Goal: Task Accomplishment & Management: Complete application form

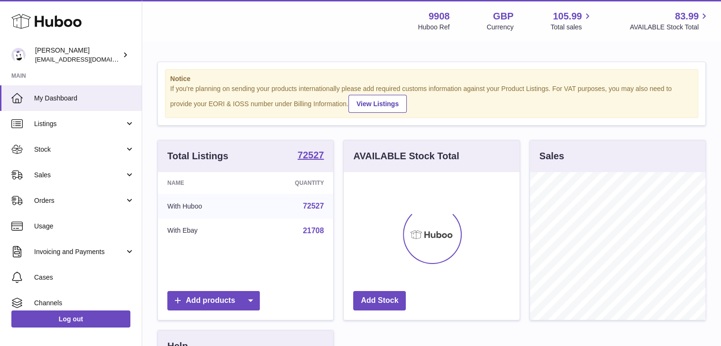
scroll to position [148, 176]
click at [59, 175] on span "Sales" at bounding box center [79, 175] width 91 height 9
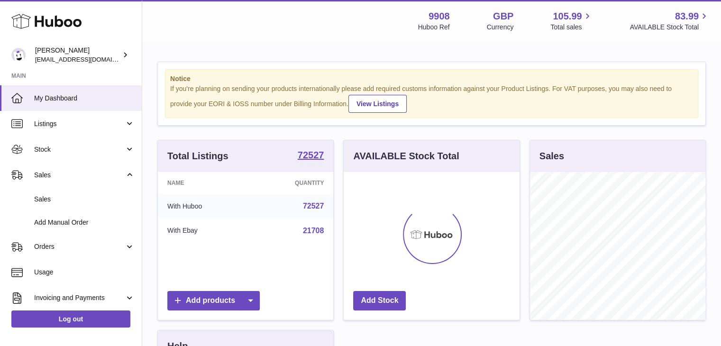
click at [57, 198] on span "Sales" at bounding box center [84, 199] width 100 height 9
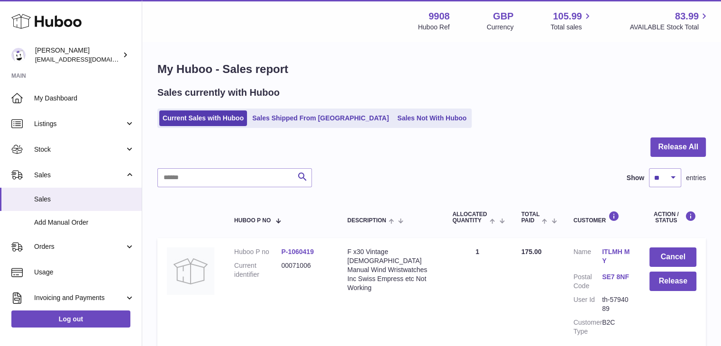
click at [48, 145] on span "Stock" at bounding box center [79, 149] width 91 height 9
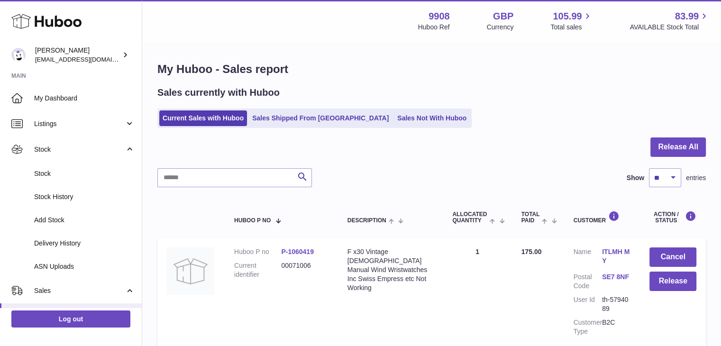
click at [49, 173] on span "Stock" at bounding box center [84, 173] width 100 height 9
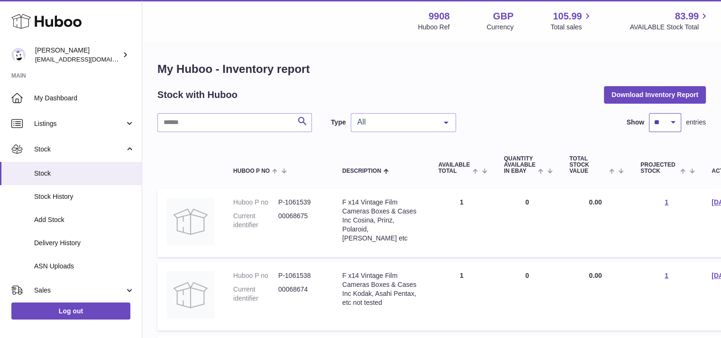
click at [665, 126] on select "** ** ** ***" at bounding box center [665, 122] width 32 height 19
select select "***"
click at [649, 113] on select "** ** ** ***" at bounding box center [665, 122] width 32 height 19
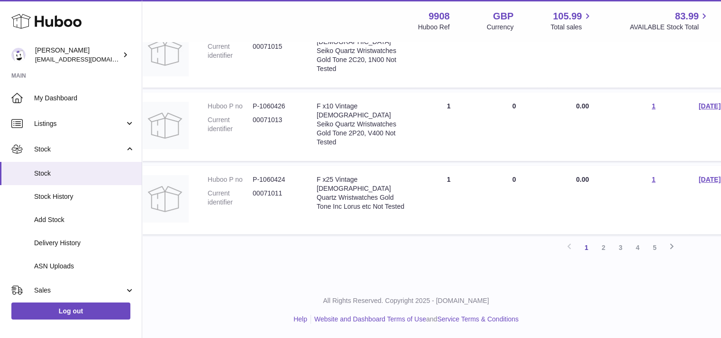
scroll to position [7361, 26]
click at [52, 287] on span "Sales" at bounding box center [79, 290] width 91 height 9
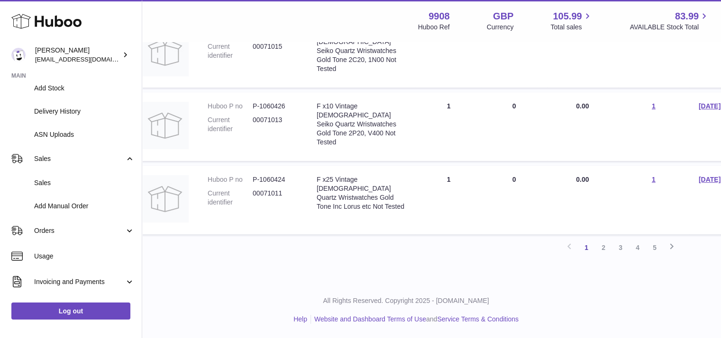
scroll to position [132, 0]
click at [70, 180] on span "Sales" at bounding box center [84, 182] width 100 height 9
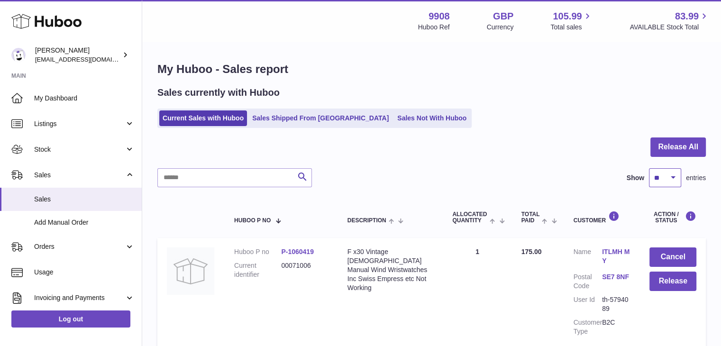
click at [662, 170] on select "** ** ** ***" at bounding box center [665, 177] width 32 height 19
select select "***"
click at [649, 168] on select "** ** ** ***" at bounding box center [665, 177] width 32 height 19
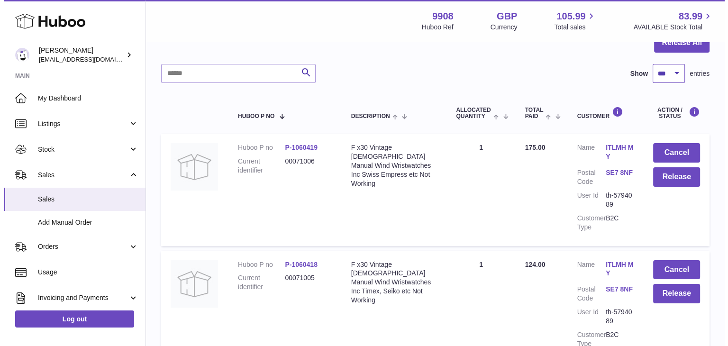
scroll to position [105, 0]
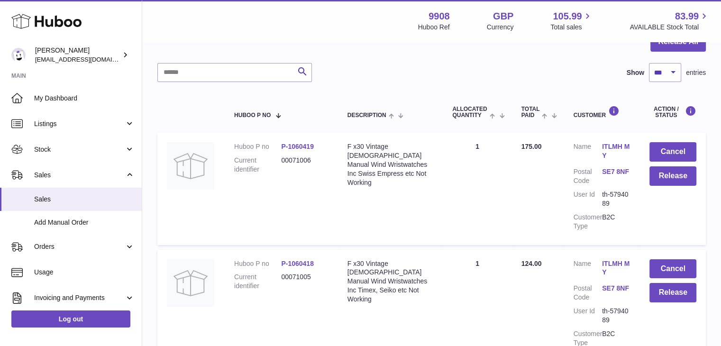
click at [613, 146] on link "ITLMH MY" at bounding box center [616, 151] width 28 height 18
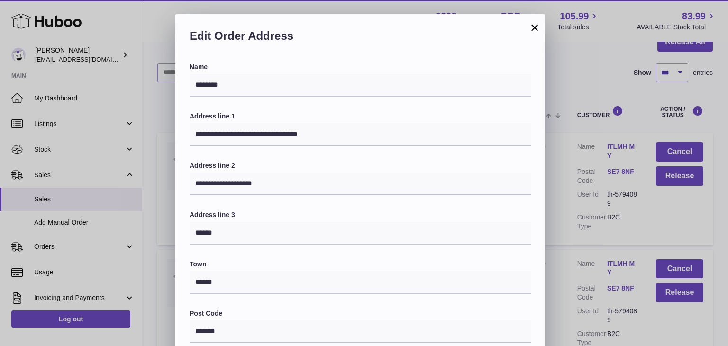
scroll to position [251, 0]
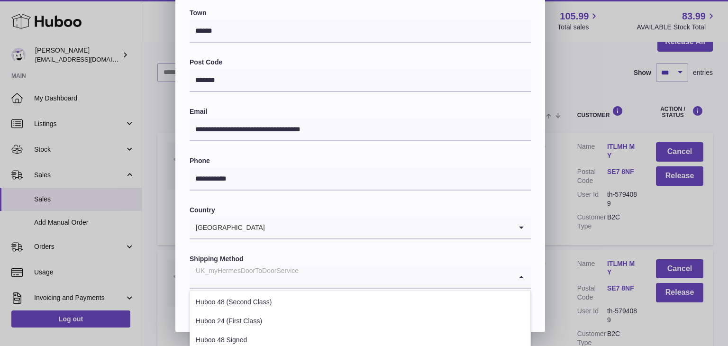
click at [292, 277] on div "UK_myHermesDoorToDoorService" at bounding box center [351, 277] width 322 height 22
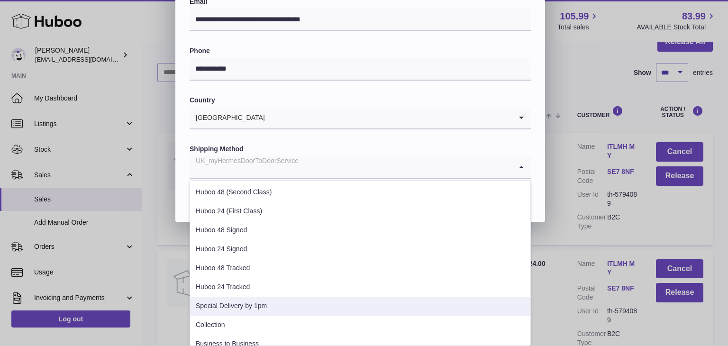
click at [265, 304] on li "Special Delivery by 1pm" at bounding box center [360, 306] width 340 height 19
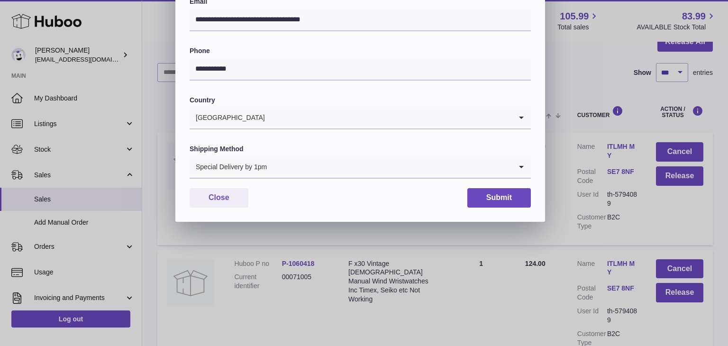
scroll to position [251, 0]
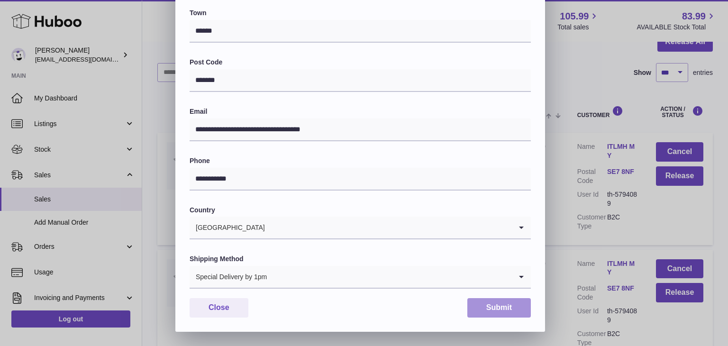
click at [474, 307] on button "Submit" at bounding box center [499, 307] width 64 height 19
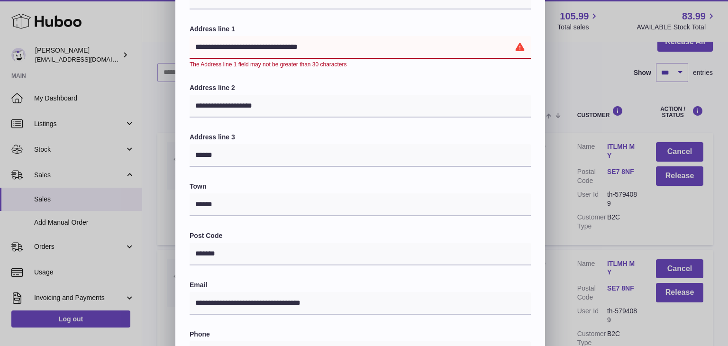
scroll to position [86, 0]
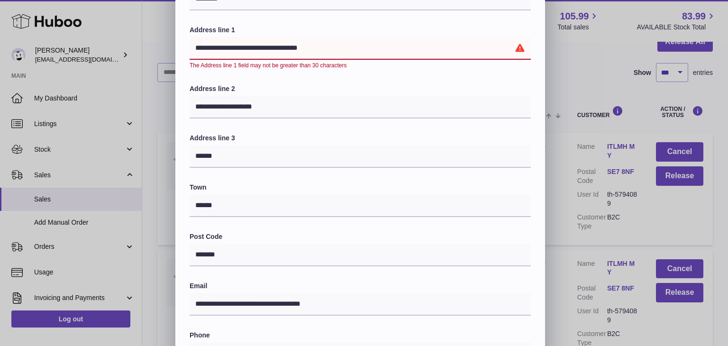
click at [307, 45] on input "**********" at bounding box center [360, 48] width 341 height 23
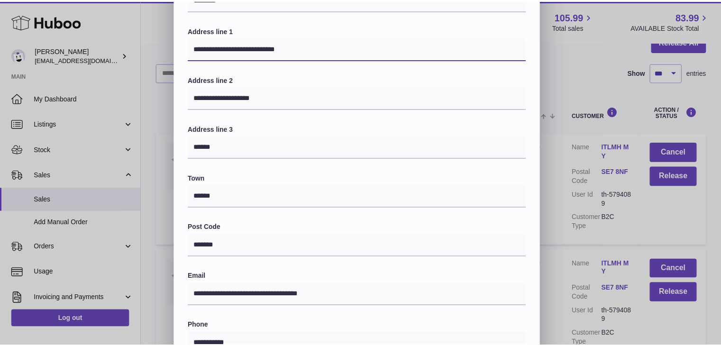
scroll to position [251, 0]
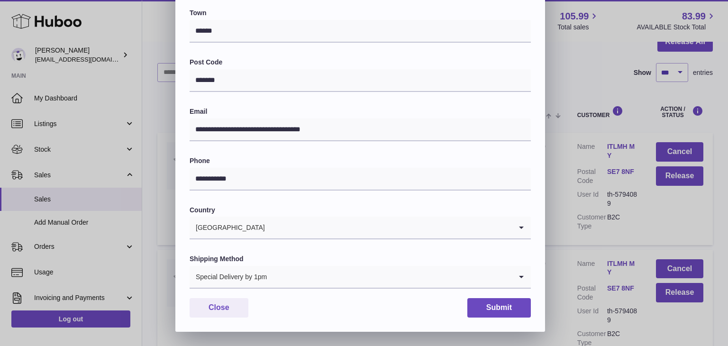
type input "**********"
click at [499, 306] on button "Submit" at bounding box center [499, 307] width 64 height 19
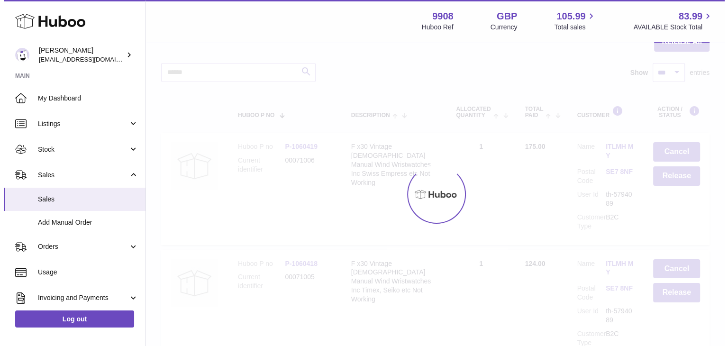
scroll to position [0, 0]
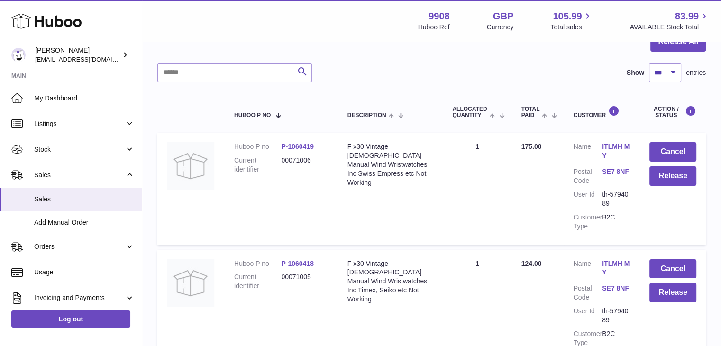
click at [605, 262] on link "ITLMH MY" at bounding box center [616, 268] width 28 height 18
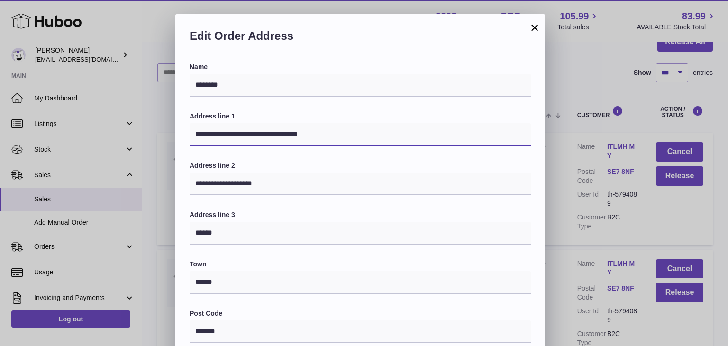
click at [307, 134] on input "**********" at bounding box center [360, 134] width 341 height 23
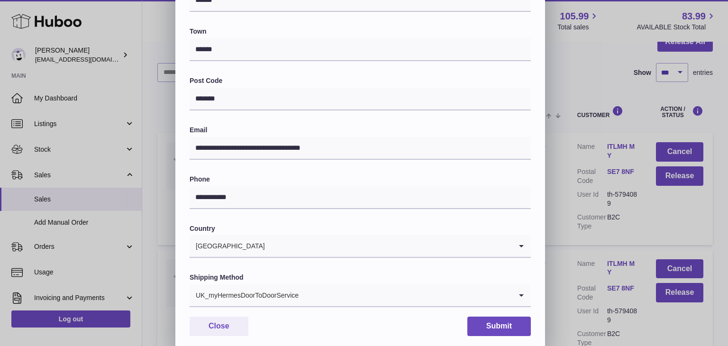
scroll to position [251, 0]
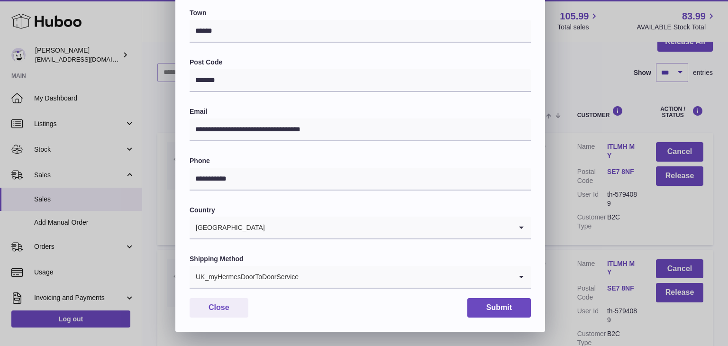
type input "**********"
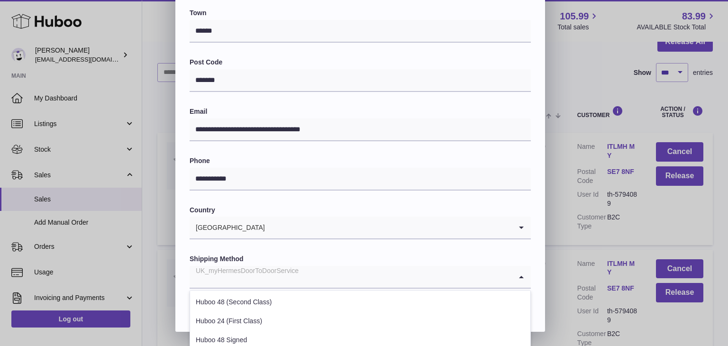
click at [274, 278] on div "UK_myHermesDoorToDoorService" at bounding box center [351, 277] width 322 height 22
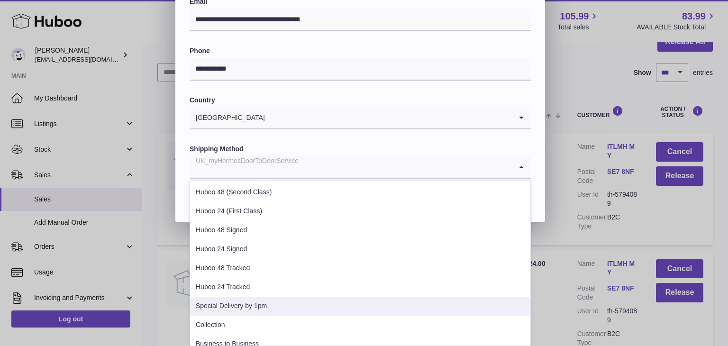
click at [256, 301] on li "Special Delivery by 1pm" at bounding box center [360, 306] width 340 height 19
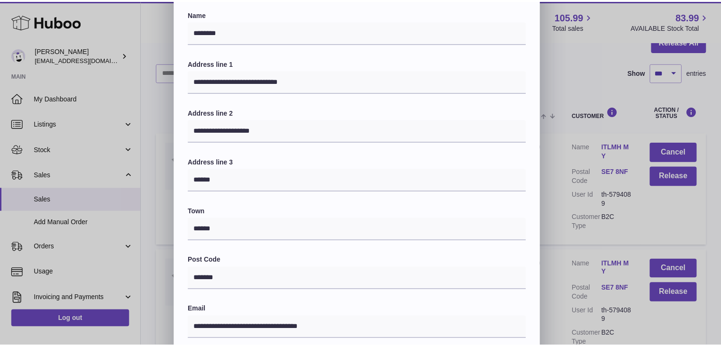
scroll to position [251, 0]
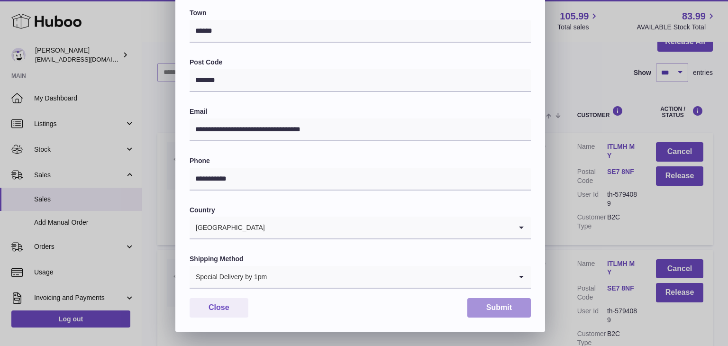
click at [493, 306] on button "Submit" at bounding box center [499, 307] width 64 height 19
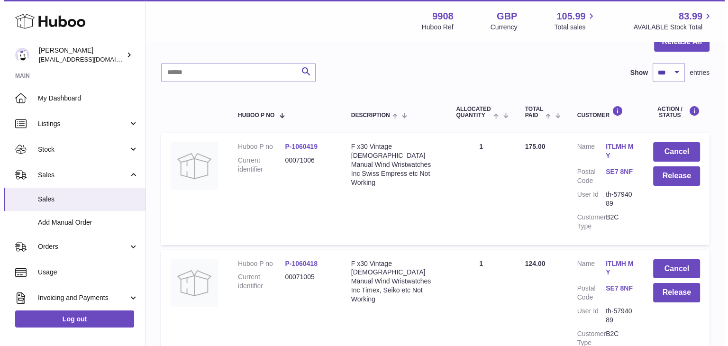
scroll to position [236, 0]
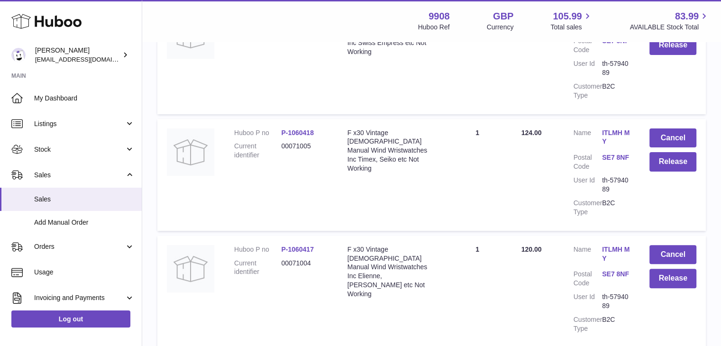
click at [613, 254] on link "ITLMH MY" at bounding box center [616, 254] width 28 height 18
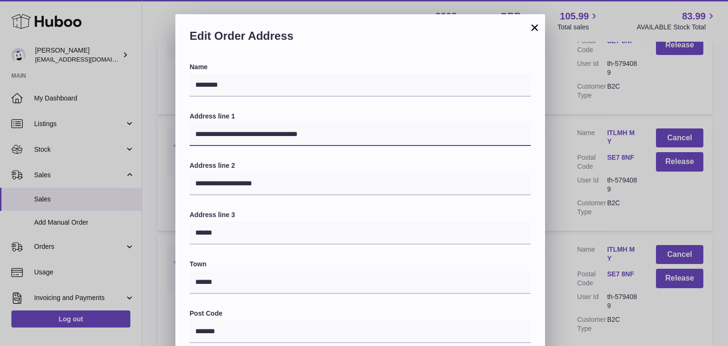
click at [307, 131] on input "**********" at bounding box center [360, 134] width 341 height 23
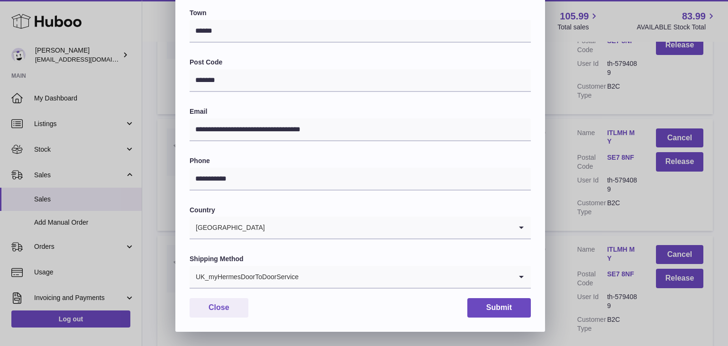
type input "**********"
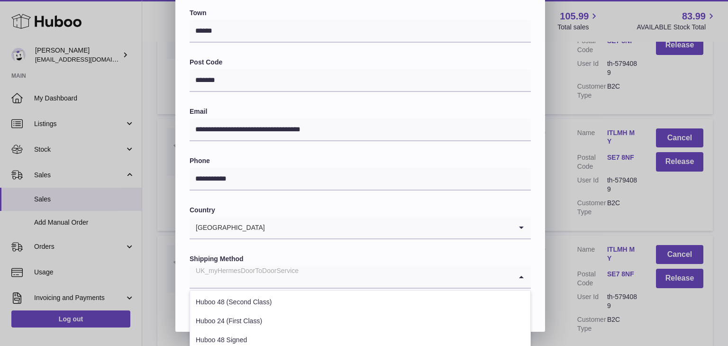
click at [255, 274] on div "UK_myHermesDoorToDoorService" at bounding box center [351, 277] width 322 height 22
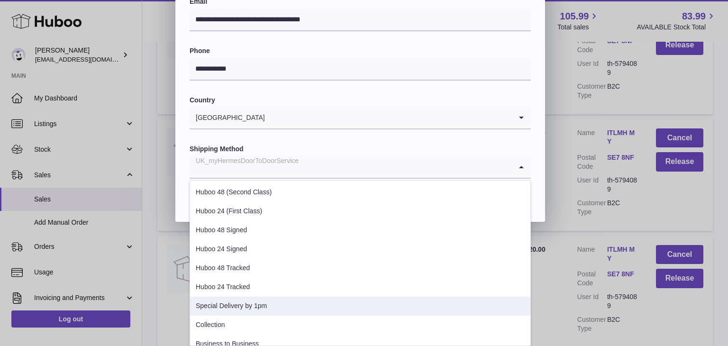
click at [242, 300] on li "Special Delivery by 1pm" at bounding box center [360, 306] width 340 height 19
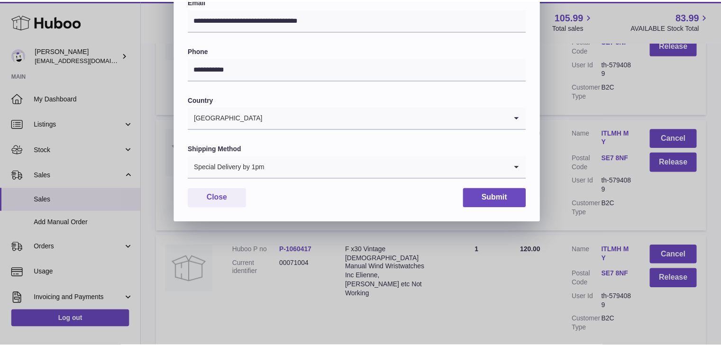
scroll to position [251, 0]
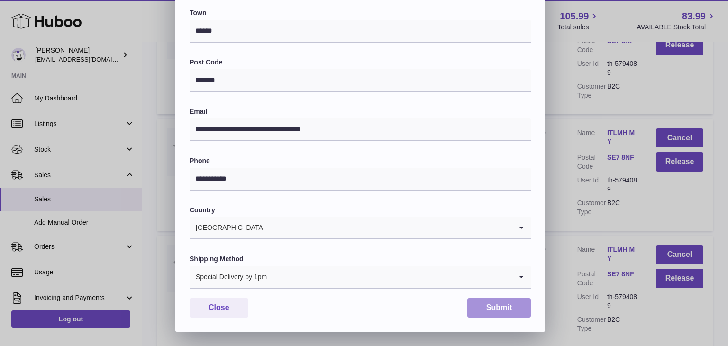
click at [493, 312] on button "Submit" at bounding box center [499, 307] width 64 height 19
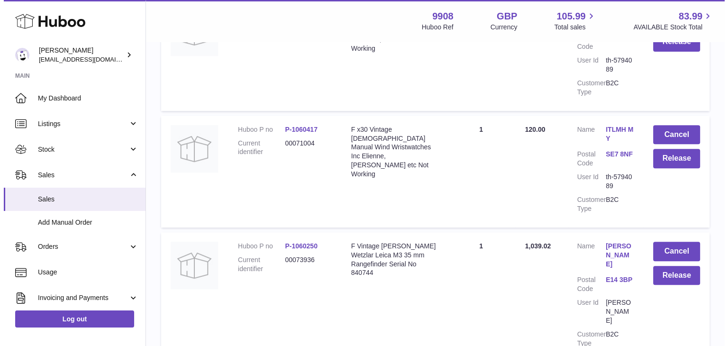
scroll to position [356, 0]
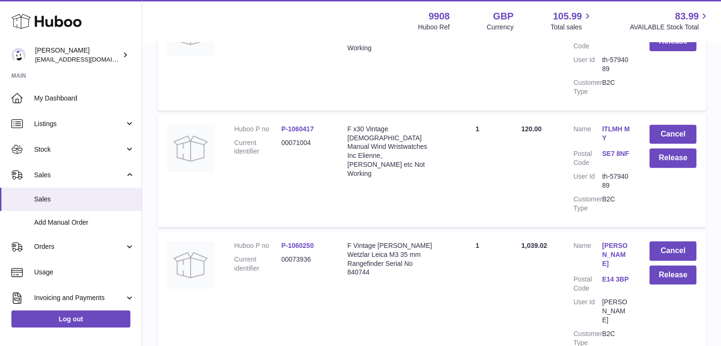
click at [611, 245] on link "[PERSON_NAME]" at bounding box center [616, 254] width 28 height 27
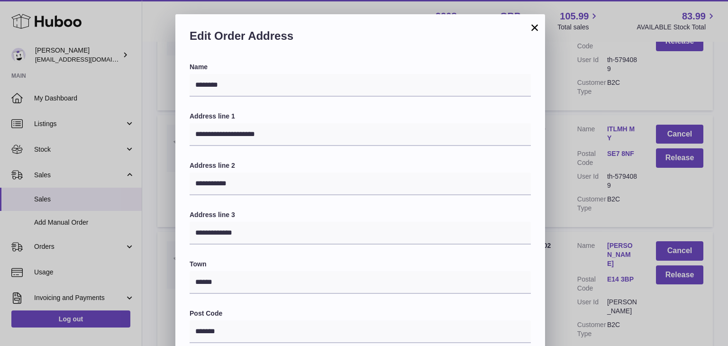
scroll to position [251, 0]
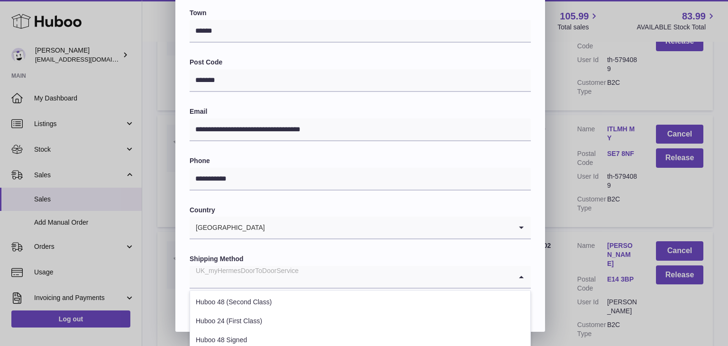
click at [309, 270] on input "Search for option" at bounding box center [351, 277] width 322 height 22
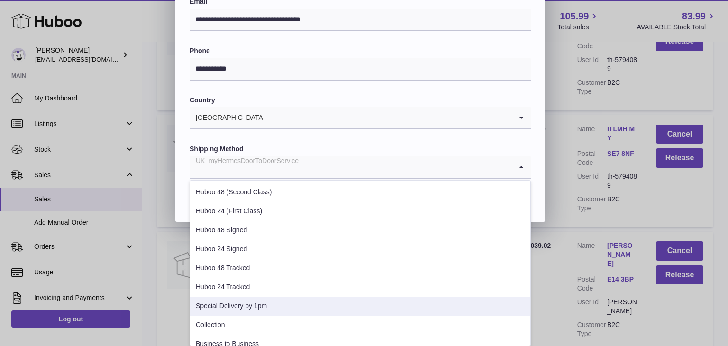
click at [273, 302] on li "Special Delivery by 1pm" at bounding box center [360, 306] width 340 height 19
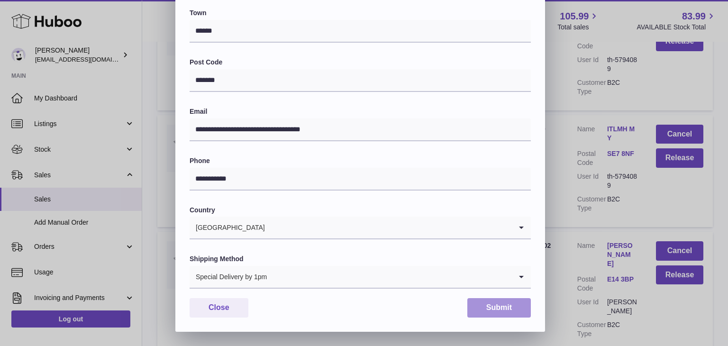
click at [472, 309] on button "Submit" at bounding box center [499, 307] width 64 height 19
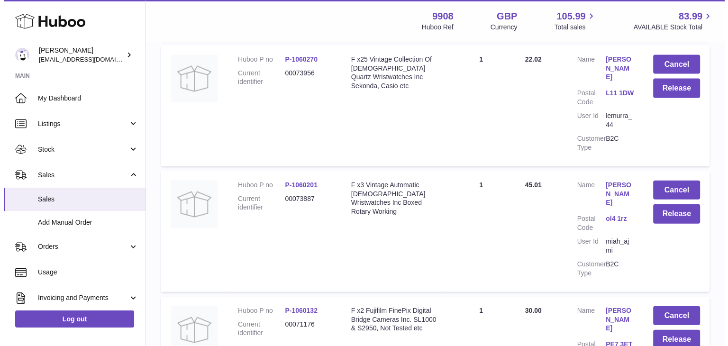
scroll to position [2091, 0]
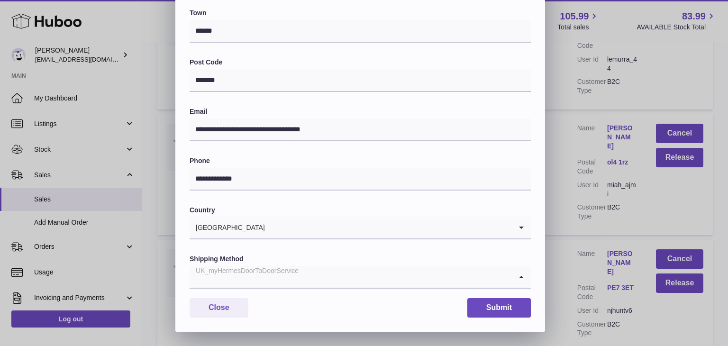
click at [318, 273] on input "Search for option" at bounding box center [351, 277] width 322 height 22
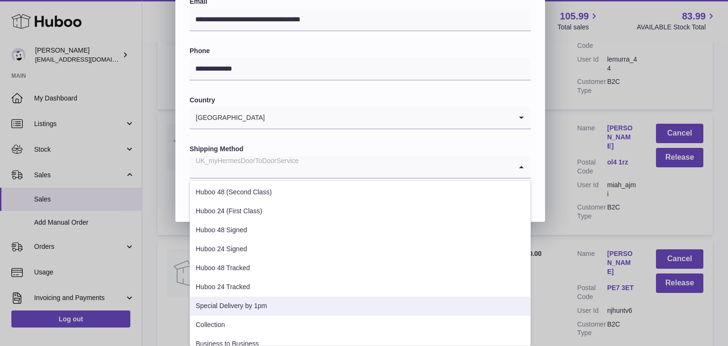
click at [280, 297] on li "Special Delivery by 1pm" at bounding box center [360, 306] width 340 height 19
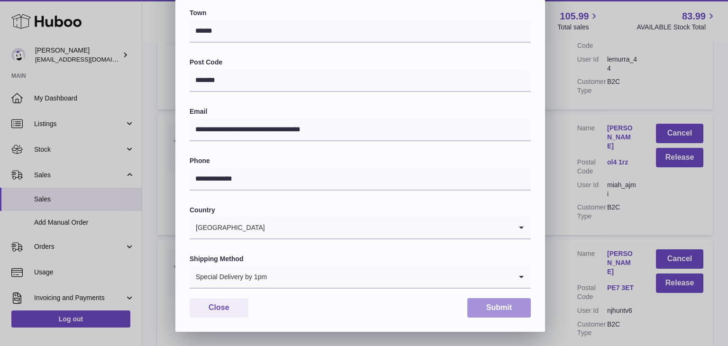
click at [484, 304] on button "Submit" at bounding box center [499, 307] width 64 height 19
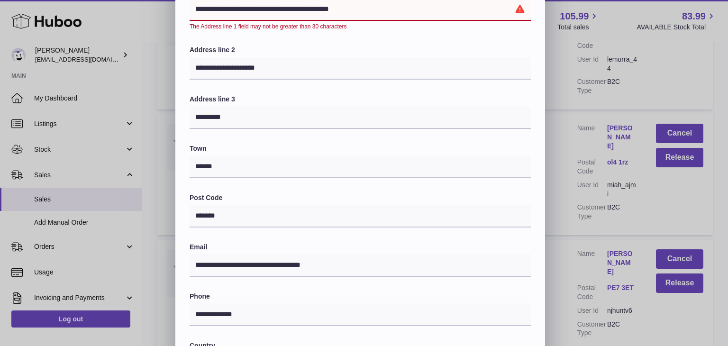
scroll to position [124, 0]
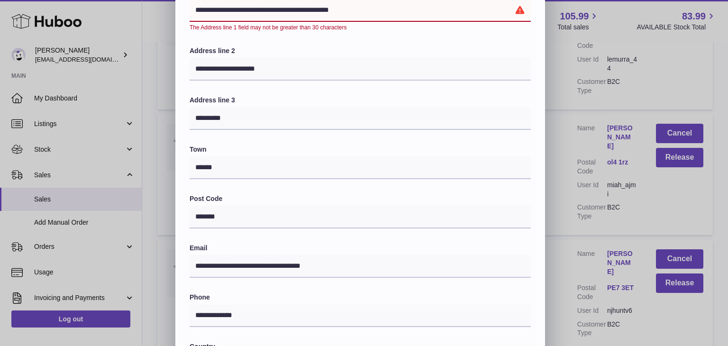
drag, startPoint x: 337, startPoint y: 14, endPoint x: 298, endPoint y: 9, distance: 39.6
click at [298, 9] on input "**********" at bounding box center [360, 10] width 341 height 23
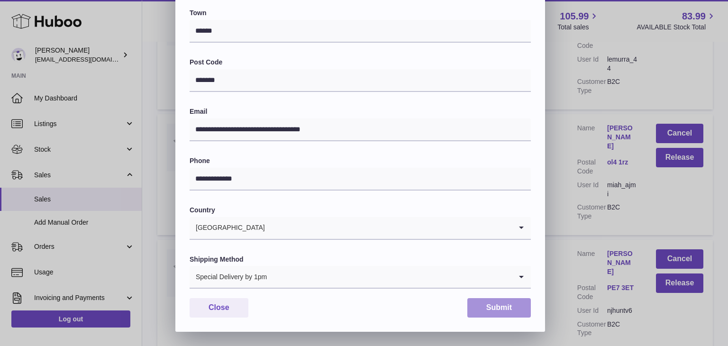
click at [505, 313] on button "Submit" at bounding box center [499, 307] width 64 height 19
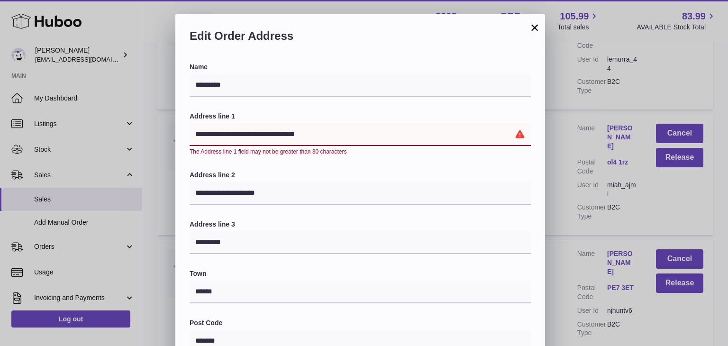
drag, startPoint x: 298, startPoint y: 134, endPoint x: 279, endPoint y: 134, distance: 19.0
click at [279, 134] on input "**********" at bounding box center [360, 134] width 341 height 23
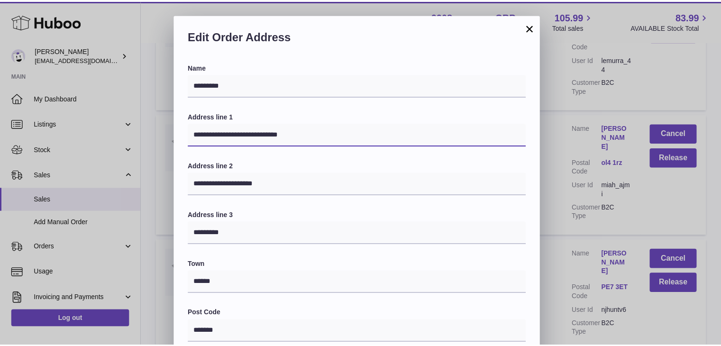
scroll to position [251, 0]
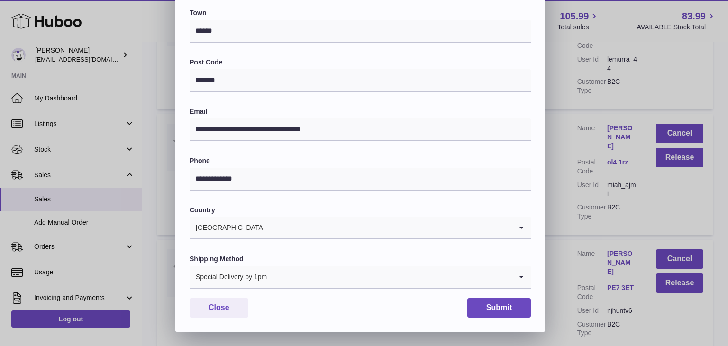
type input "**********"
click at [510, 311] on button "Submit" at bounding box center [499, 307] width 64 height 19
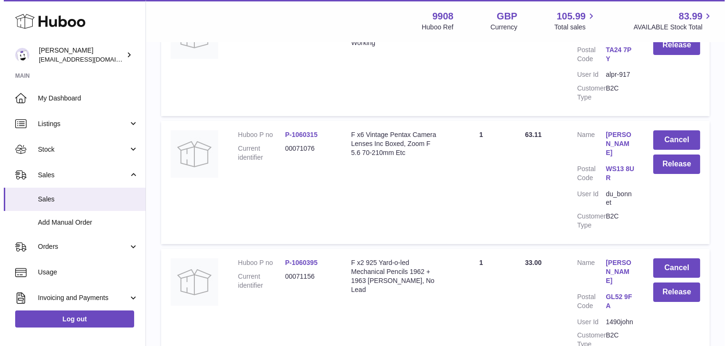
scroll to position [3195, 0]
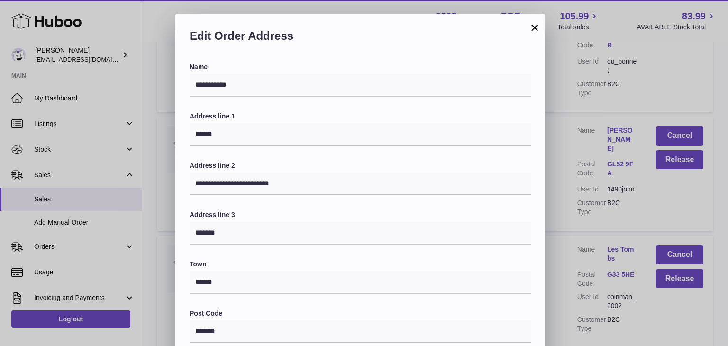
scroll to position [251, 0]
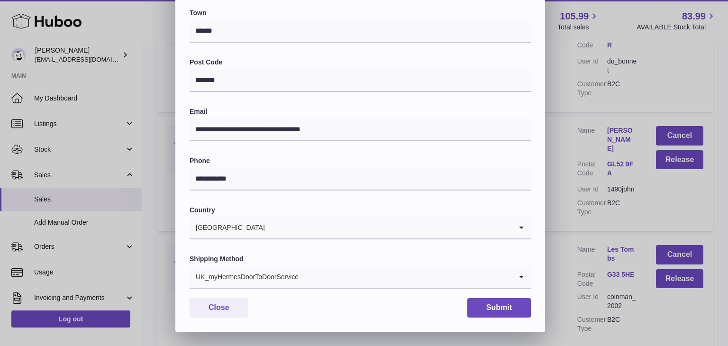
click at [321, 278] on input "Search for option" at bounding box center [405, 277] width 213 height 22
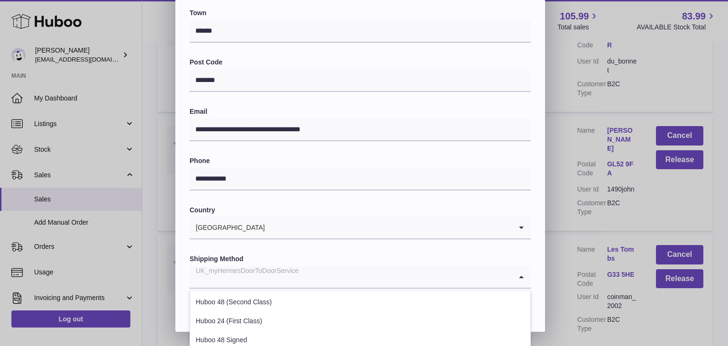
scroll to position [362, 0]
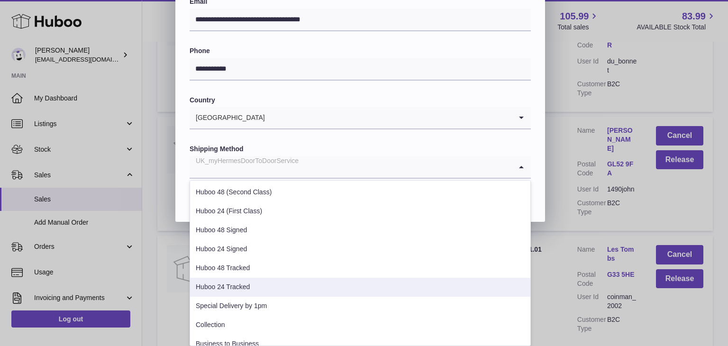
click at [244, 289] on li "Huboo 24 Tracked" at bounding box center [360, 287] width 340 height 19
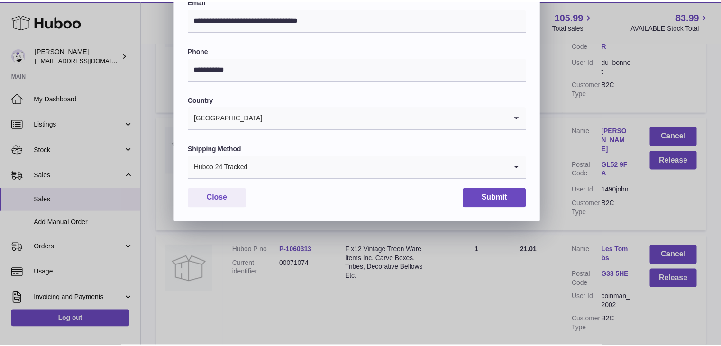
scroll to position [251, 0]
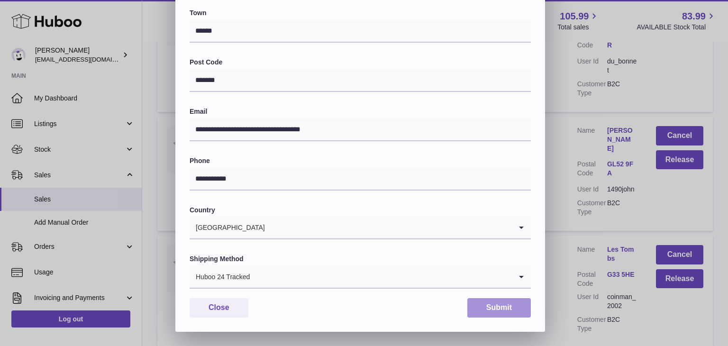
click at [486, 307] on button "Submit" at bounding box center [499, 307] width 64 height 19
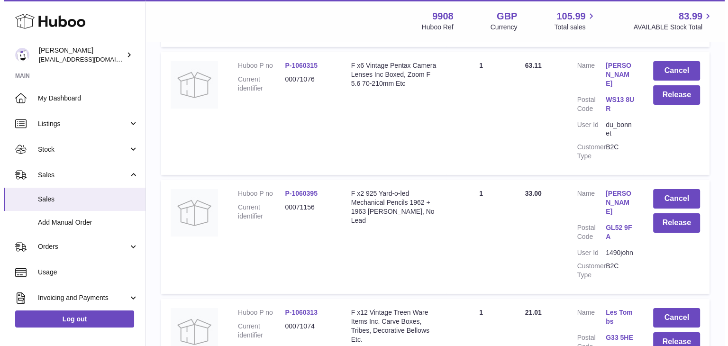
scroll to position [3273, 0]
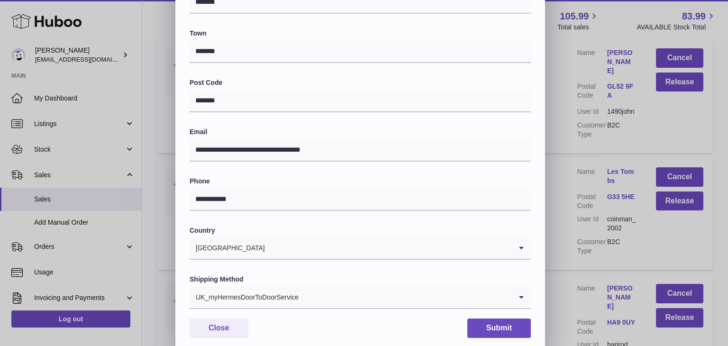
click at [326, 293] on input "Search for option" at bounding box center [405, 297] width 213 height 22
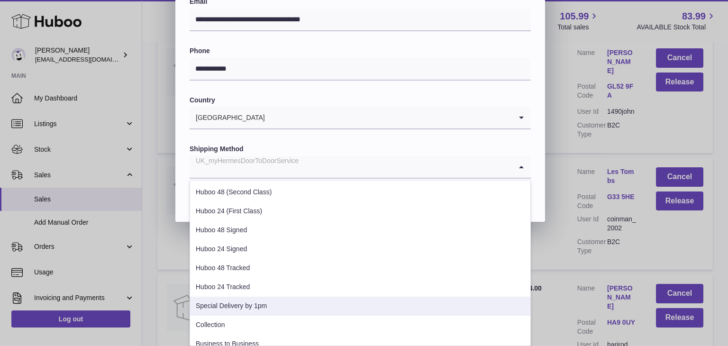
click at [299, 307] on li "Special Delivery by 1pm" at bounding box center [360, 306] width 340 height 19
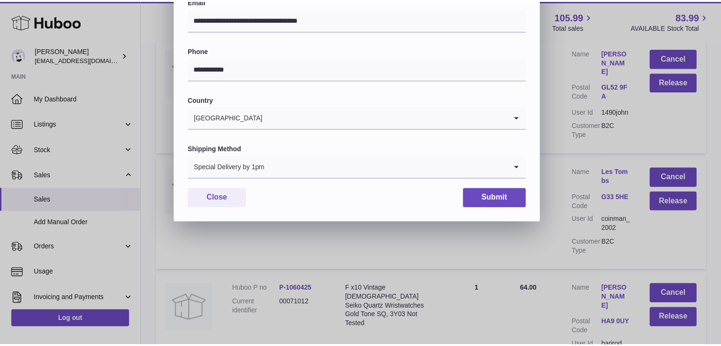
scroll to position [251, 0]
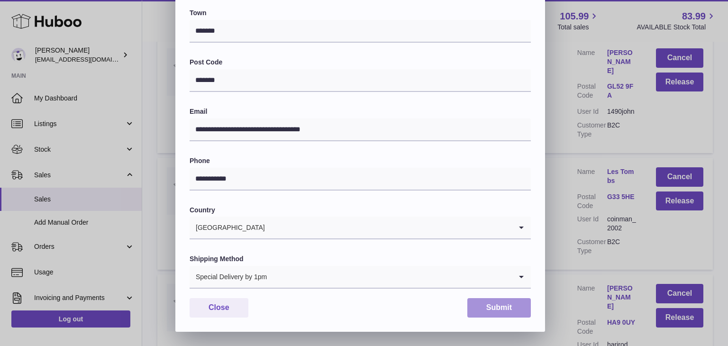
click at [506, 315] on button "Submit" at bounding box center [499, 307] width 64 height 19
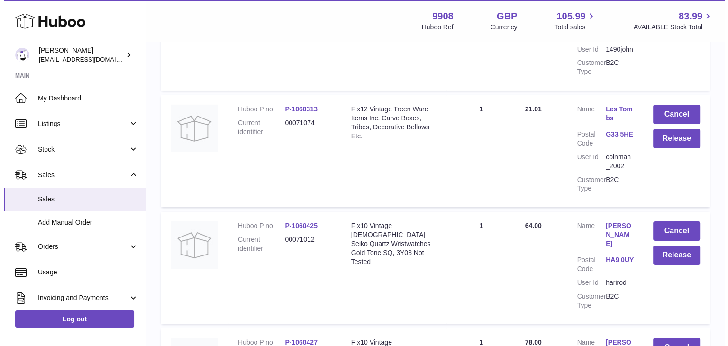
scroll to position [3408, 0]
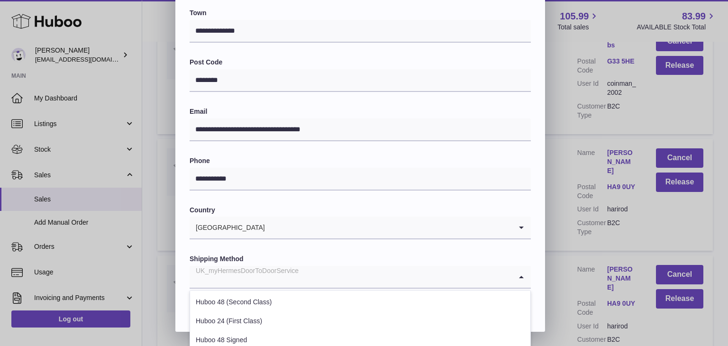
click at [321, 273] on input "Search for option" at bounding box center [351, 277] width 322 height 22
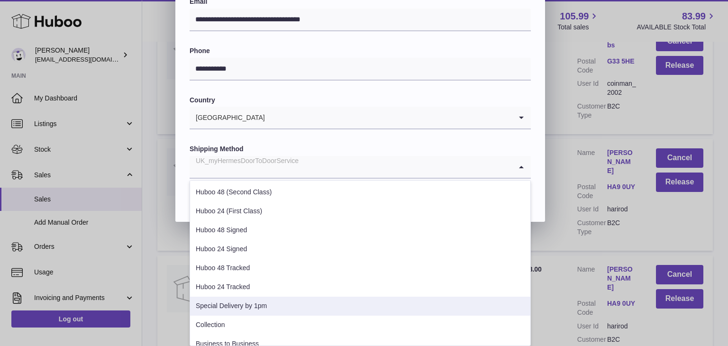
click at [285, 304] on li "Special Delivery by 1pm" at bounding box center [360, 306] width 340 height 19
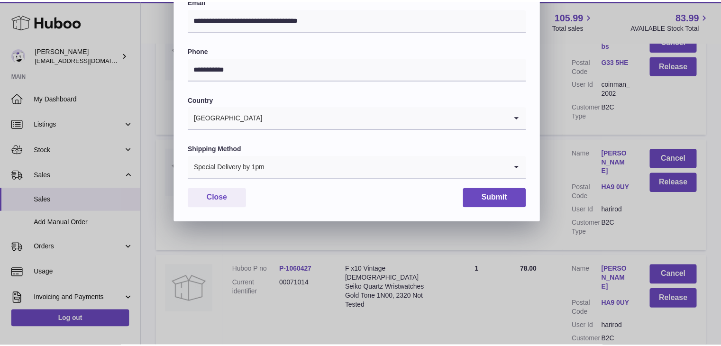
scroll to position [251, 0]
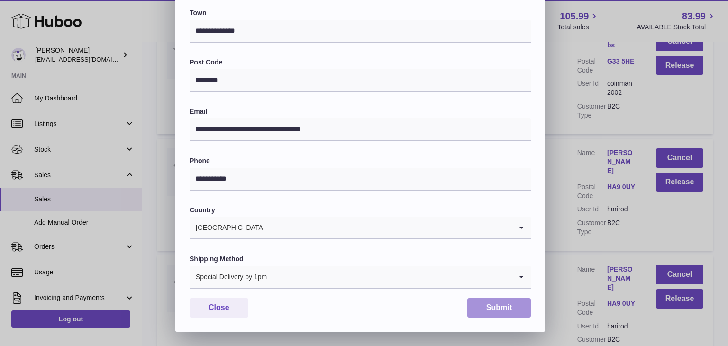
click at [476, 308] on button "Submit" at bounding box center [499, 307] width 64 height 19
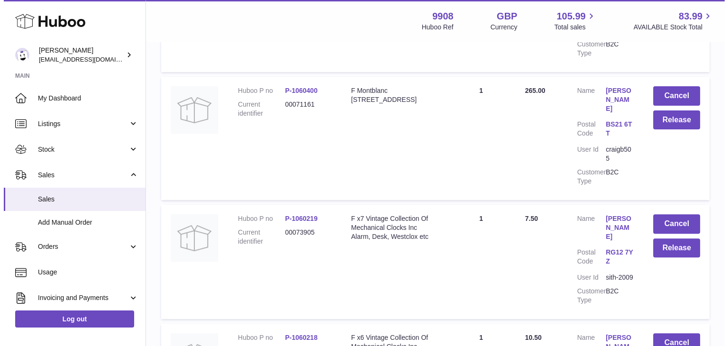
scroll to position [3882, 0]
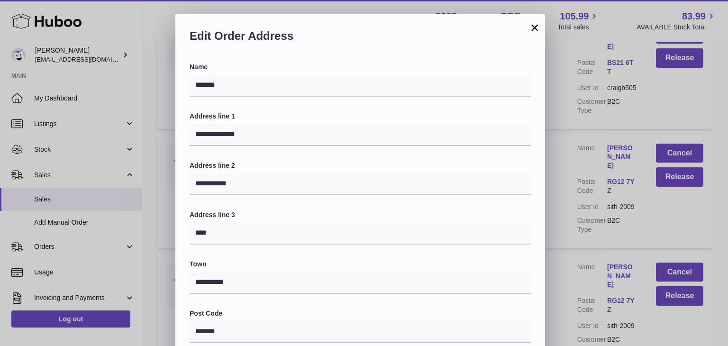
scroll to position [251, 0]
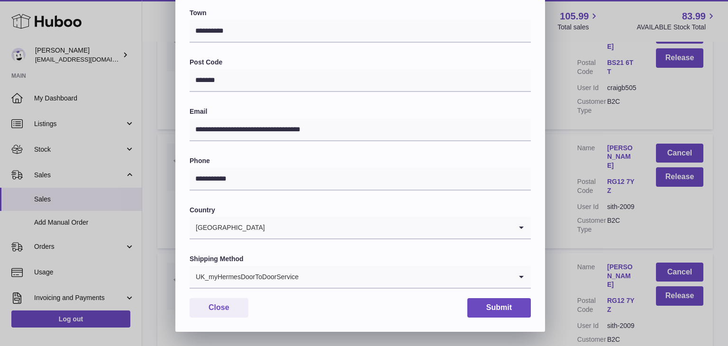
click at [349, 273] on input "Search for option" at bounding box center [405, 277] width 213 height 22
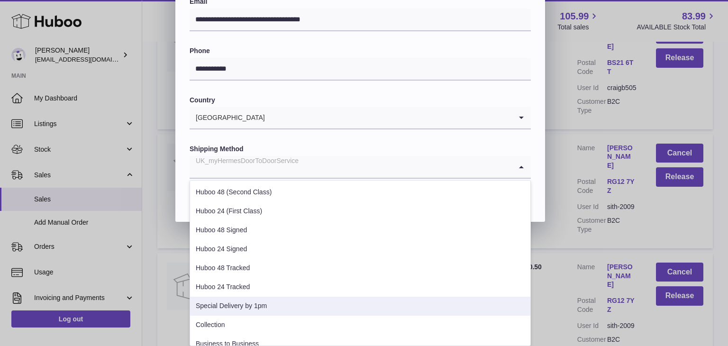
click at [284, 309] on li "Special Delivery by 1pm" at bounding box center [360, 306] width 340 height 19
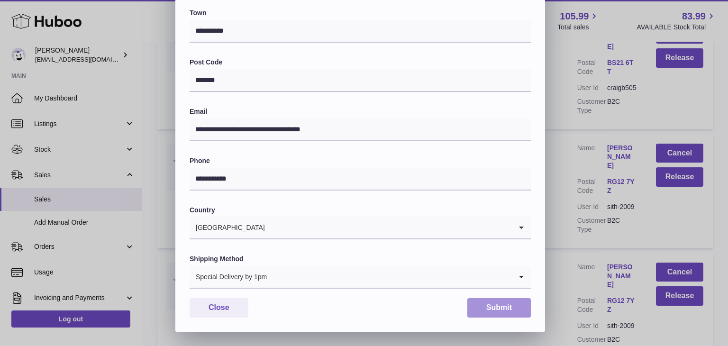
click at [494, 306] on button "Submit" at bounding box center [499, 307] width 64 height 19
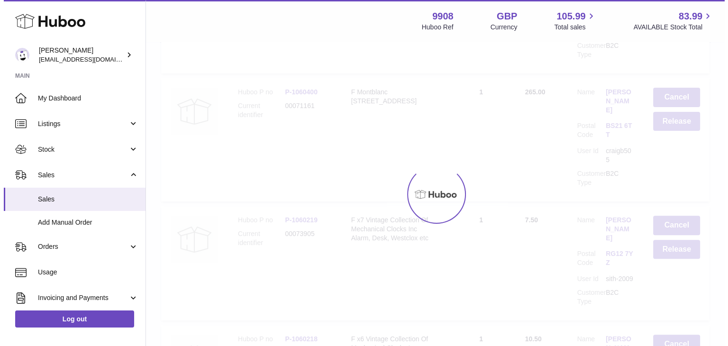
scroll to position [0, 0]
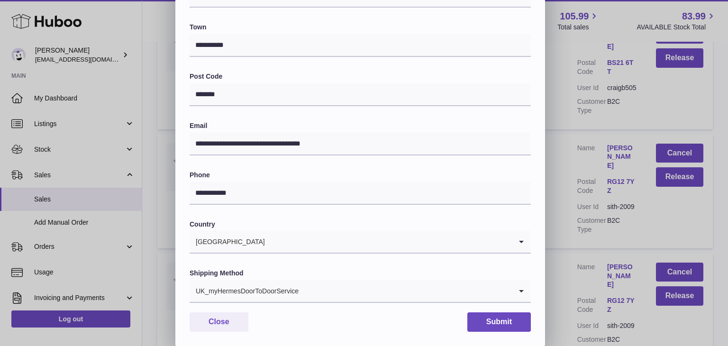
scroll to position [240, 0]
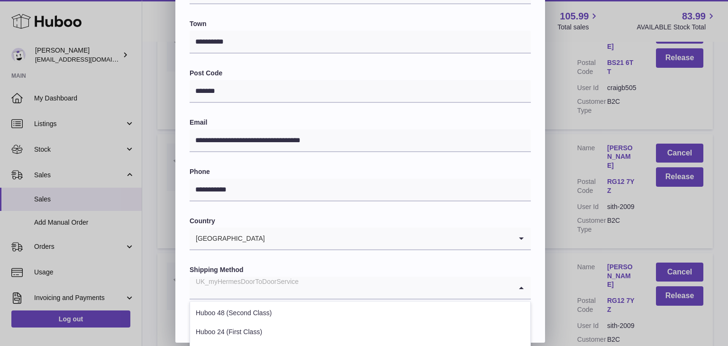
click at [313, 290] on input "Search for option" at bounding box center [351, 288] width 322 height 22
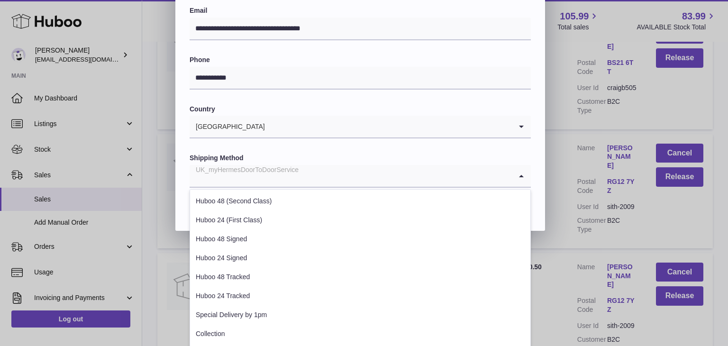
scroll to position [362, 0]
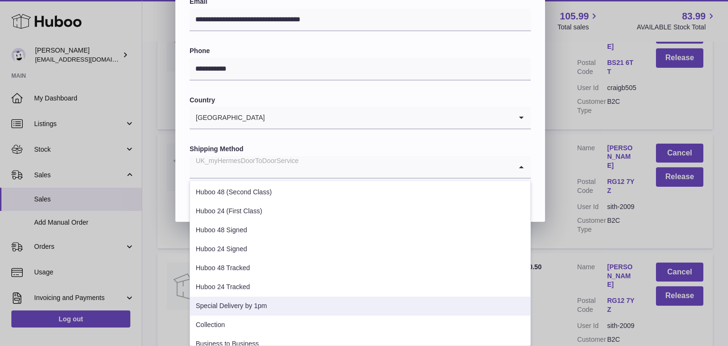
click at [279, 310] on li "Special Delivery by 1pm" at bounding box center [360, 306] width 340 height 19
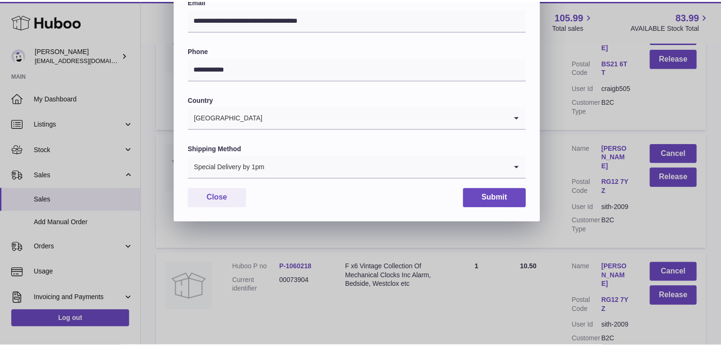
scroll to position [251, 0]
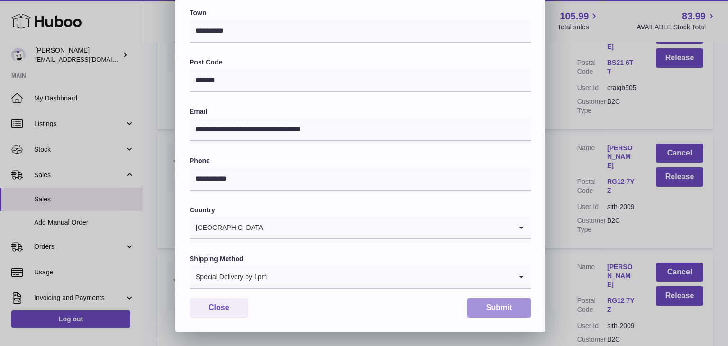
click at [493, 305] on button "Submit" at bounding box center [499, 307] width 64 height 19
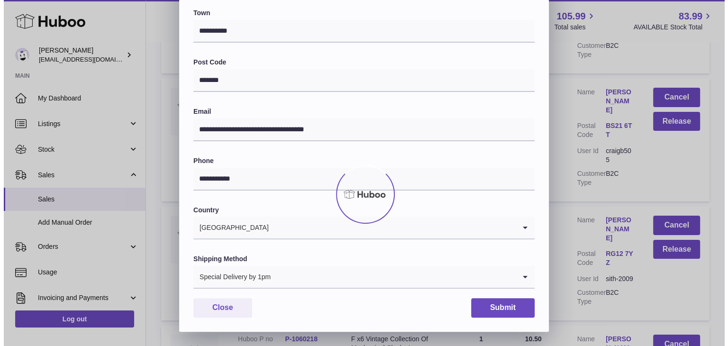
scroll to position [0, 0]
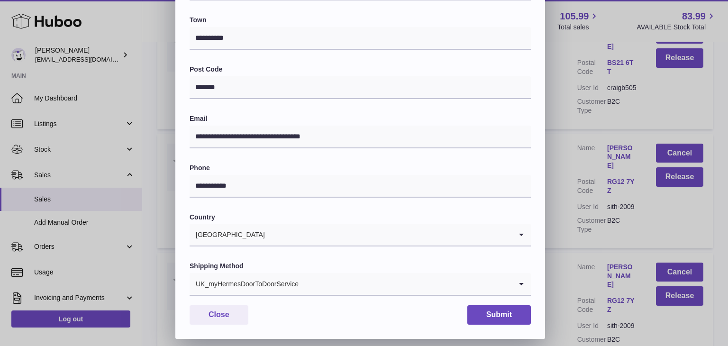
scroll to position [251, 0]
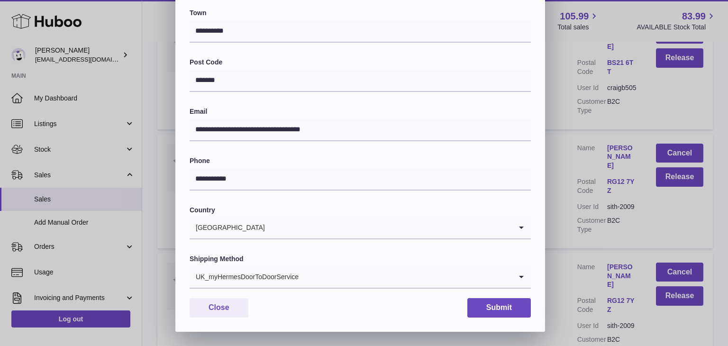
click at [332, 271] on input "Search for option" at bounding box center [405, 277] width 213 height 22
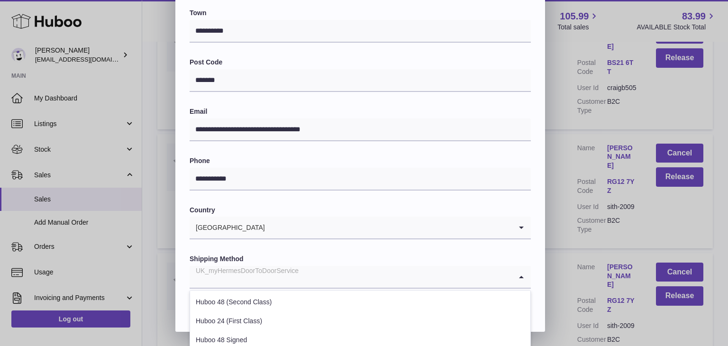
scroll to position [362, 0]
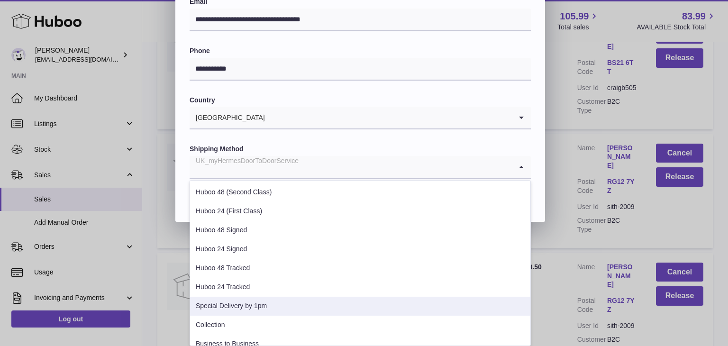
click at [298, 300] on li "Special Delivery by 1pm" at bounding box center [360, 306] width 340 height 19
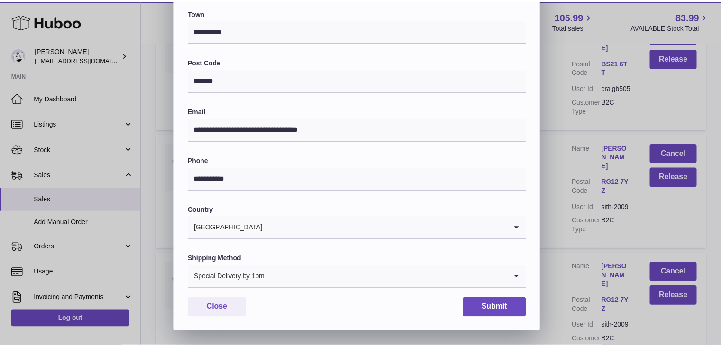
scroll to position [251, 0]
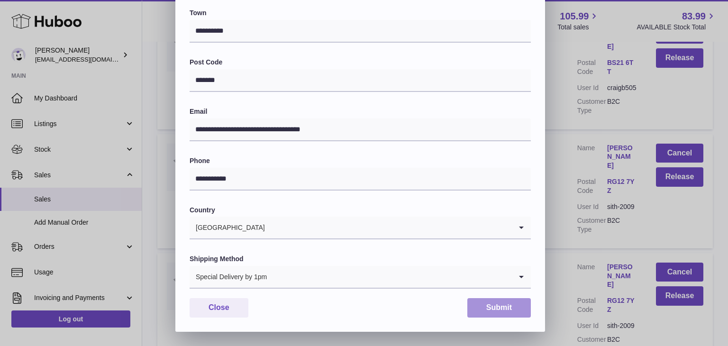
click at [484, 306] on button "Submit" at bounding box center [499, 307] width 64 height 19
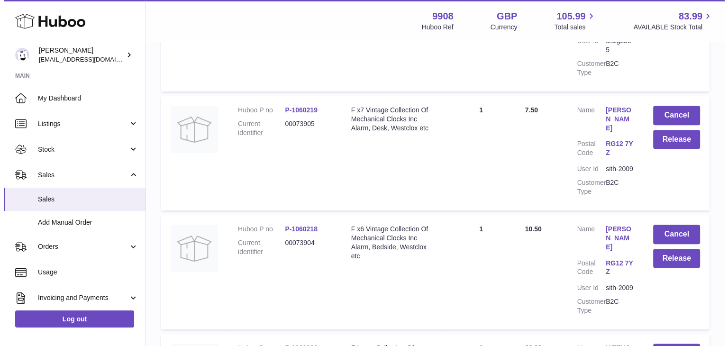
scroll to position [4004, 0]
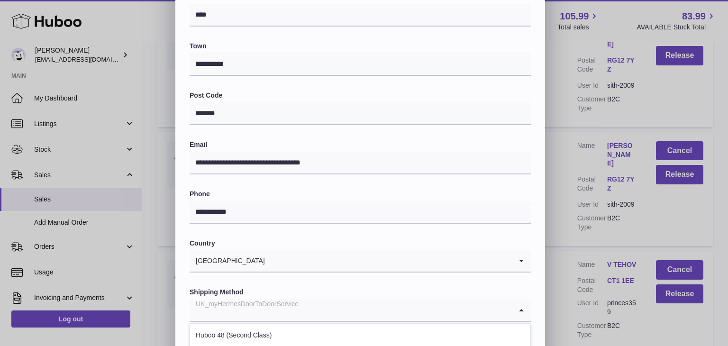
click at [312, 305] on input "Search for option" at bounding box center [351, 310] width 322 height 22
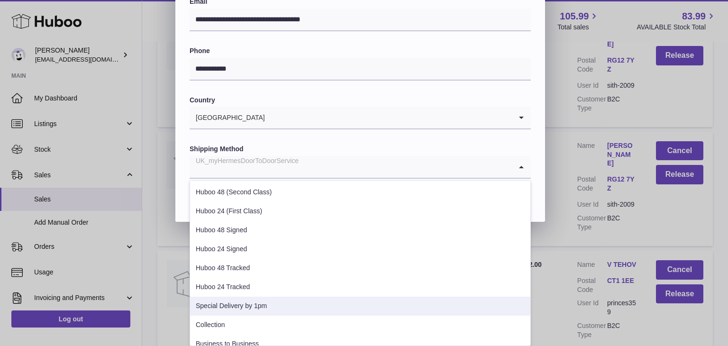
click at [296, 309] on li "Special Delivery by 1pm" at bounding box center [360, 306] width 340 height 19
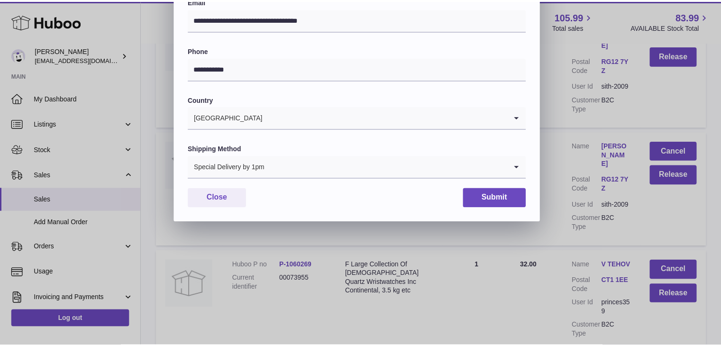
scroll to position [251, 0]
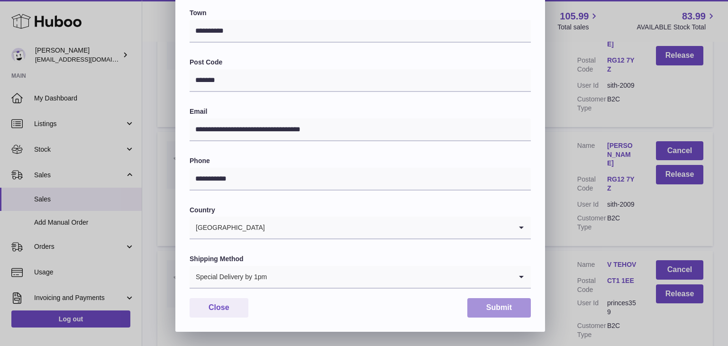
click at [488, 310] on button "Submit" at bounding box center [499, 307] width 64 height 19
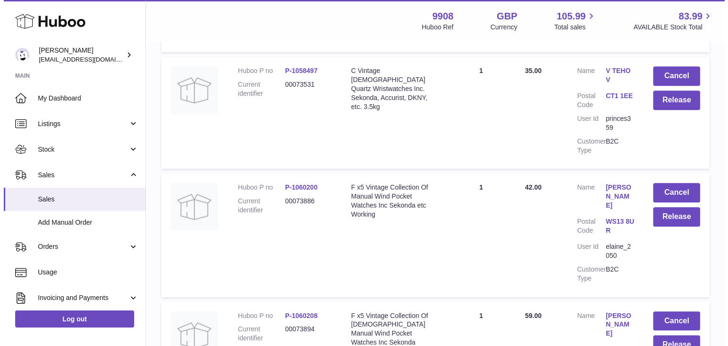
scroll to position [4619, 0]
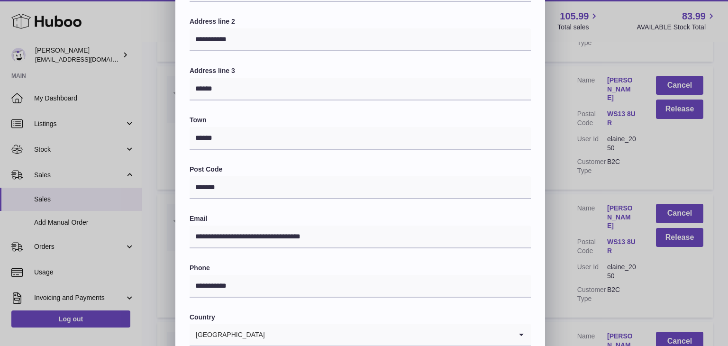
scroll to position [251, 0]
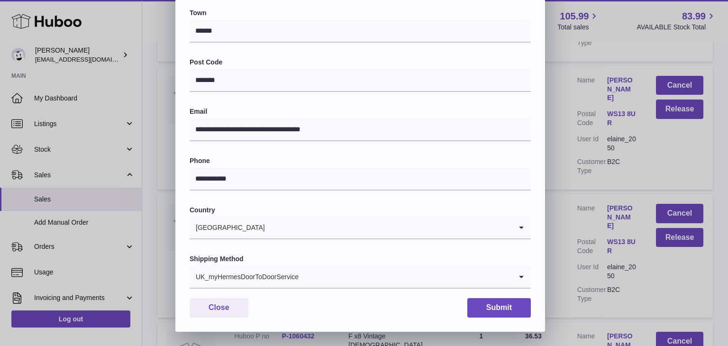
click at [259, 276] on div "UK_myHermesDoorToDoorService" at bounding box center [351, 277] width 322 height 22
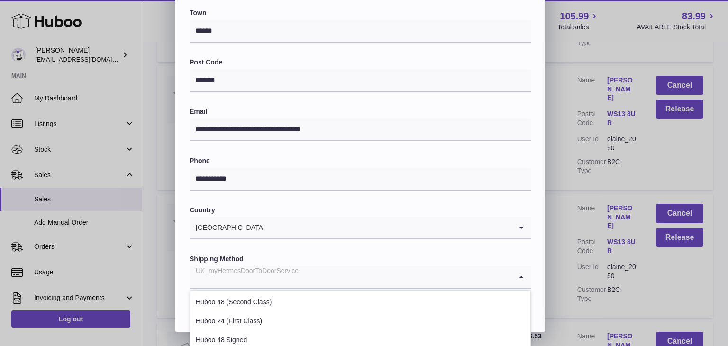
scroll to position [362, 0]
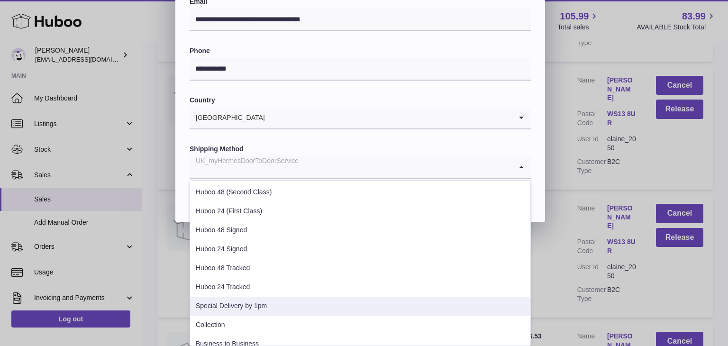
click at [243, 308] on li "Special Delivery by 1pm" at bounding box center [360, 306] width 340 height 19
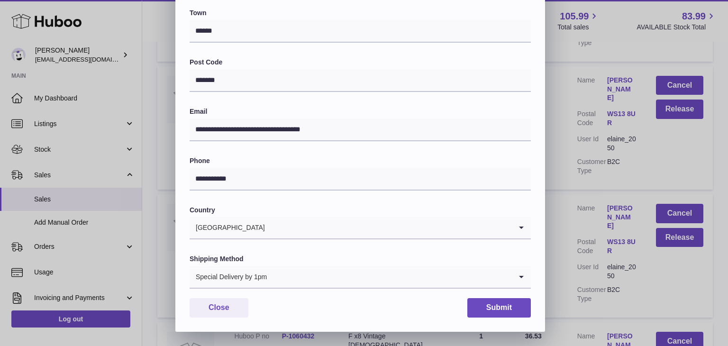
scroll to position [251, 0]
click at [506, 307] on button "Submit" at bounding box center [499, 307] width 64 height 19
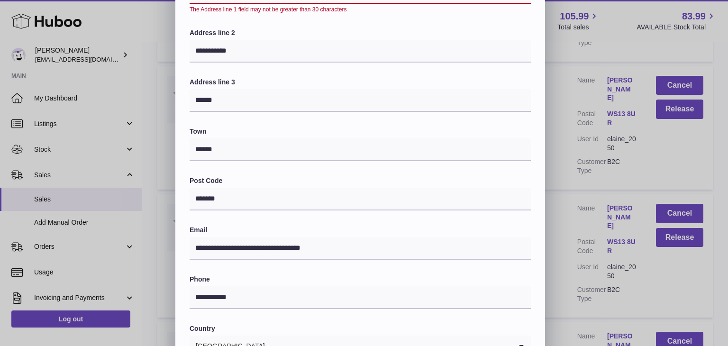
scroll to position [41, 0]
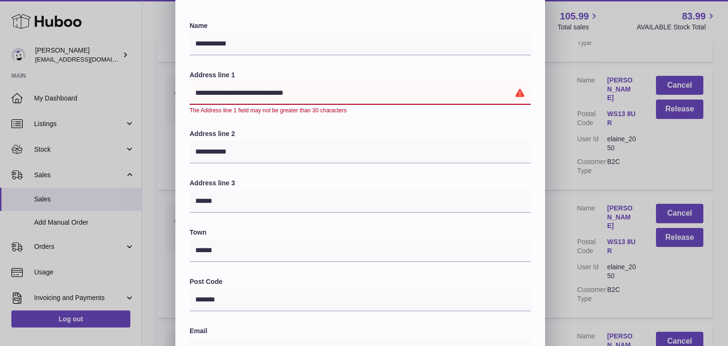
drag, startPoint x: 300, startPoint y: 91, endPoint x: 271, endPoint y: 91, distance: 28.4
click at [271, 91] on input "**********" at bounding box center [360, 93] width 341 height 23
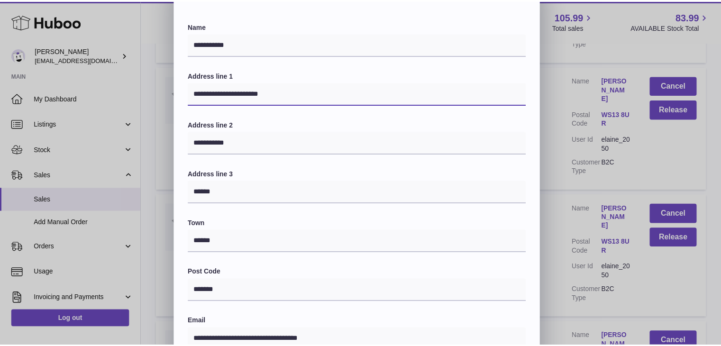
scroll to position [251, 0]
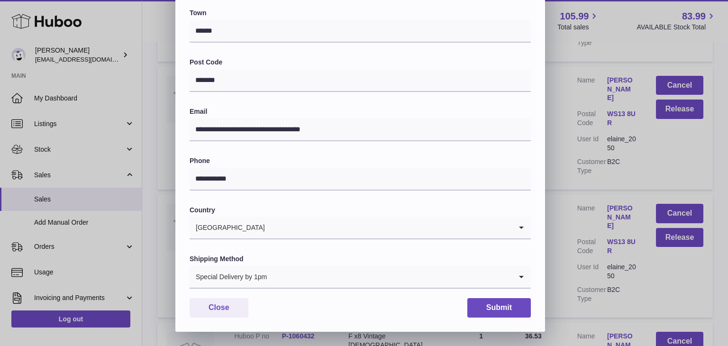
type input "**********"
click at [480, 302] on button "Submit" at bounding box center [499, 307] width 64 height 19
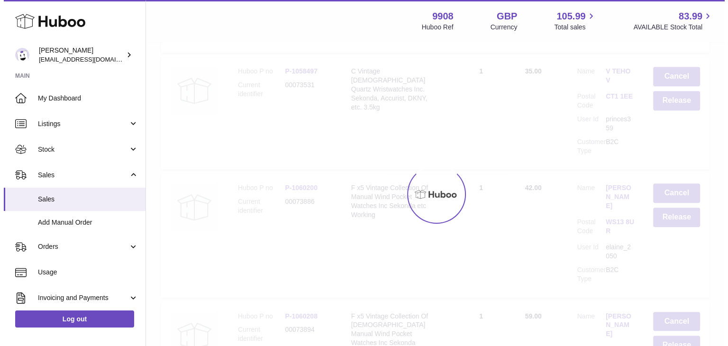
scroll to position [0, 0]
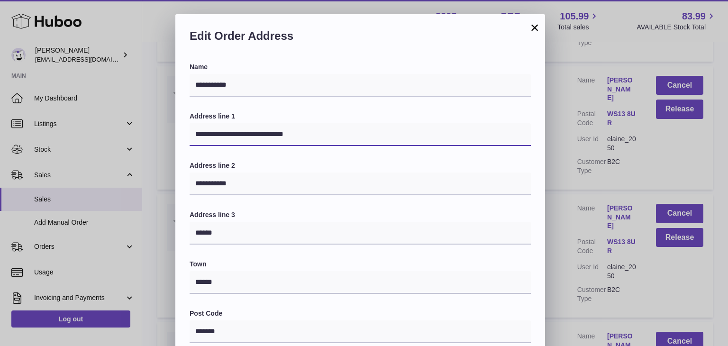
drag, startPoint x: 311, startPoint y: 134, endPoint x: 273, endPoint y: 132, distance: 38.0
click at [273, 132] on input "**********" at bounding box center [360, 134] width 341 height 23
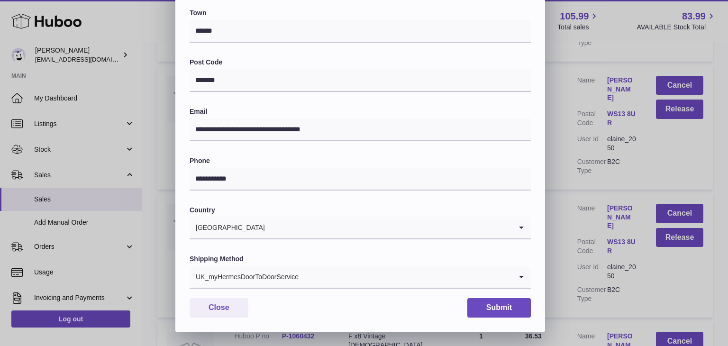
type input "**********"
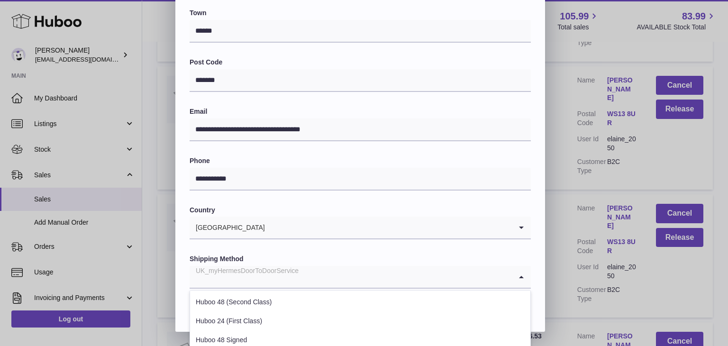
click at [269, 276] on div "UK_myHermesDoorToDoorService" at bounding box center [351, 277] width 322 height 22
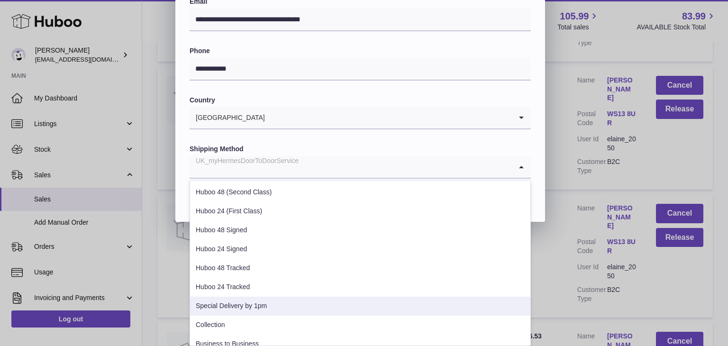
click at [258, 305] on li "Special Delivery by 1pm" at bounding box center [360, 306] width 340 height 19
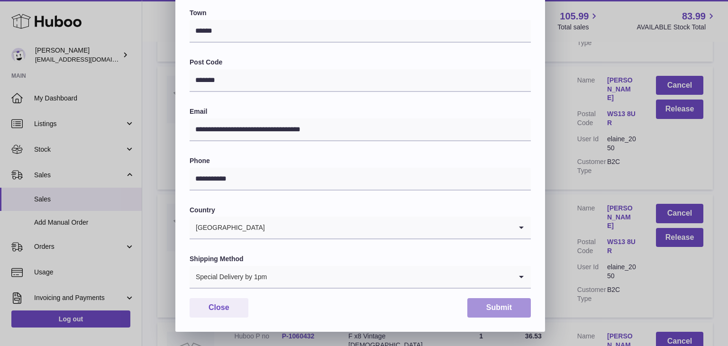
click at [486, 312] on button "Submit" at bounding box center [499, 307] width 64 height 19
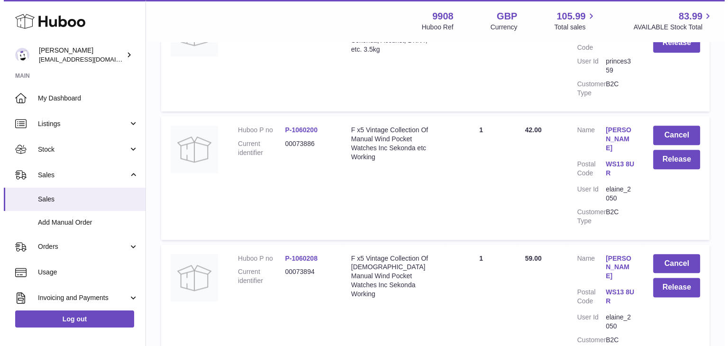
scroll to position [4678, 0]
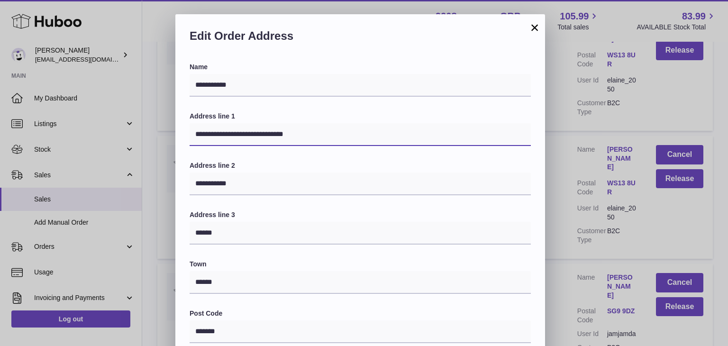
drag, startPoint x: 345, startPoint y: 131, endPoint x: 272, endPoint y: 132, distance: 72.5
click at [272, 132] on input "**********" at bounding box center [360, 134] width 341 height 23
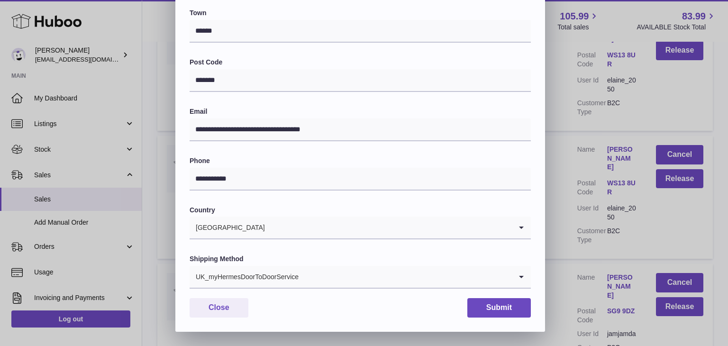
type input "**********"
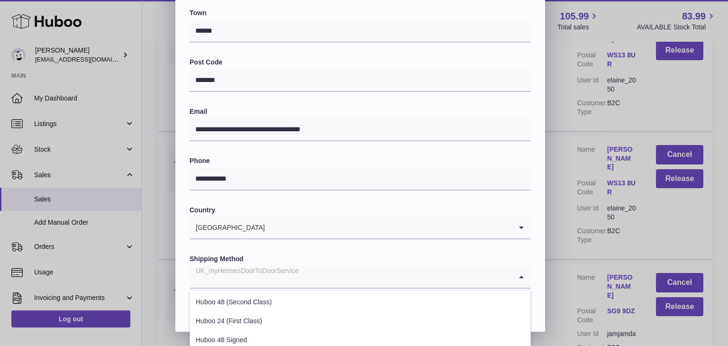
click at [254, 272] on div "UK_myHermesDoorToDoorService" at bounding box center [351, 277] width 322 height 22
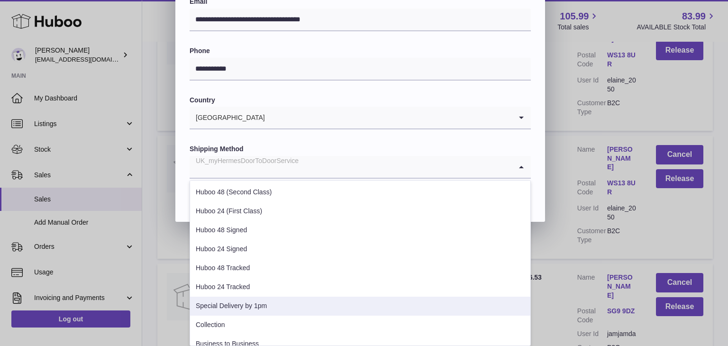
click at [242, 302] on li "Special Delivery by 1pm" at bounding box center [360, 306] width 340 height 19
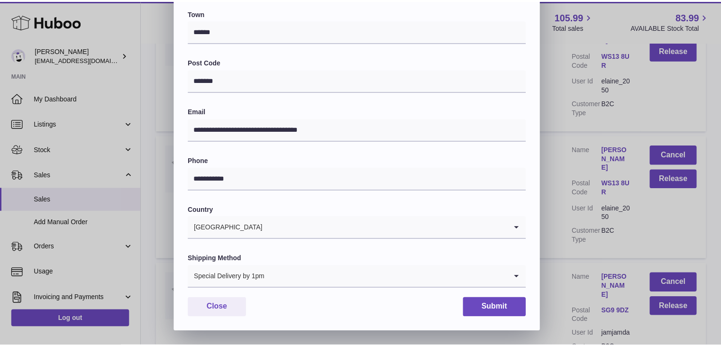
scroll to position [251, 0]
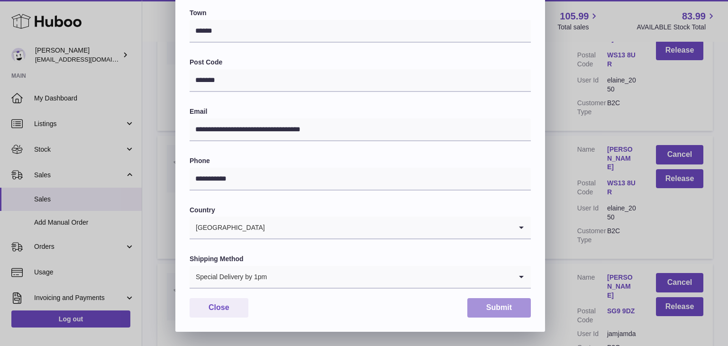
click at [490, 306] on button "Submit" at bounding box center [499, 307] width 64 height 19
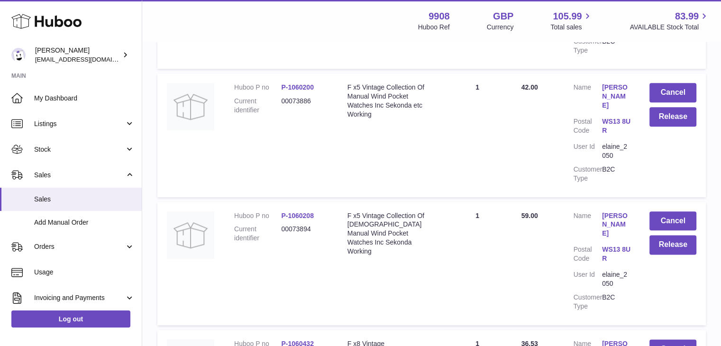
scroll to position [4720, 0]
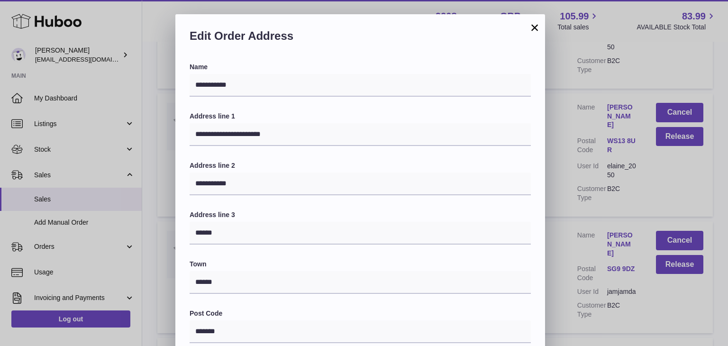
click at [560, 226] on div "**********" at bounding box center [364, 298] width 728 height 569
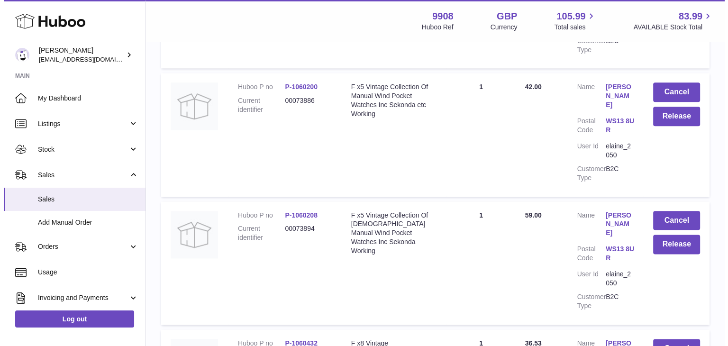
scroll to position [4883, 0]
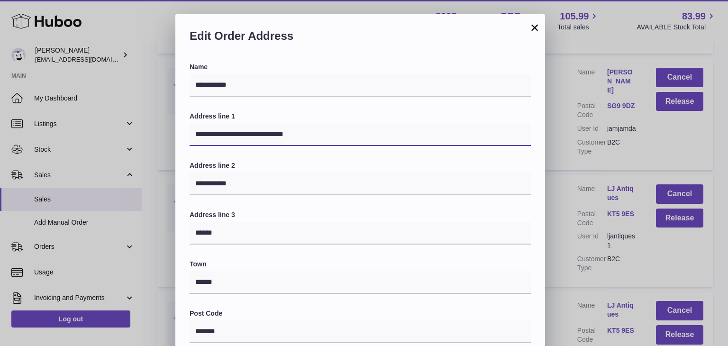
drag, startPoint x: 335, startPoint y: 139, endPoint x: 273, endPoint y: 133, distance: 61.9
click at [273, 133] on input "**********" at bounding box center [360, 134] width 341 height 23
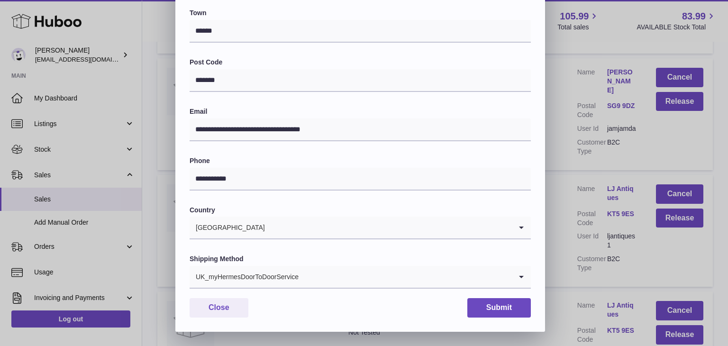
type input "**********"
click at [269, 279] on div "UK_myHermesDoorToDoorService" at bounding box center [351, 277] width 322 height 22
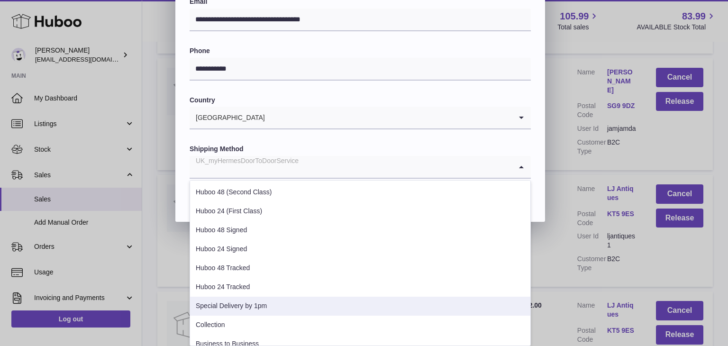
click at [248, 298] on li "Special Delivery by 1pm" at bounding box center [360, 306] width 340 height 19
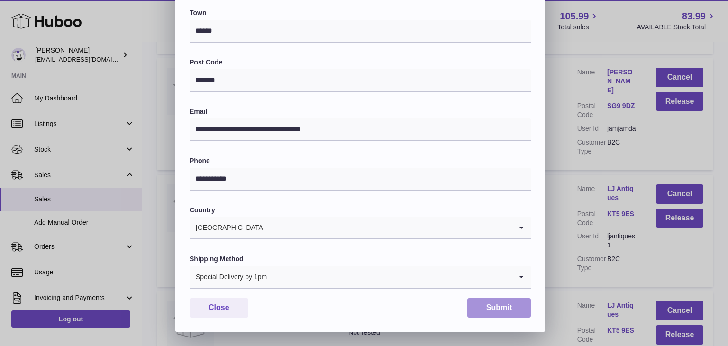
click at [489, 309] on button "Submit" at bounding box center [499, 307] width 64 height 19
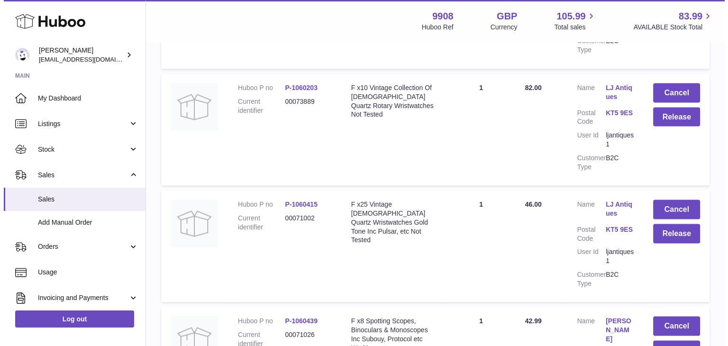
scroll to position [5334, 0]
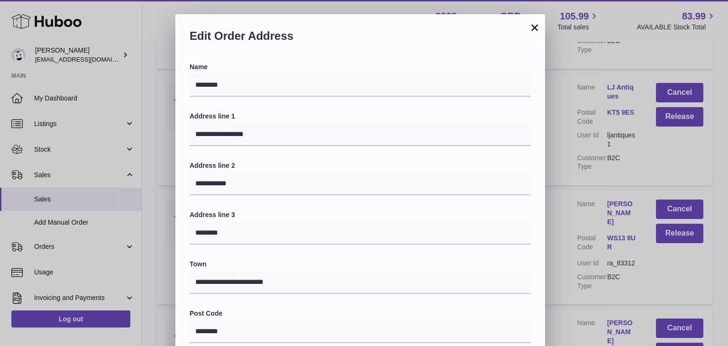
scroll to position [251, 0]
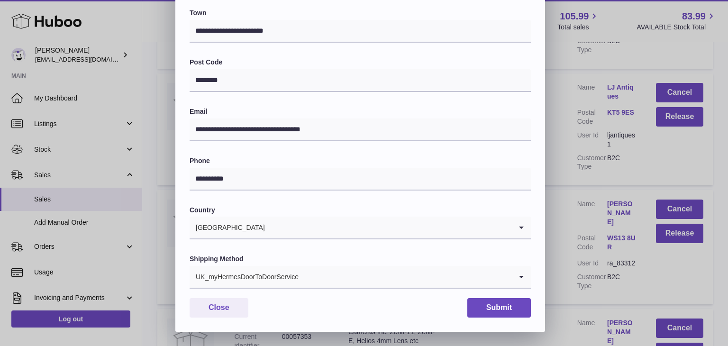
click at [311, 283] on input "Search for option" at bounding box center [405, 277] width 213 height 22
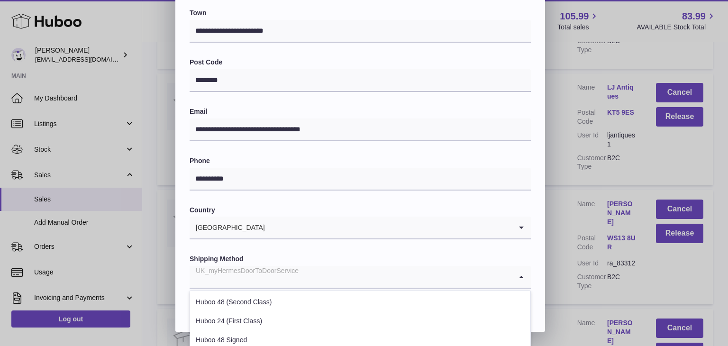
scroll to position [362, 0]
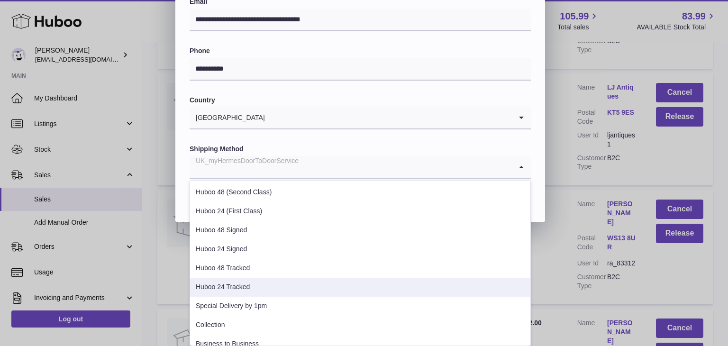
click at [279, 291] on li "Huboo 24 Tracked" at bounding box center [360, 287] width 340 height 19
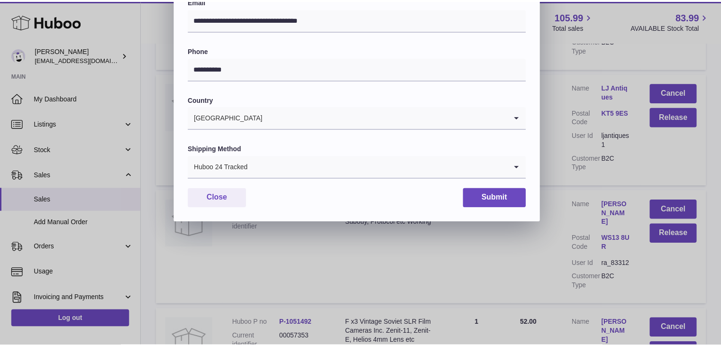
scroll to position [251, 0]
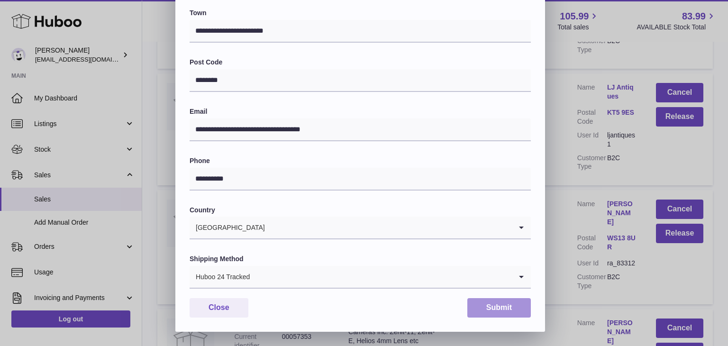
click at [496, 304] on button "Submit" at bounding box center [499, 307] width 64 height 19
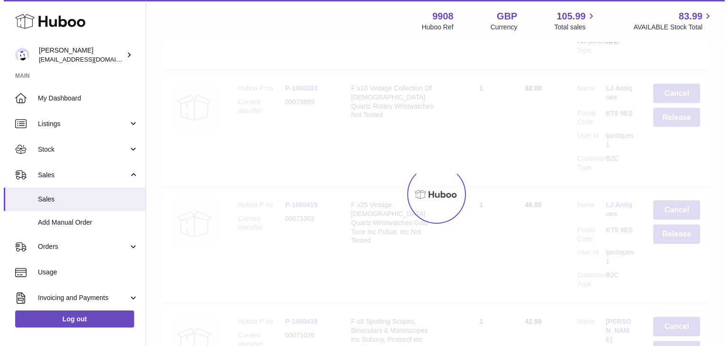
scroll to position [0, 0]
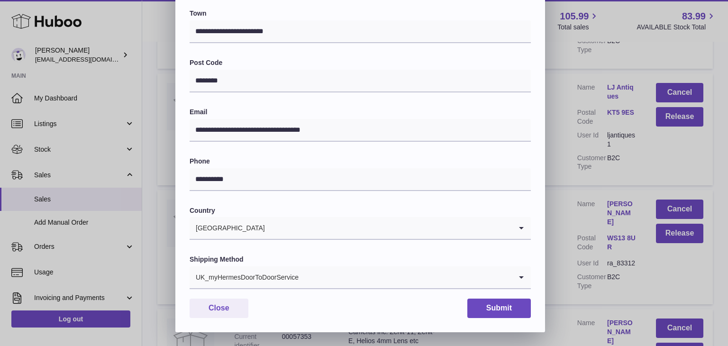
click at [276, 279] on div "UK_myHermesDoorToDoorService" at bounding box center [351, 277] width 322 height 22
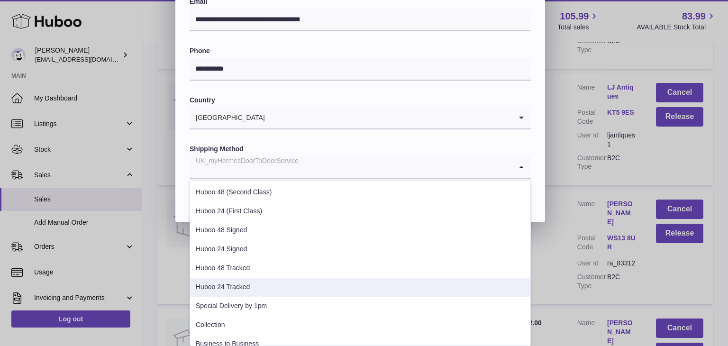
click at [265, 291] on li "Huboo 24 Tracked" at bounding box center [360, 287] width 340 height 19
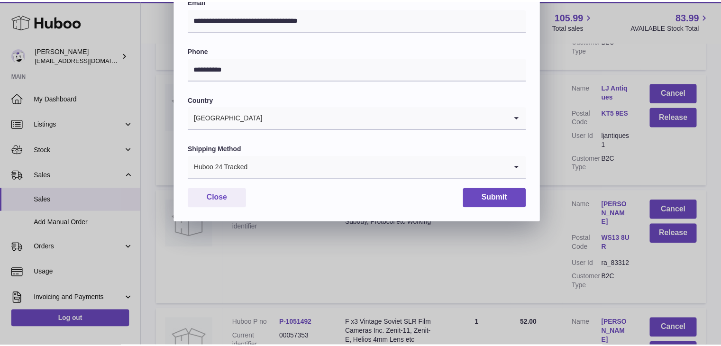
scroll to position [251, 0]
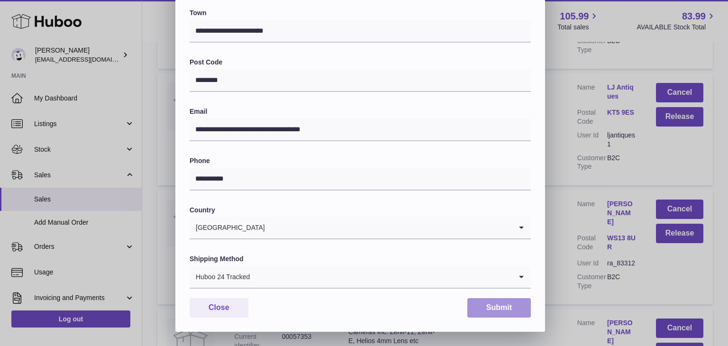
click at [488, 302] on button "Submit" at bounding box center [499, 307] width 64 height 19
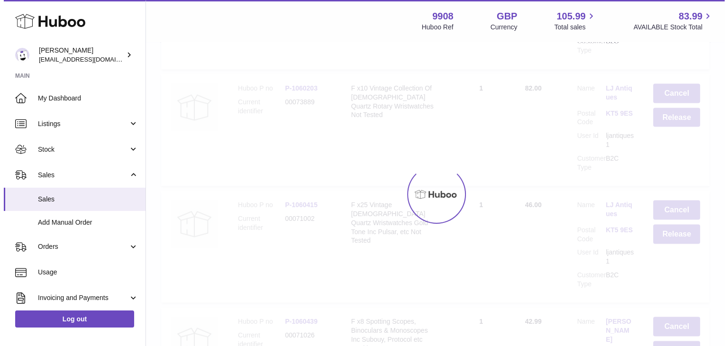
scroll to position [0, 0]
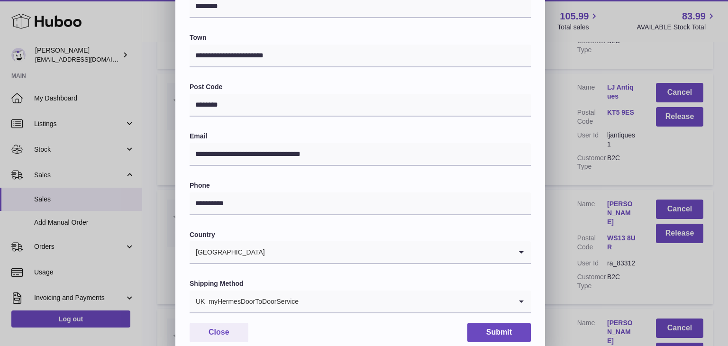
scroll to position [231, 0]
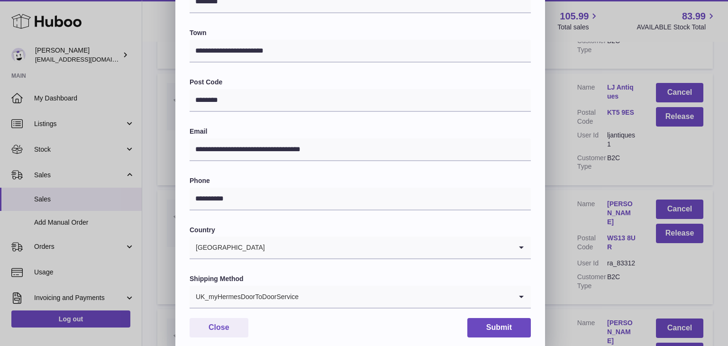
click at [299, 291] on input "Search for option" at bounding box center [405, 297] width 213 height 22
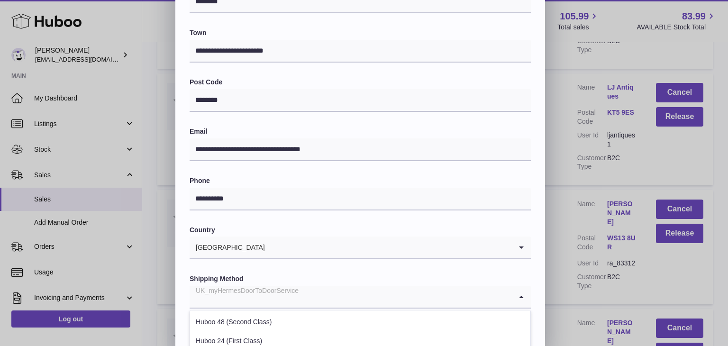
scroll to position [345, 0]
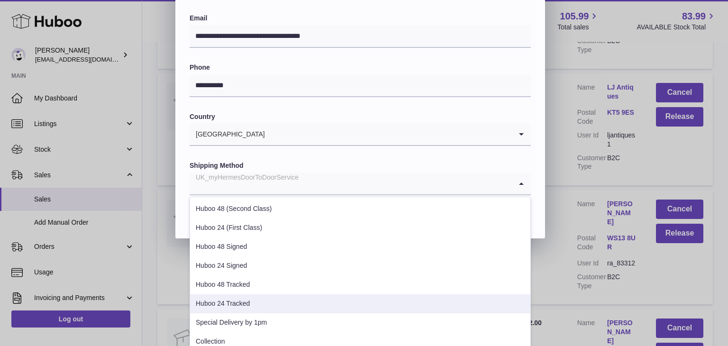
click at [277, 310] on li "Huboo 24 Tracked" at bounding box center [360, 303] width 340 height 19
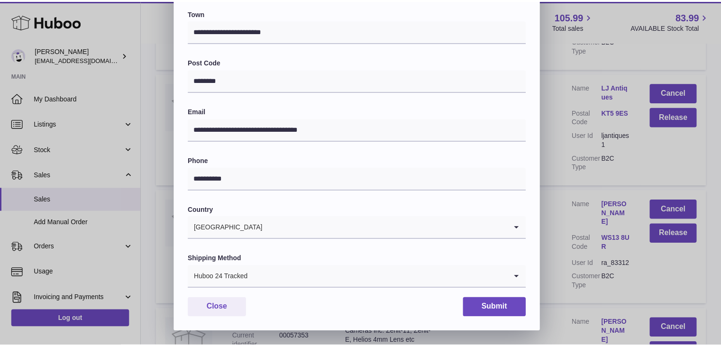
scroll to position [251, 0]
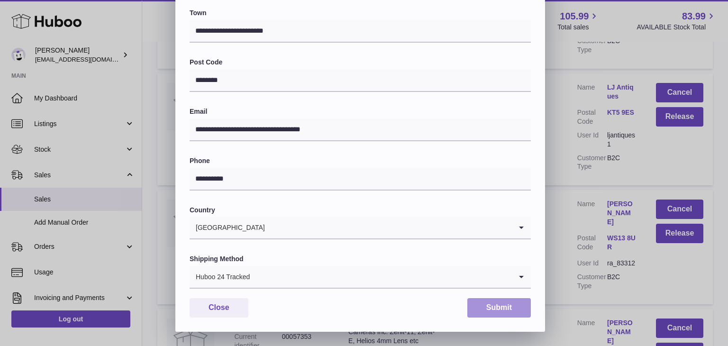
click at [485, 303] on button "Submit" at bounding box center [499, 307] width 64 height 19
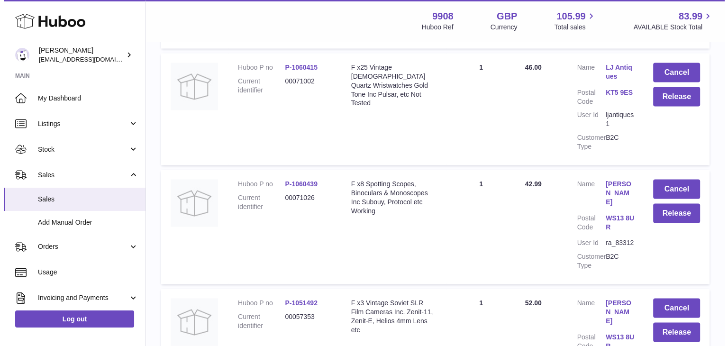
scroll to position [5471, 0]
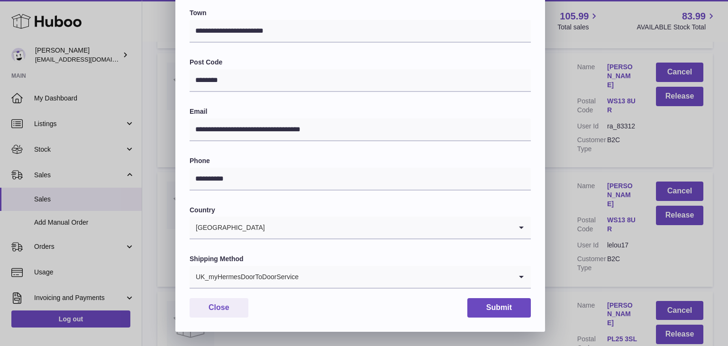
click at [296, 277] on div "UK_myHermesDoorToDoorService" at bounding box center [351, 277] width 322 height 22
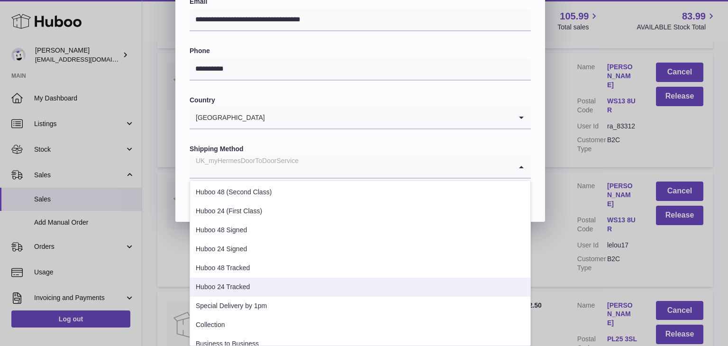
click at [283, 284] on li "Huboo 24 Tracked" at bounding box center [360, 287] width 340 height 19
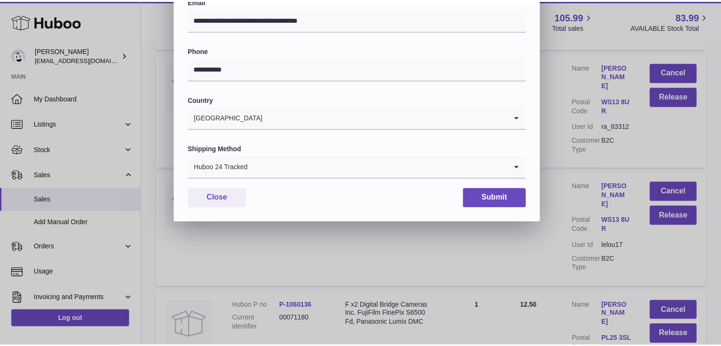
scroll to position [251, 0]
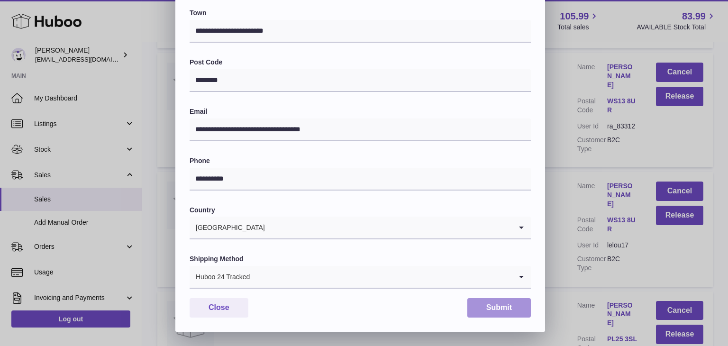
click at [495, 303] on button "Submit" at bounding box center [499, 307] width 64 height 19
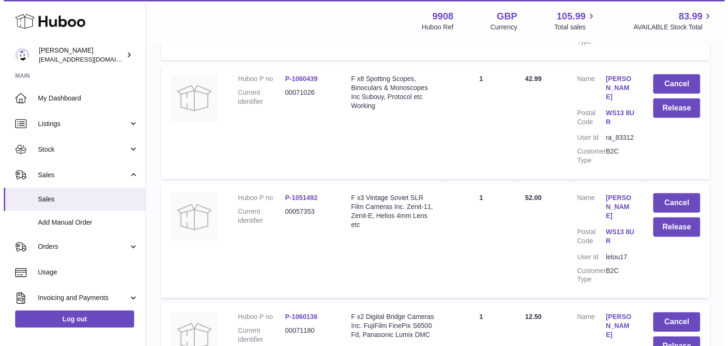
scroll to position [5575, 0]
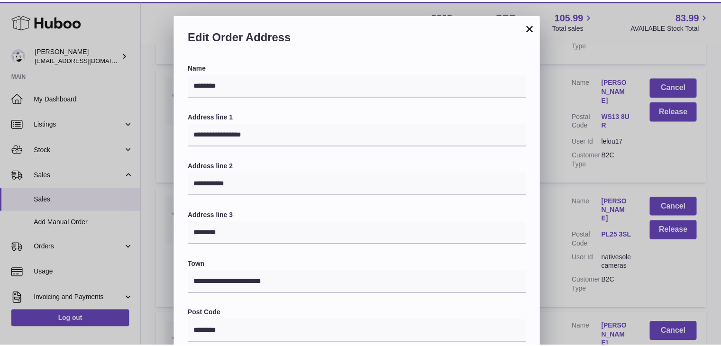
scroll to position [251, 0]
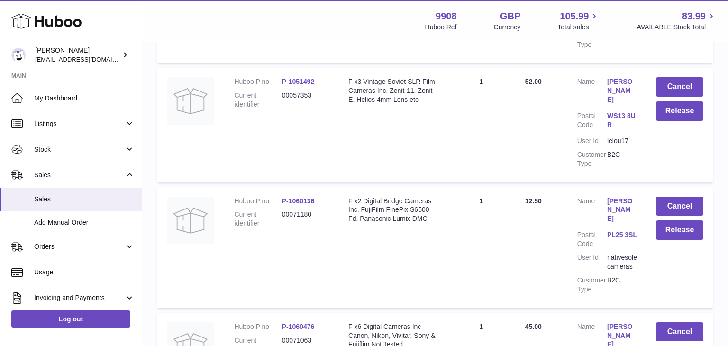
click at [567, 198] on div at bounding box center [364, 173] width 728 height 346
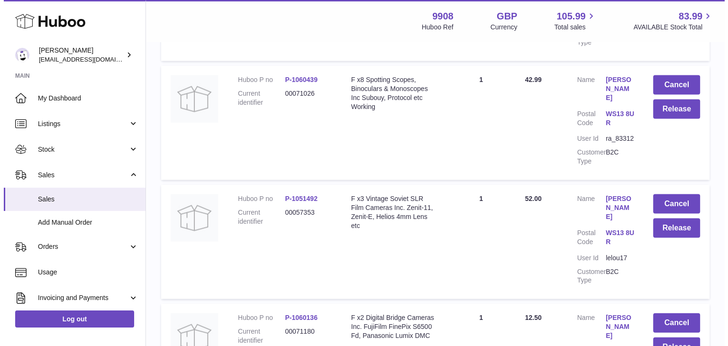
scroll to position [0, 0]
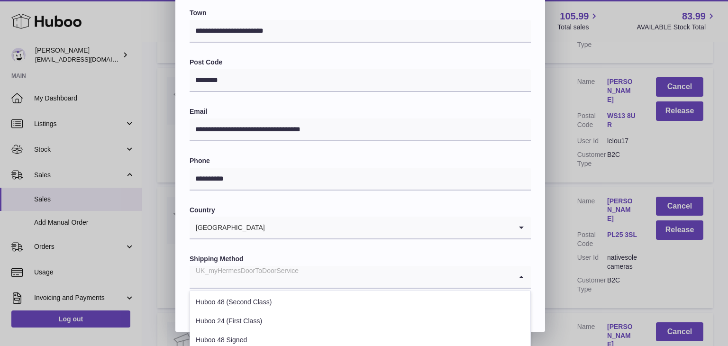
click at [295, 278] on div "UK_myHermesDoorToDoorService" at bounding box center [351, 277] width 322 height 22
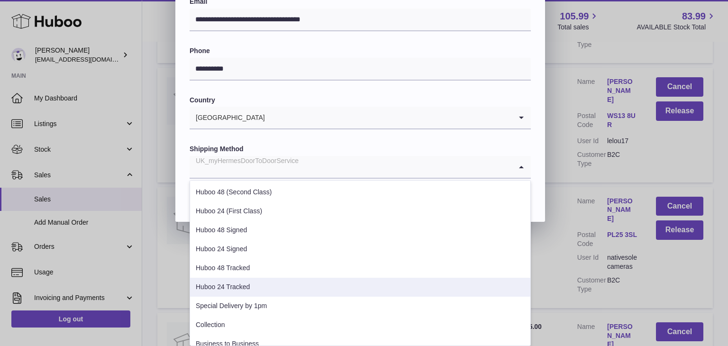
click at [269, 293] on li "Huboo 24 Tracked" at bounding box center [360, 287] width 340 height 19
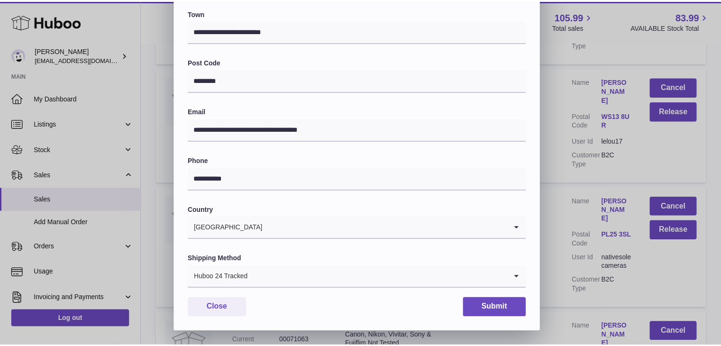
scroll to position [251, 0]
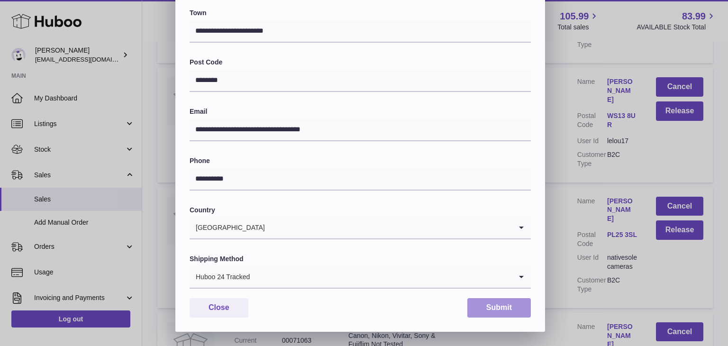
click at [505, 302] on button "Submit" at bounding box center [499, 307] width 64 height 19
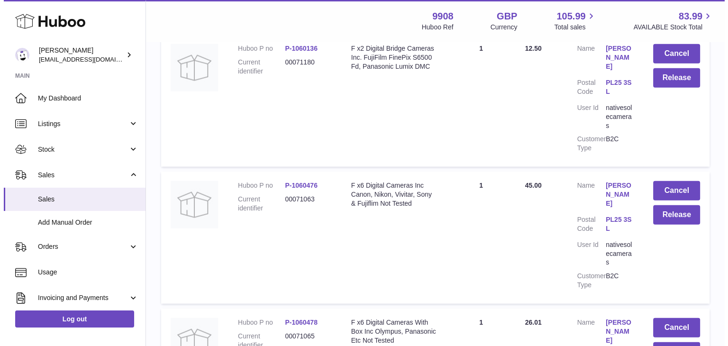
scroll to position [5846, 0]
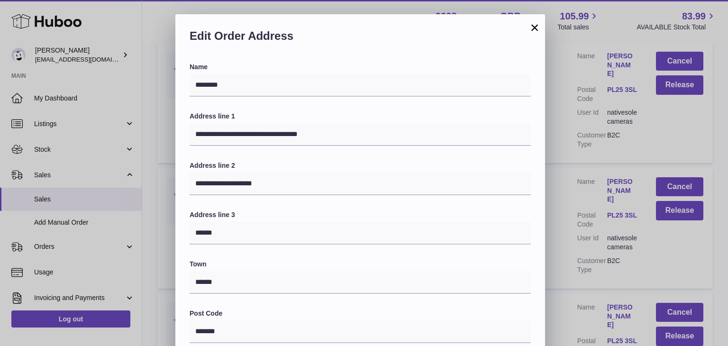
scroll to position [251, 0]
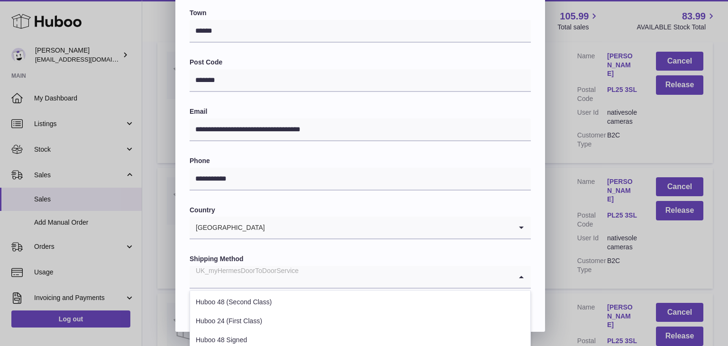
click at [317, 273] on input "Search for option" at bounding box center [351, 277] width 322 height 22
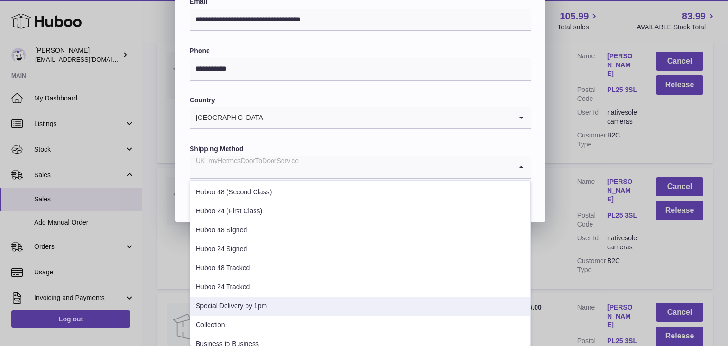
click at [275, 312] on li "Special Delivery by 1pm" at bounding box center [360, 306] width 340 height 19
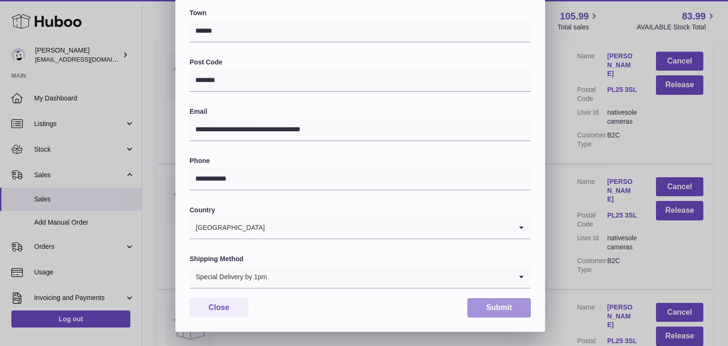
click at [513, 307] on button "Submit" at bounding box center [499, 307] width 64 height 19
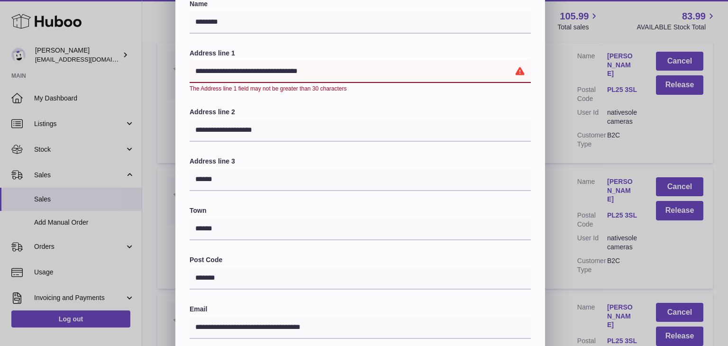
scroll to position [62, 0]
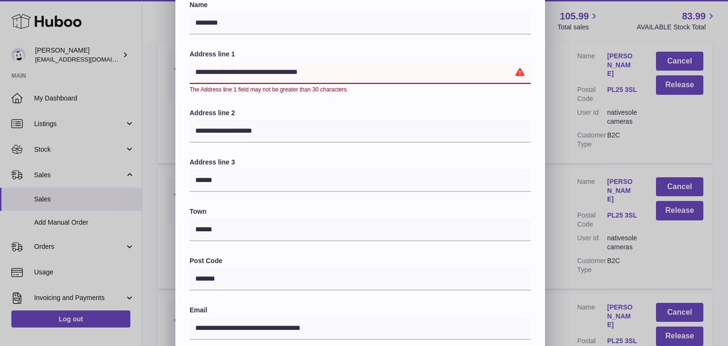
drag, startPoint x: 307, startPoint y: 74, endPoint x: 284, endPoint y: 76, distance: 22.4
click at [284, 76] on input "**********" at bounding box center [360, 72] width 341 height 23
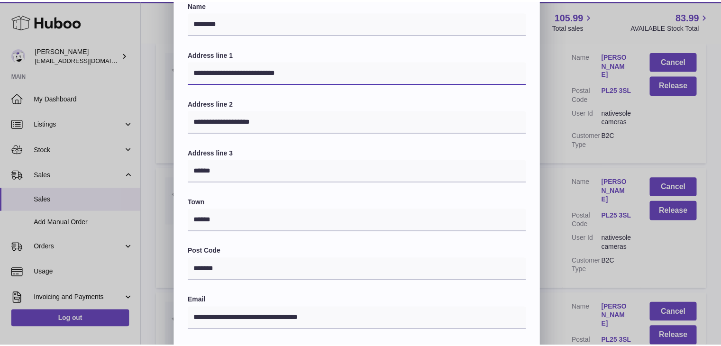
scroll to position [251, 0]
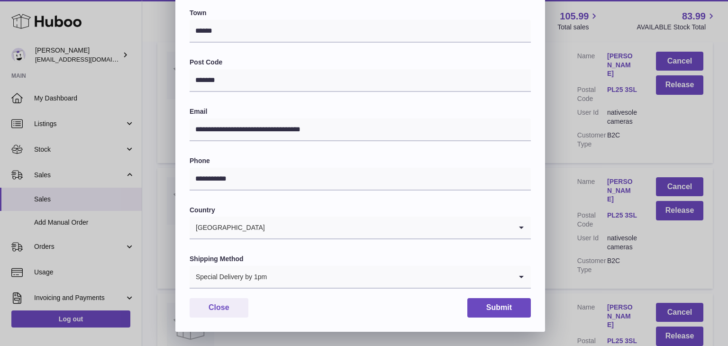
type input "**********"
click at [487, 313] on button "Submit" at bounding box center [499, 307] width 64 height 19
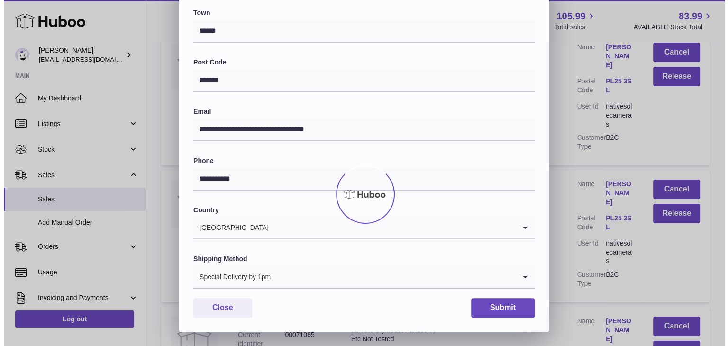
scroll to position [0, 0]
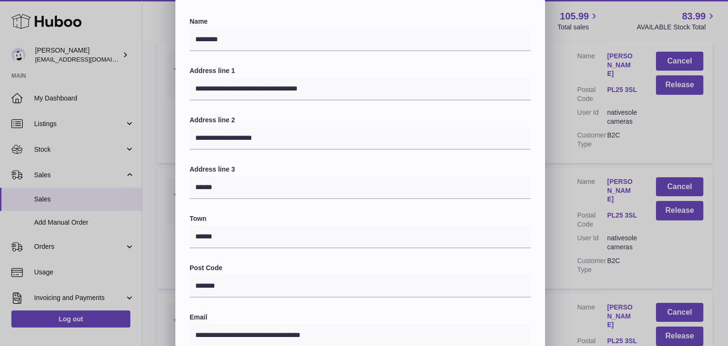
scroll to position [46, 0]
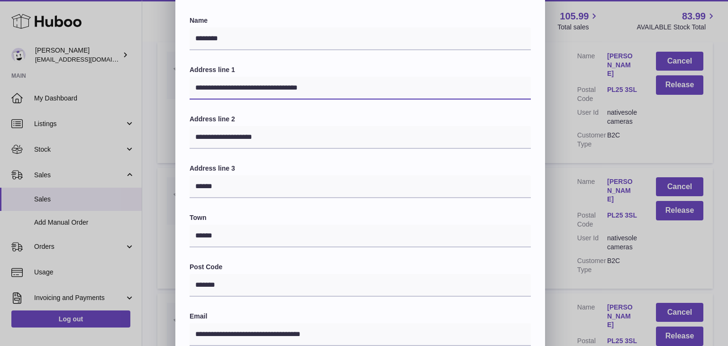
drag, startPoint x: 307, startPoint y: 87, endPoint x: 284, endPoint y: 90, distance: 22.5
click at [284, 90] on input "**********" at bounding box center [360, 88] width 341 height 23
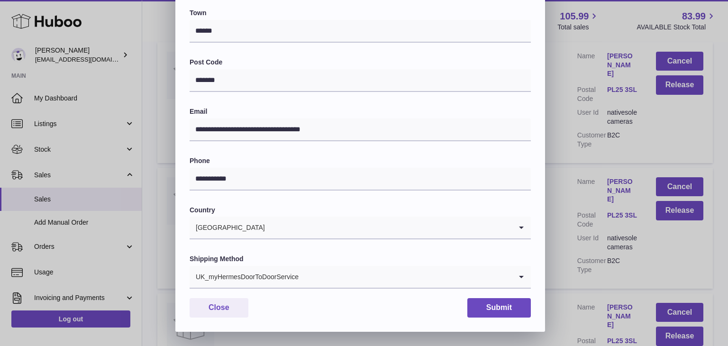
type input "**********"
click at [272, 279] on div "UK_myHermesDoorToDoorService" at bounding box center [351, 277] width 322 height 22
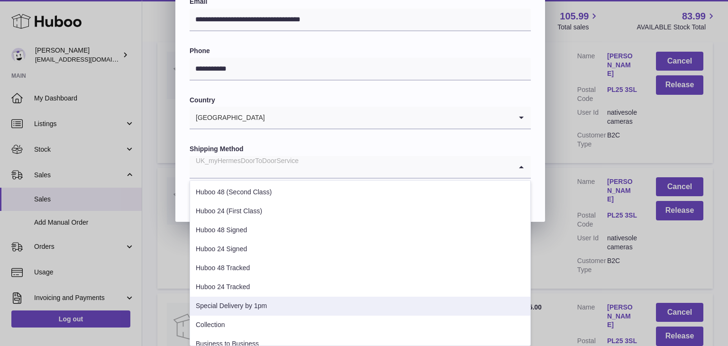
click at [253, 299] on li "Special Delivery by 1pm" at bounding box center [360, 306] width 340 height 19
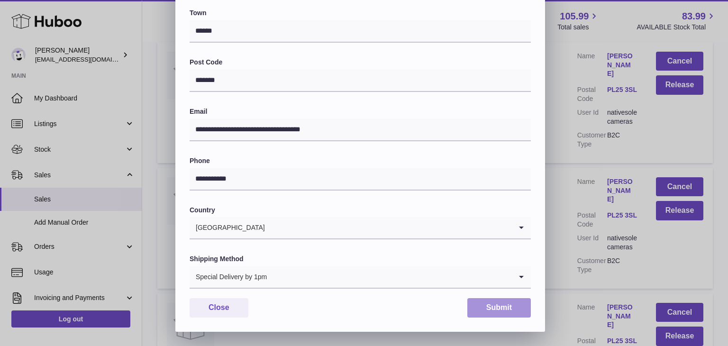
click at [496, 305] on button "Submit" at bounding box center [499, 307] width 64 height 19
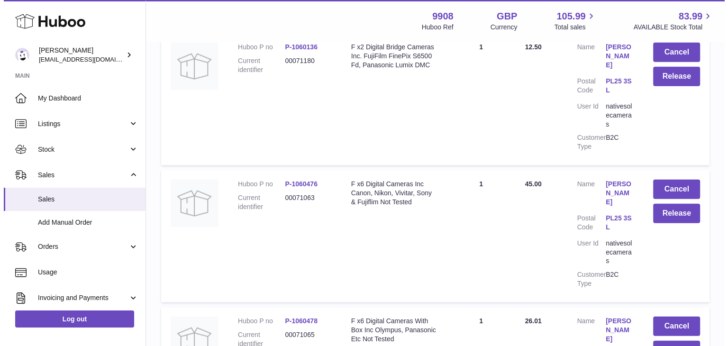
scroll to position [5929, 0]
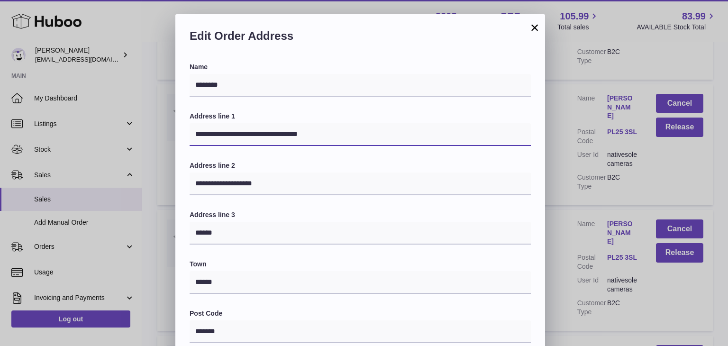
drag, startPoint x: 307, startPoint y: 135, endPoint x: 286, endPoint y: 133, distance: 21.4
click at [286, 133] on input "**********" at bounding box center [360, 134] width 341 height 23
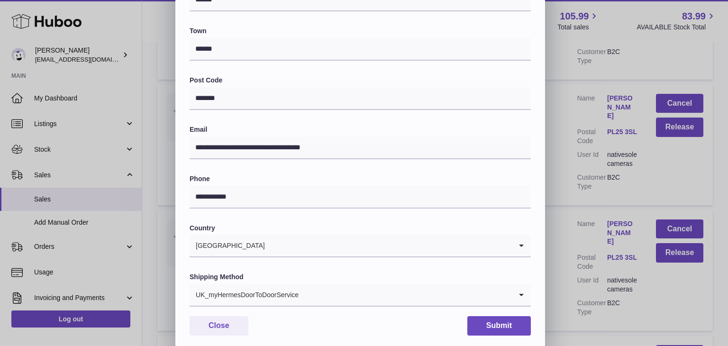
scroll to position [251, 0]
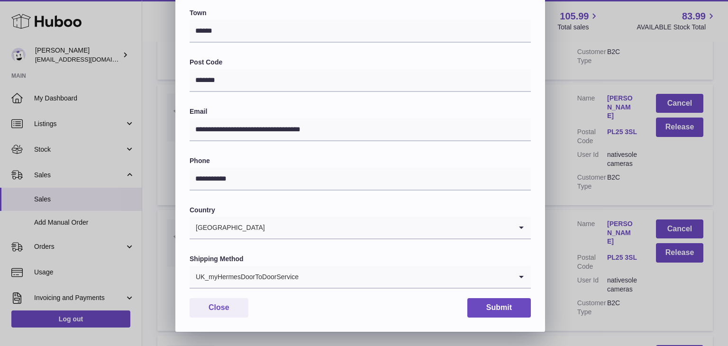
type input "**********"
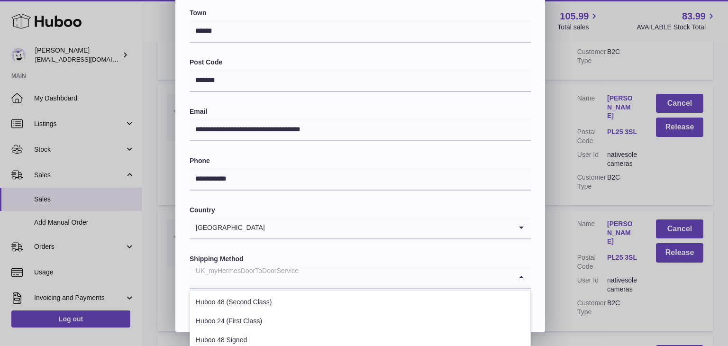
click at [264, 283] on div "UK_myHermesDoorToDoorService" at bounding box center [351, 277] width 322 height 22
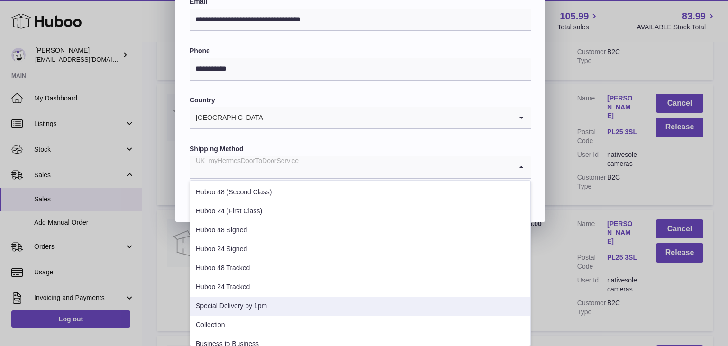
click at [249, 304] on li "Special Delivery by 1pm" at bounding box center [360, 306] width 340 height 19
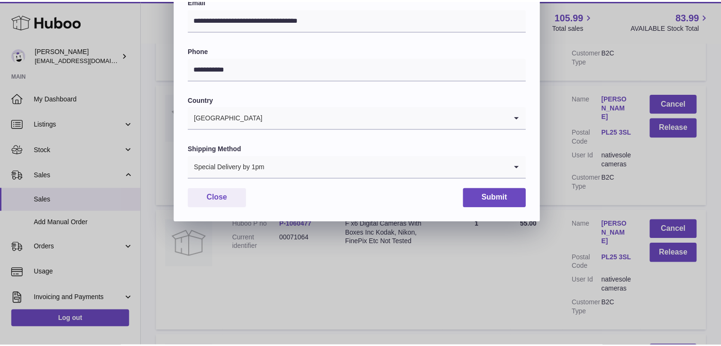
scroll to position [251, 0]
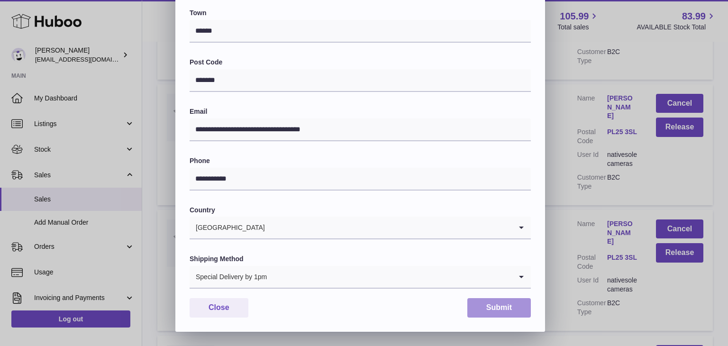
click at [490, 306] on button "Submit" at bounding box center [499, 307] width 64 height 19
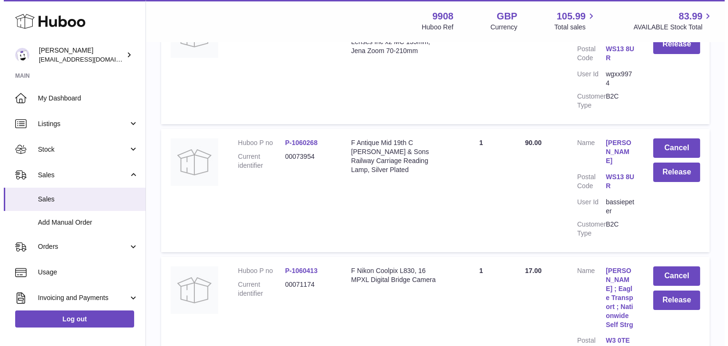
scroll to position [7135, 0]
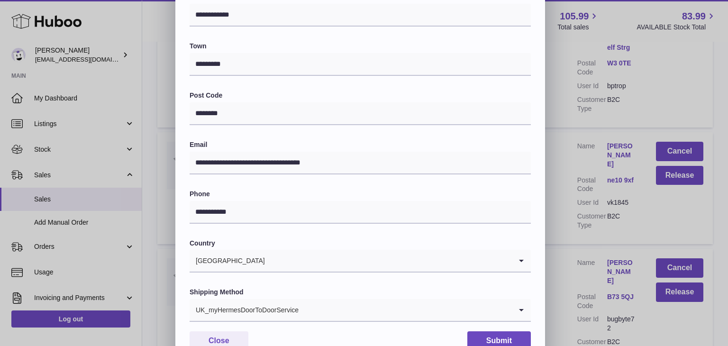
scroll to position [251, 0]
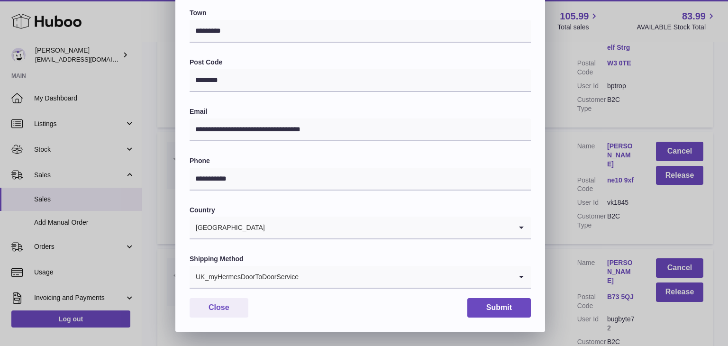
click at [283, 275] on div "UK_myHermesDoorToDoorService" at bounding box center [351, 277] width 322 height 22
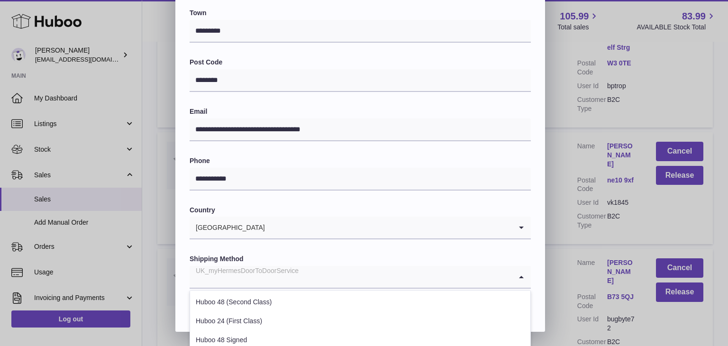
scroll to position [362, 0]
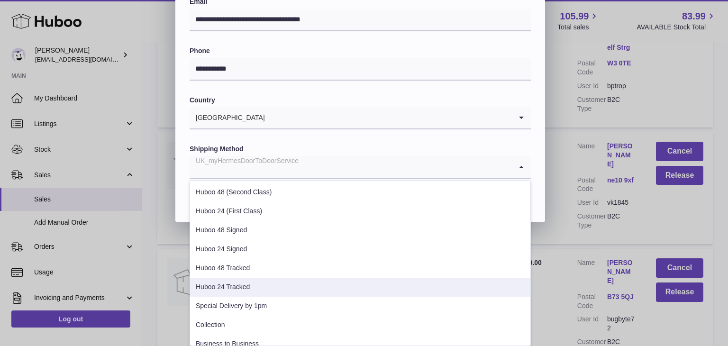
click at [259, 295] on li "Huboo 24 Tracked" at bounding box center [360, 287] width 340 height 19
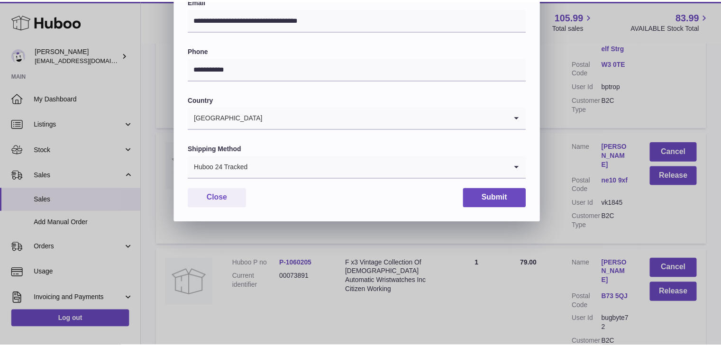
scroll to position [251, 0]
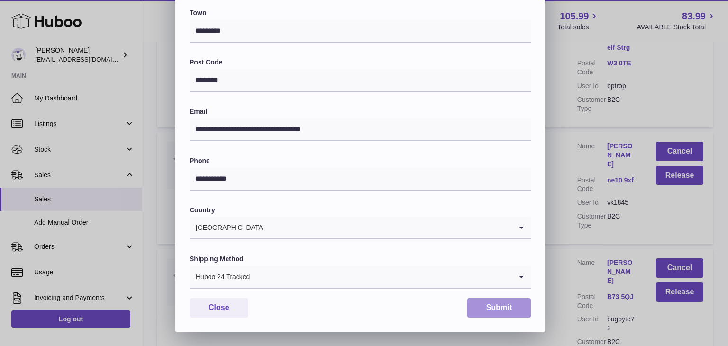
click at [499, 308] on button "Submit" at bounding box center [499, 307] width 64 height 19
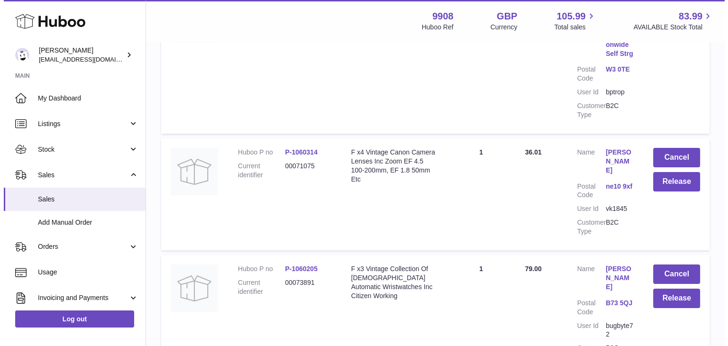
scroll to position [7320, 0]
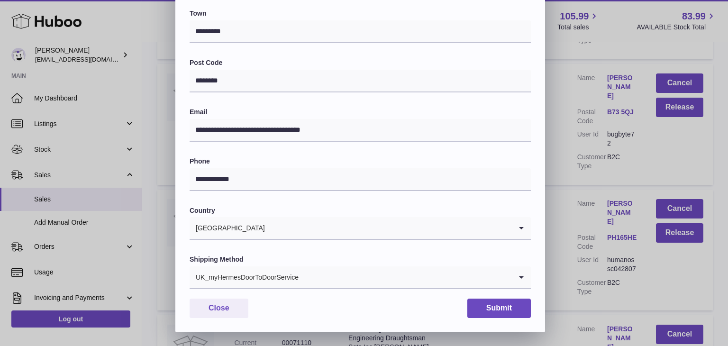
click at [297, 268] on div "UK_myHermesDoorToDoorService" at bounding box center [351, 277] width 322 height 22
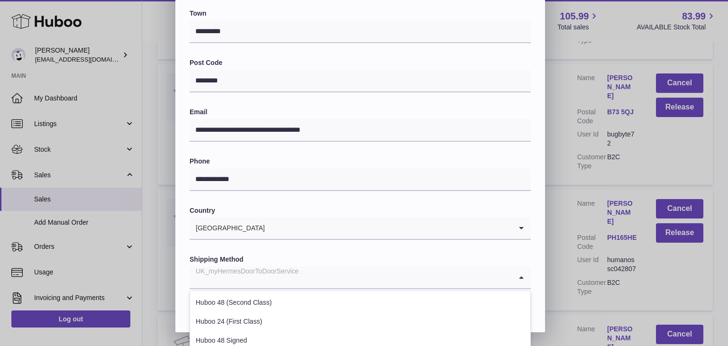
scroll to position [362, 0]
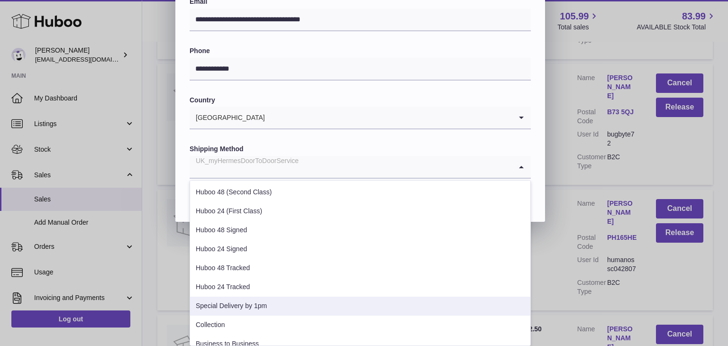
click at [264, 302] on li "Special Delivery by 1pm" at bounding box center [360, 306] width 340 height 19
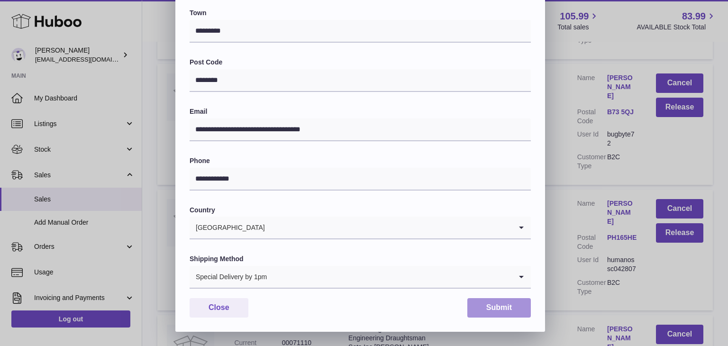
click at [485, 309] on button "Submit" at bounding box center [499, 307] width 64 height 19
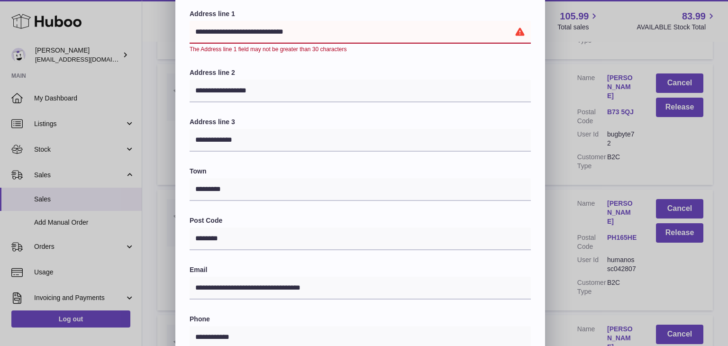
scroll to position [98, 0]
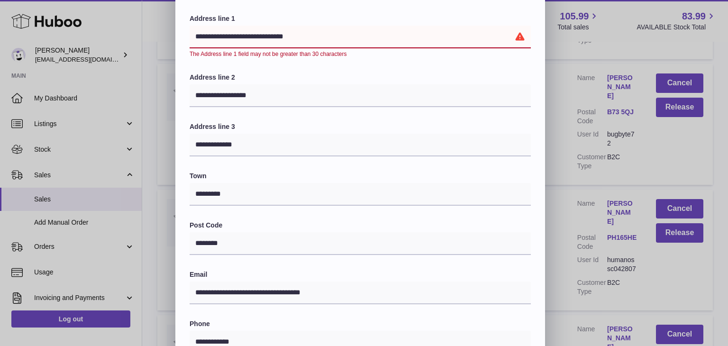
drag, startPoint x: 316, startPoint y: 32, endPoint x: 267, endPoint y: 32, distance: 48.8
click at [267, 32] on input "**********" at bounding box center [360, 37] width 341 height 23
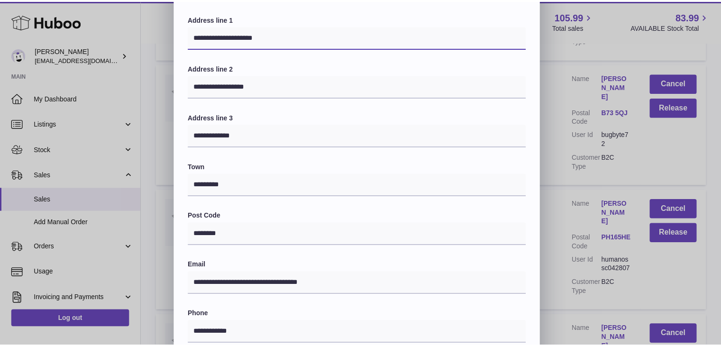
scroll to position [251, 0]
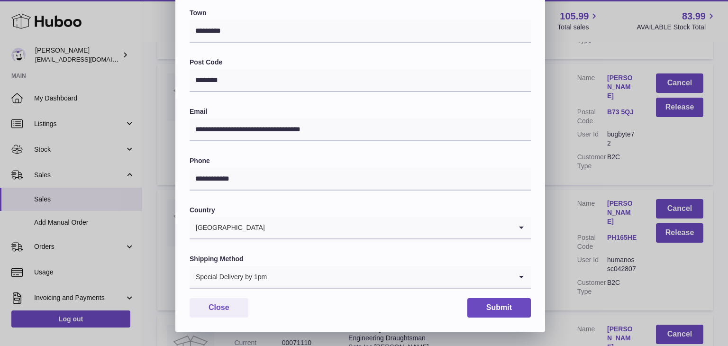
type input "**********"
click at [500, 305] on button "Submit" at bounding box center [499, 307] width 64 height 19
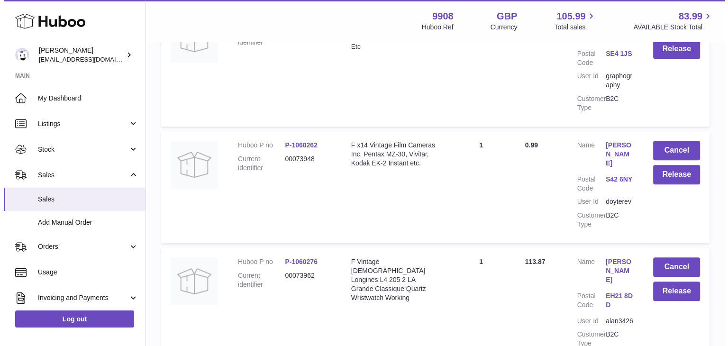
scroll to position [7826, 0]
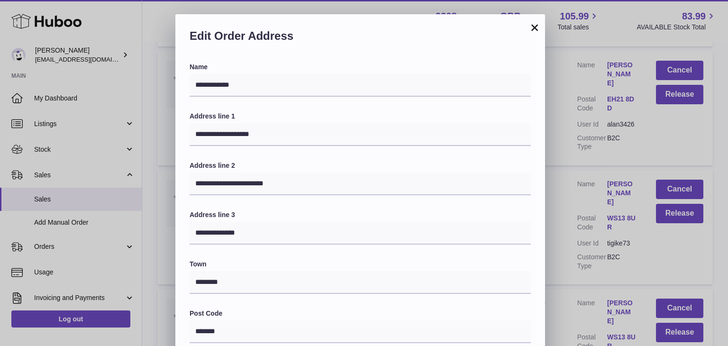
scroll to position [251, 0]
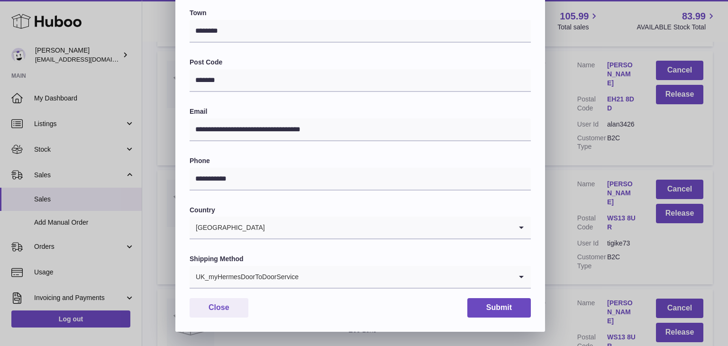
click at [354, 276] on input "Search for option" at bounding box center [405, 277] width 213 height 22
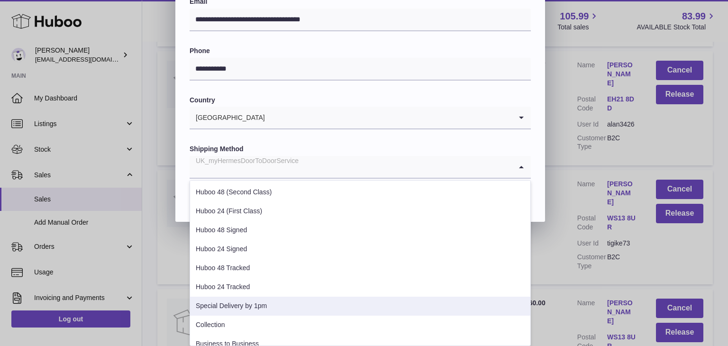
click at [301, 303] on li "Special Delivery by 1pm" at bounding box center [360, 306] width 340 height 19
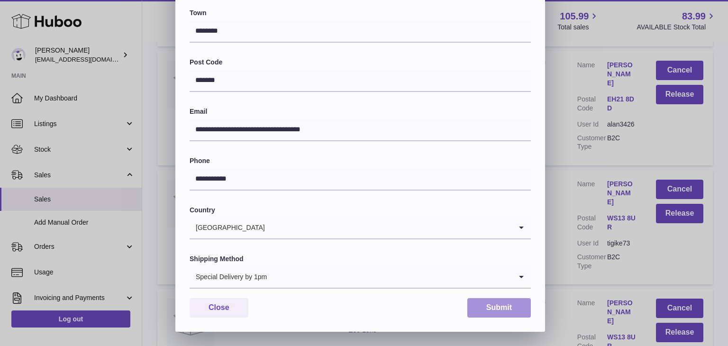
click at [500, 300] on button "Submit" at bounding box center [499, 307] width 64 height 19
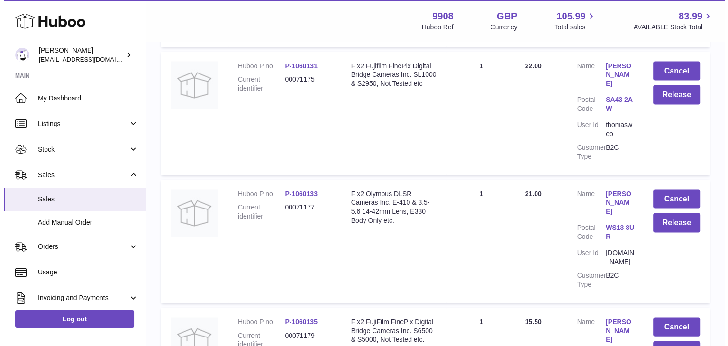
scroll to position [9132, 0]
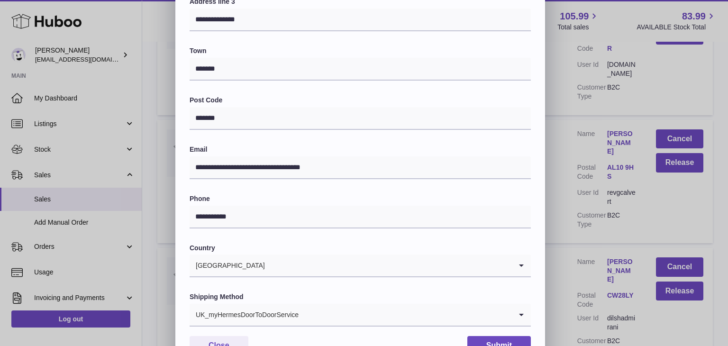
scroll to position [218, 0]
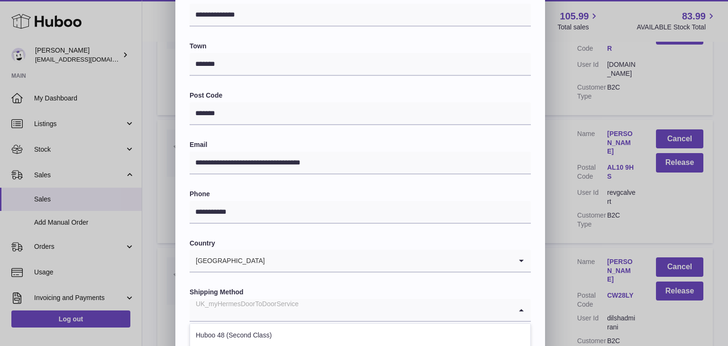
click at [283, 309] on div "UK_myHermesDoorToDoorService" at bounding box center [351, 310] width 322 height 22
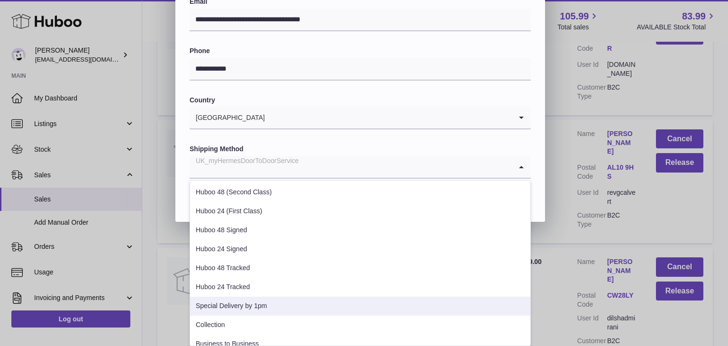
click at [283, 309] on li "Special Delivery by 1pm" at bounding box center [360, 306] width 340 height 19
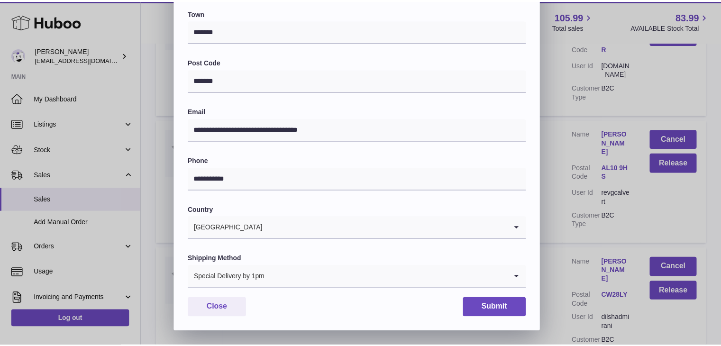
scroll to position [251, 0]
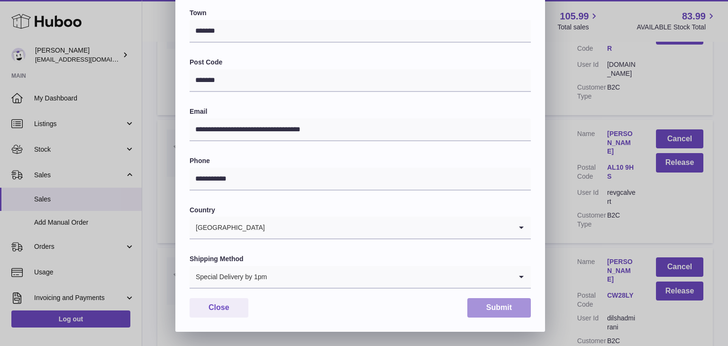
click at [487, 307] on button "Submit" at bounding box center [499, 307] width 64 height 19
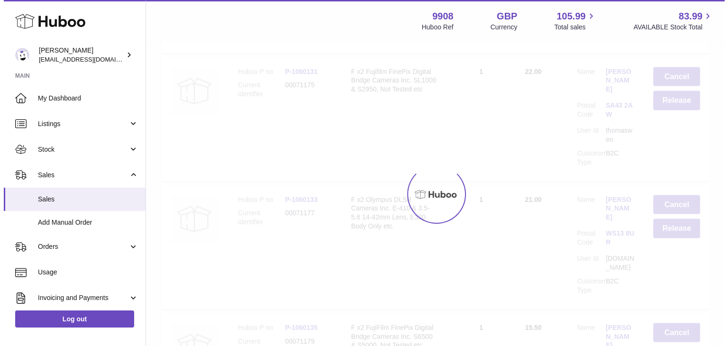
scroll to position [0, 0]
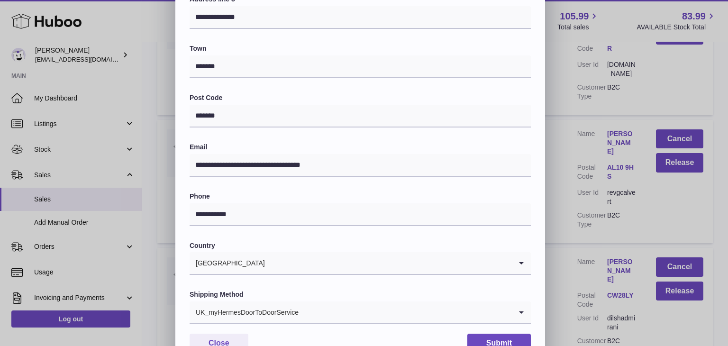
scroll to position [251, 0]
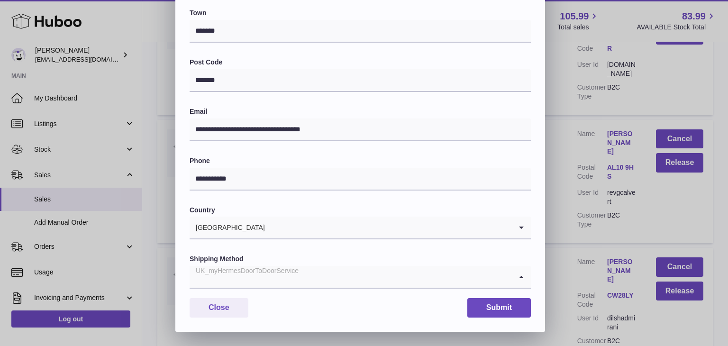
click at [296, 277] on div "UK_myHermesDoorToDoorService" at bounding box center [351, 277] width 322 height 22
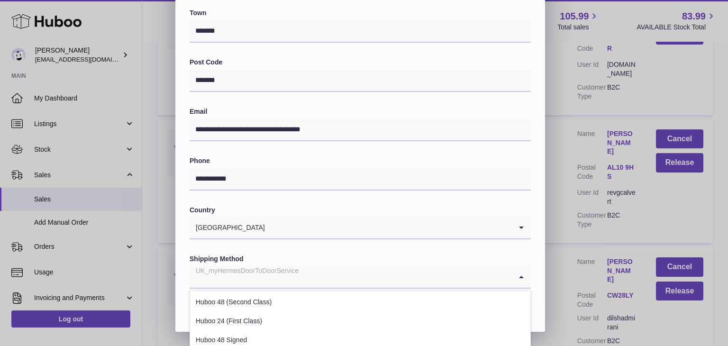
scroll to position [362, 0]
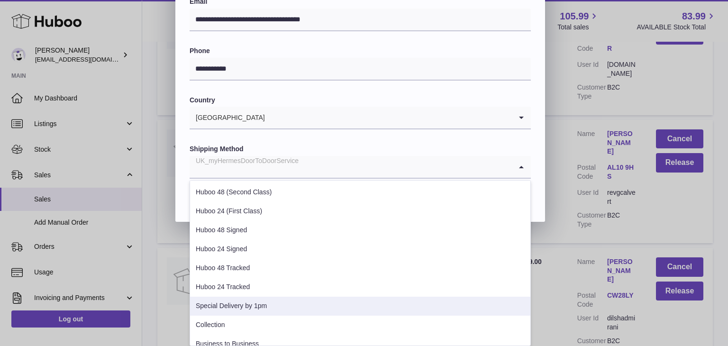
click at [277, 299] on li "Special Delivery by 1pm" at bounding box center [360, 306] width 340 height 19
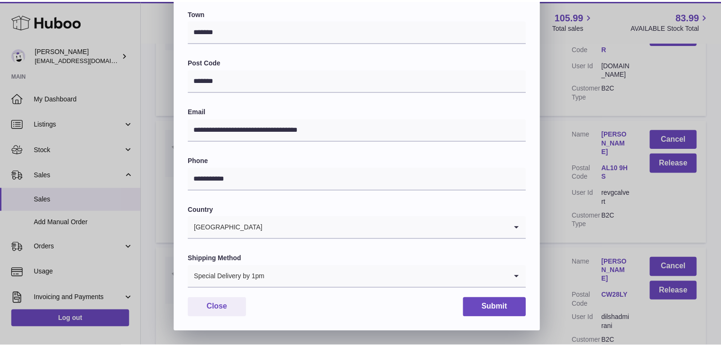
scroll to position [251, 0]
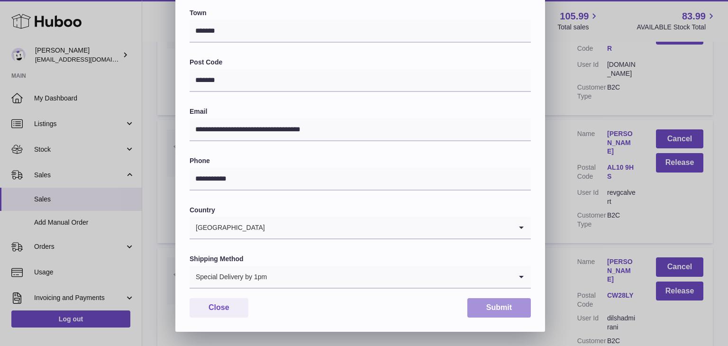
click at [469, 304] on button "Submit" at bounding box center [499, 307] width 64 height 19
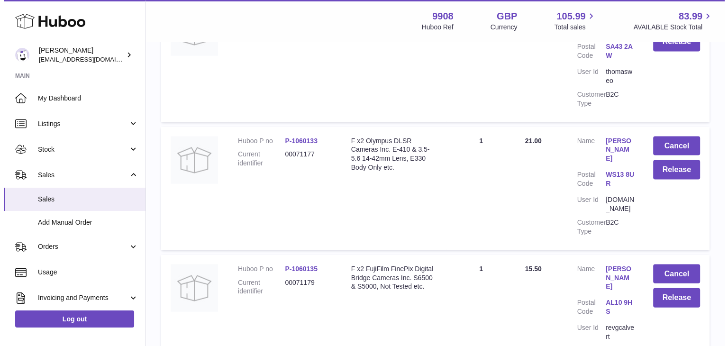
scroll to position [9196, 0]
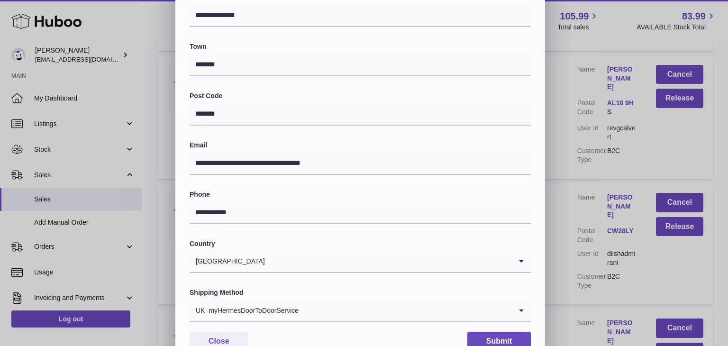
scroll to position [251, 0]
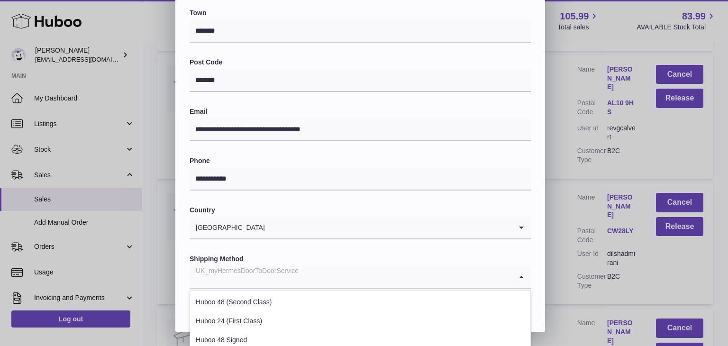
click at [330, 279] on input "Search for option" at bounding box center [351, 277] width 322 height 22
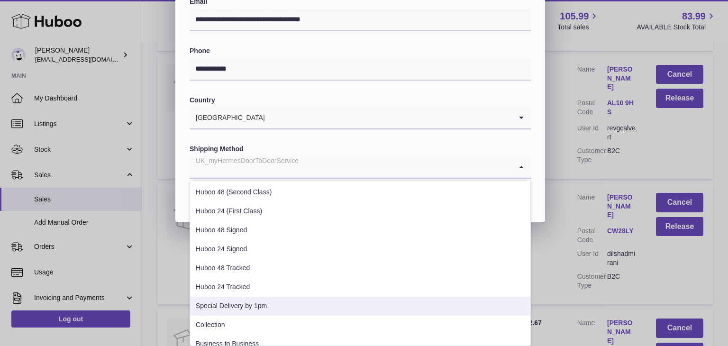
click at [298, 304] on li "Special Delivery by 1pm" at bounding box center [360, 306] width 340 height 19
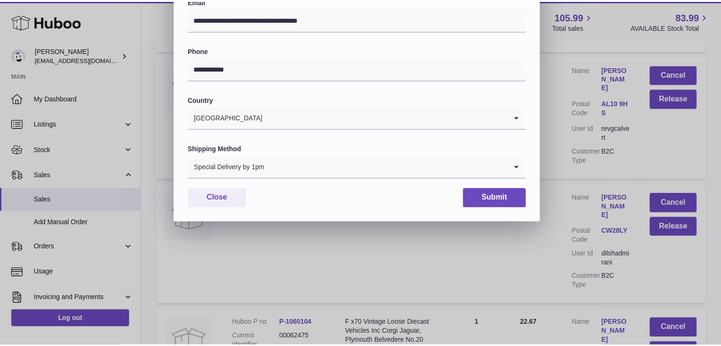
scroll to position [251, 0]
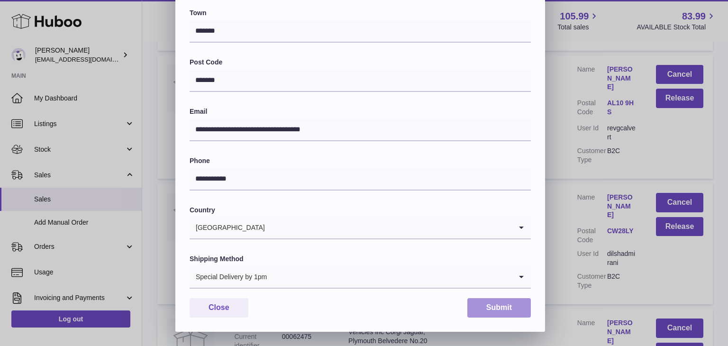
click at [499, 306] on button "Submit" at bounding box center [499, 307] width 64 height 19
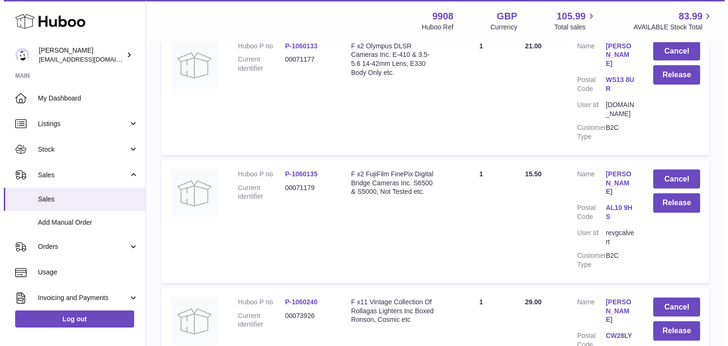
scroll to position [9304, 0]
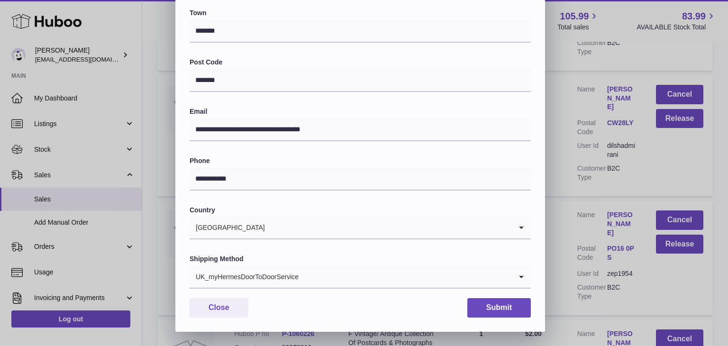
click at [339, 281] on input "Search for option" at bounding box center [405, 277] width 213 height 22
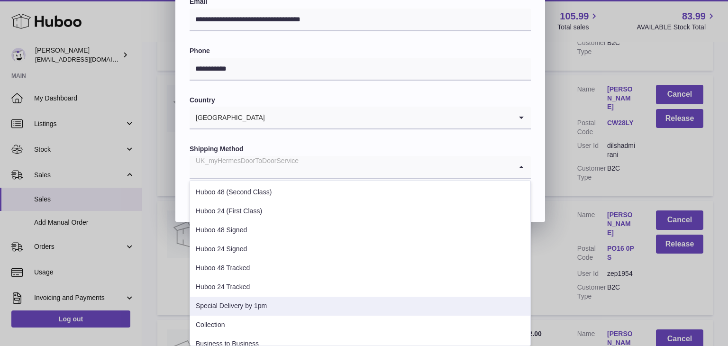
click at [301, 302] on li "Special Delivery by 1pm" at bounding box center [360, 306] width 340 height 19
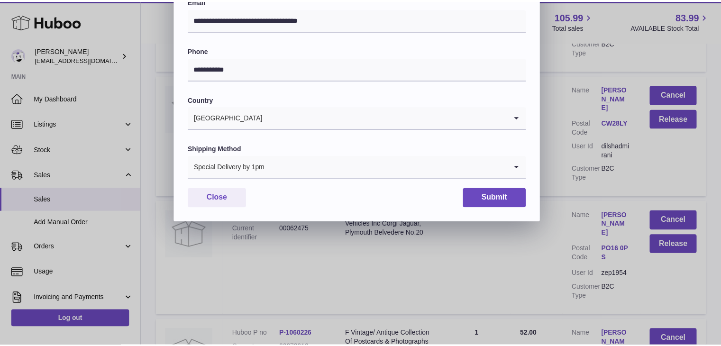
scroll to position [251, 0]
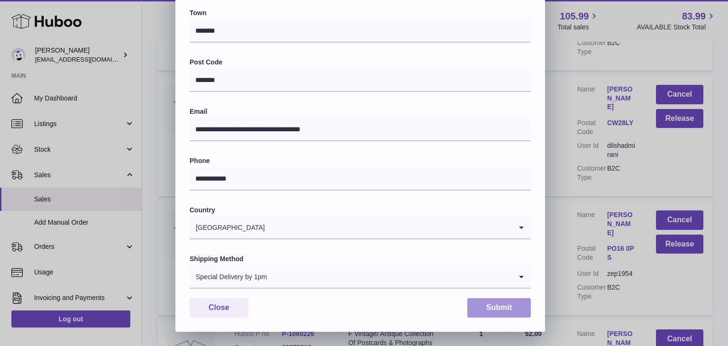
click at [501, 307] on button "Submit" at bounding box center [499, 307] width 64 height 19
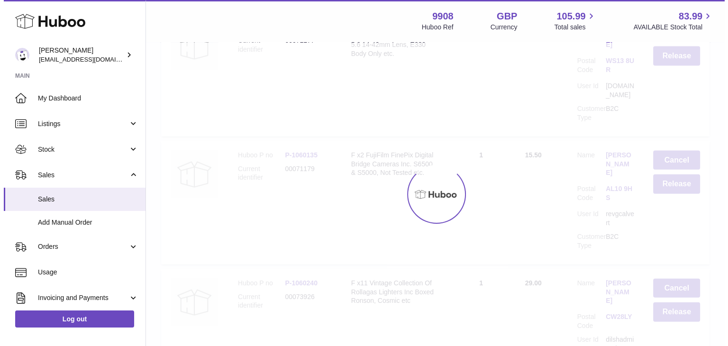
scroll to position [0, 0]
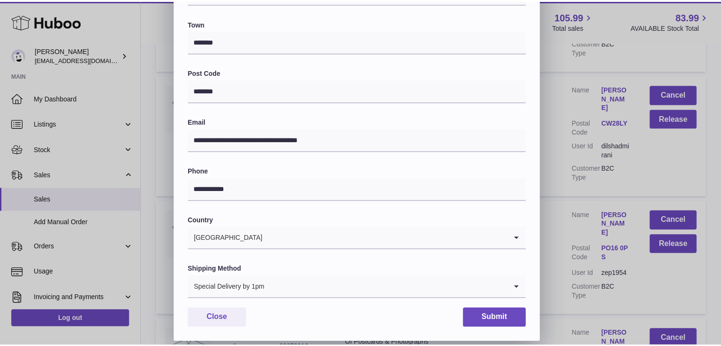
scroll to position [251, 0]
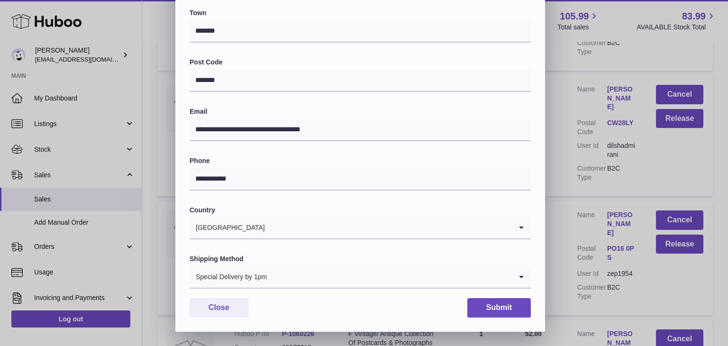
click at [570, 218] on div "**********" at bounding box center [364, 47] width 728 height 569
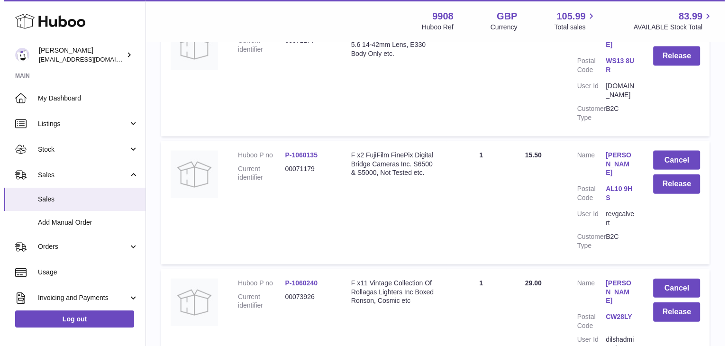
scroll to position [0, 0]
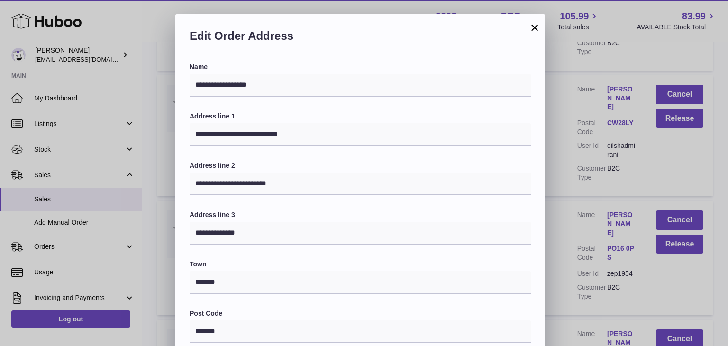
scroll to position [251, 0]
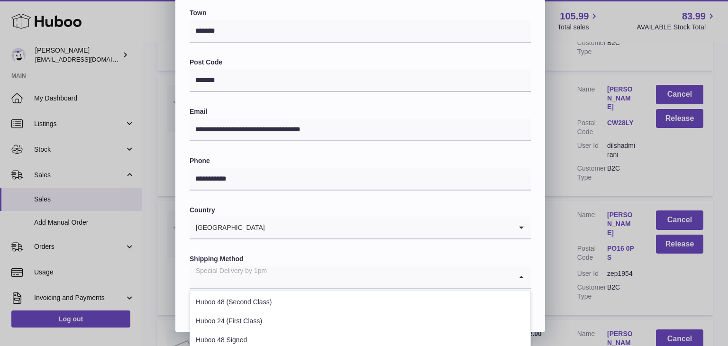
click at [386, 269] on input "Search for option" at bounding box center [351, 277] width 322 height 22
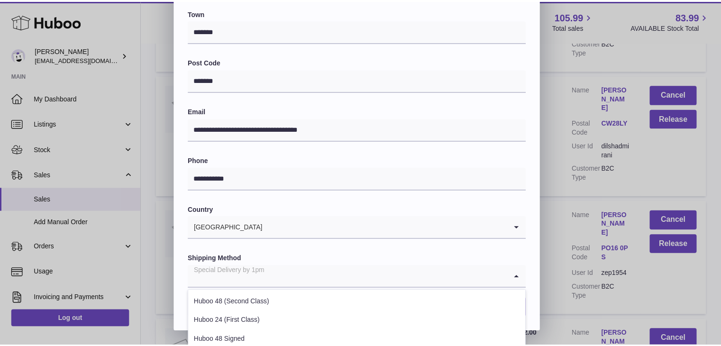
scroll to position [362, 0]
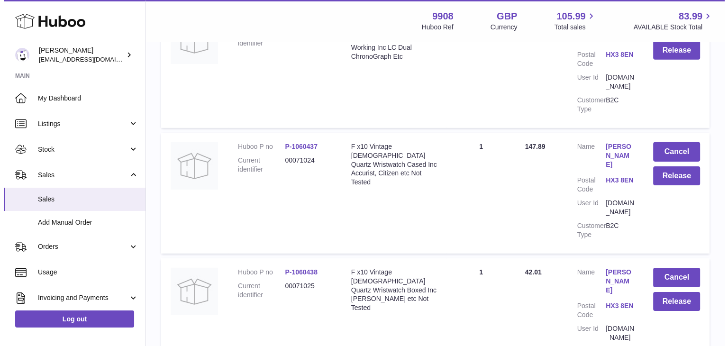
scroll to position [10199, 0]
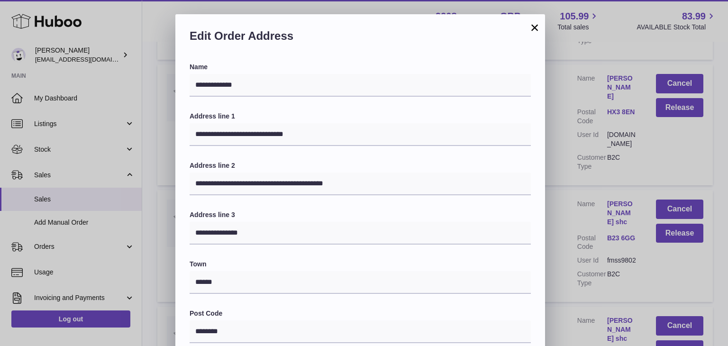
scroll to position [251, 0]
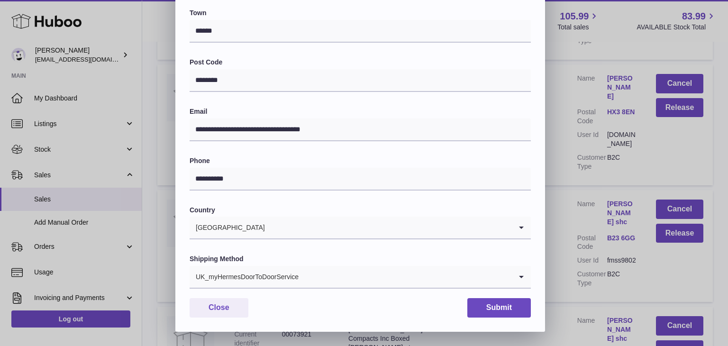
click at [336, 275] on input "Search for option" at bounding box center [405, 277] width 213 height 22
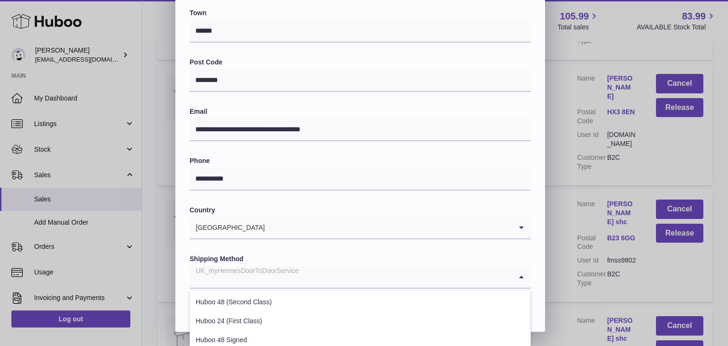
scroll to position [362, 0]
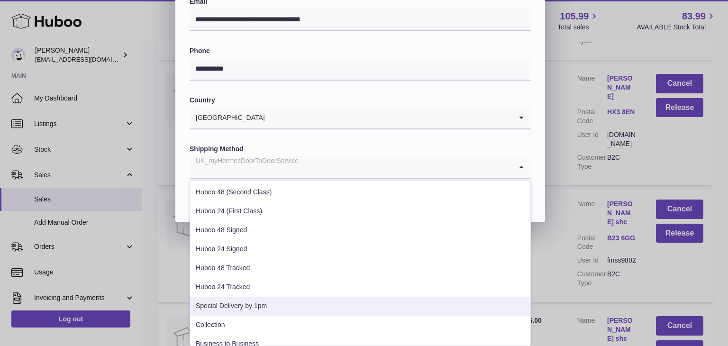
click at [290, 302] on li "Special Delivery by 1pm" at bounding box center [360, 306] width 340 height 19
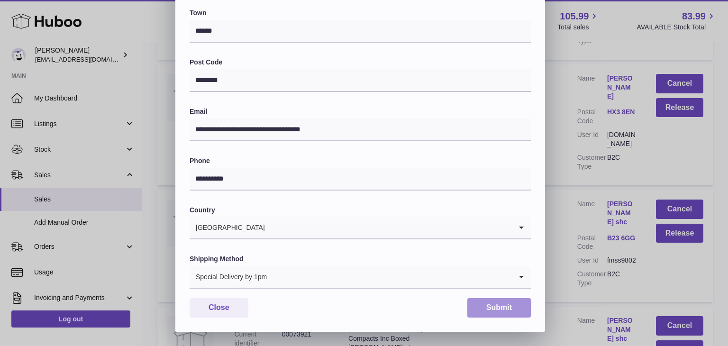
click at [499, 302] on button "Submit" at bounding box center [499, 307] width 64 height 19
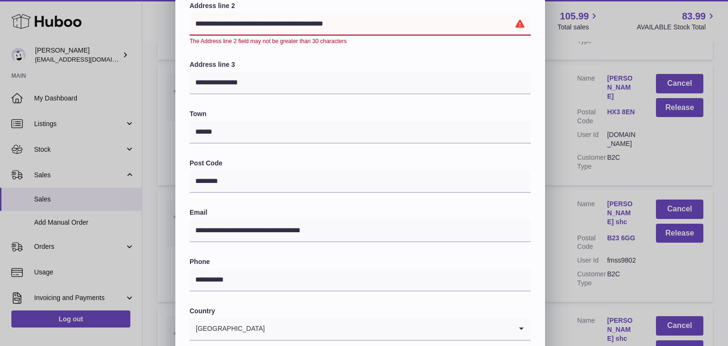
scroll to position [164, 0]
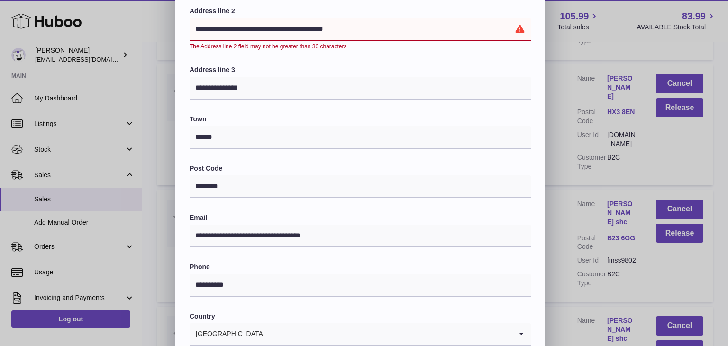
drag, startPoint x: 351, startPoint y: 29, endPoint x: 182, endPoint y: 18, distance: 169.1
click at [182, 18] on div "**********" at bounding box center [360, 168] width 370 height 539
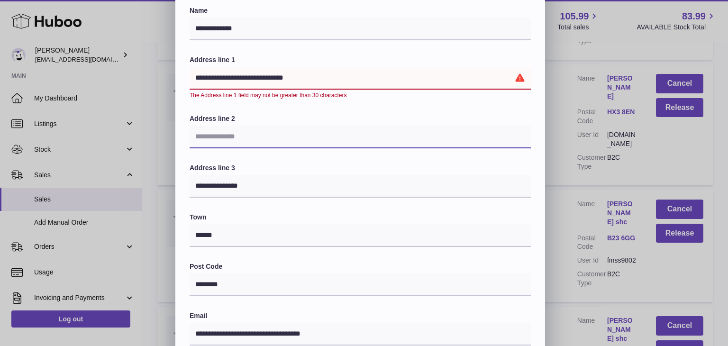
scroll to position [56, 0]
drag, startPoint x: 316, startPoint y: 75, endPoint x: 240, endPoint y: 71, distance: 75.5
click at [240, 71] on input "**********" at bounding box center [360, 78] width 341 height 23
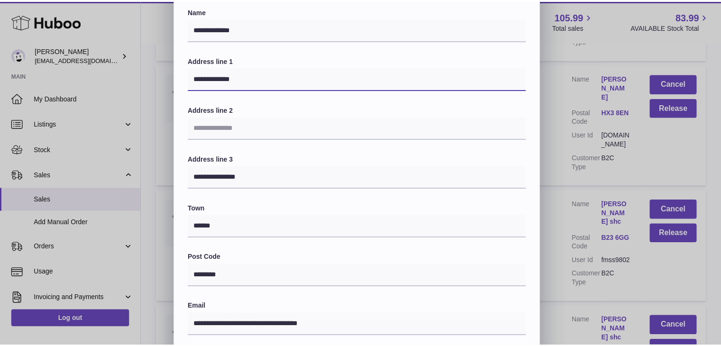
scroll to position [251, 0]
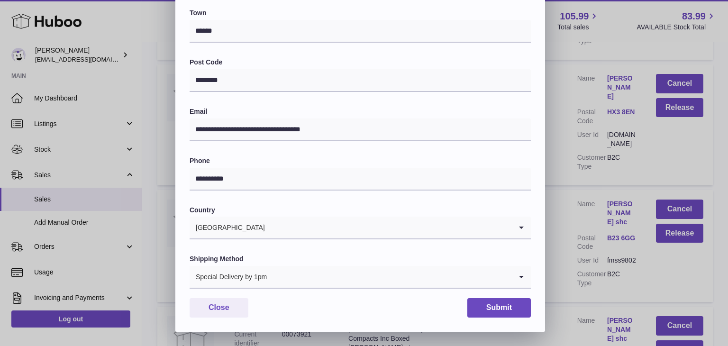
type input "**********"
click at [494, 308] on button "Submit" at bounding box center [499, 307] width 64 height 19
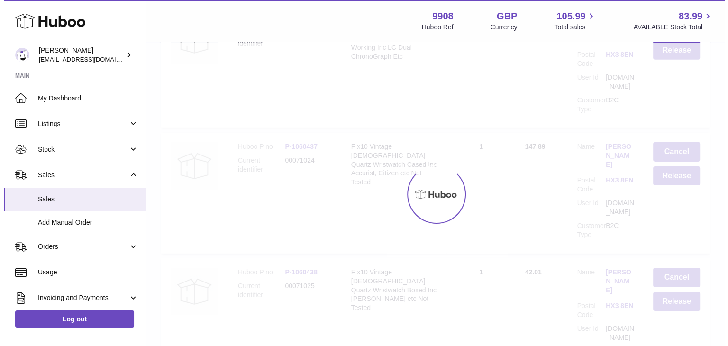
scroll to position [0, 0]
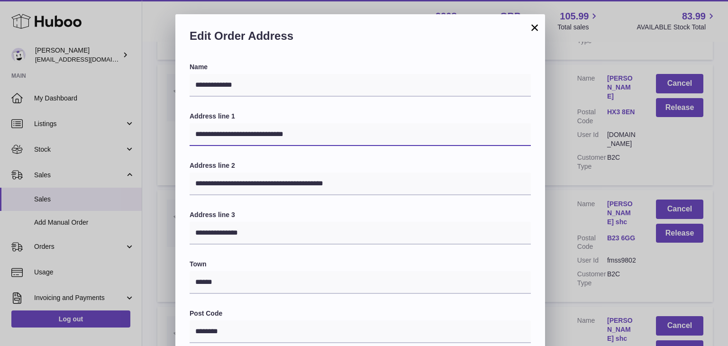
drag, startPoint x: 310, startPoint y: 134, endPoint x: 242, endPoint y: 135, distance: 67.8
click at [242, 135] on input "**********" at bounding box center [360, 134] width 341 height 23
type input "**********"
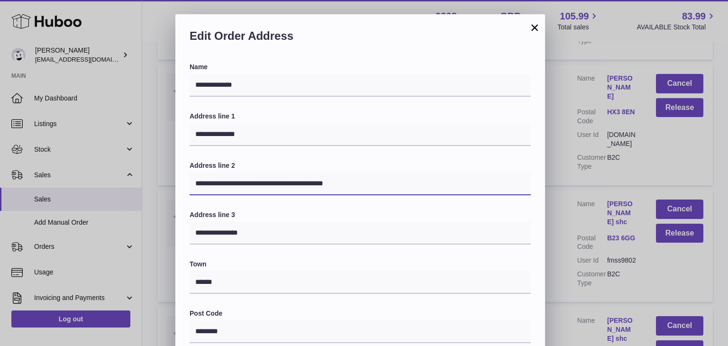
drag, startPoint x: 362, startPoint y: 188, endPoint x: 154, endPoint y: 180, distance: 208.2
click at [154, 180] on div "**********" at bounding box center [364, 298] width 728 height 569
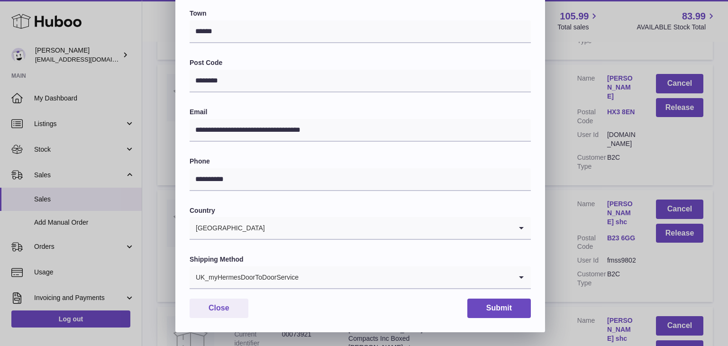
click at [264, 277] on div "UK_myHermesDoorToDoorService" at bounding box center [351, 277] width 322 height 22
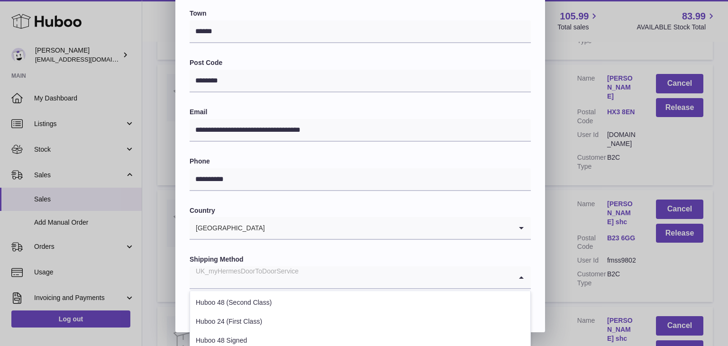
scroll to position [362, 0]
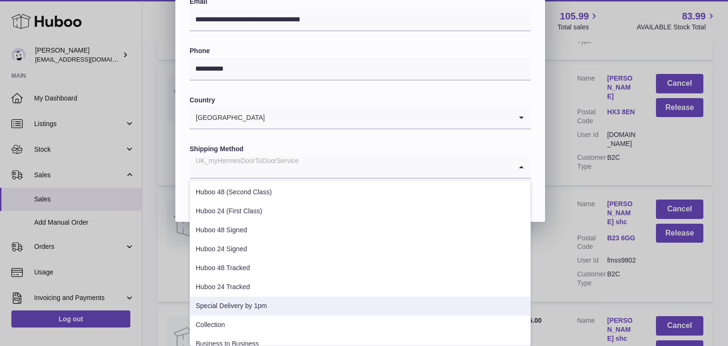
click at [255, 298] on li "Special Delivery by 1pm" at bounding box center [360, 306] width 340 height 19
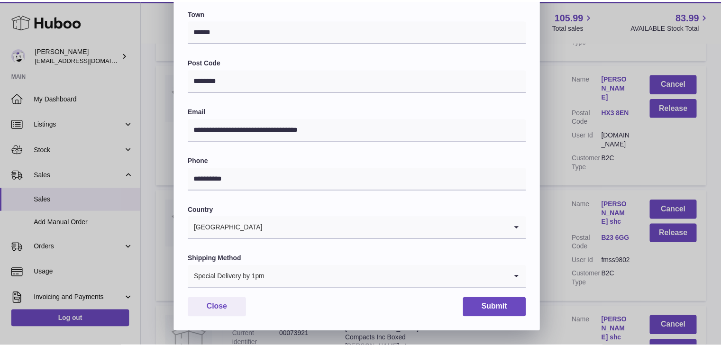
scroll to position [251, 0]
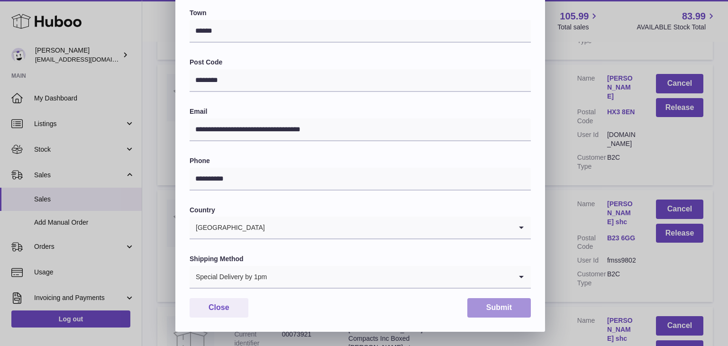
click at [508, 311] on button "Submit" at bounding box center [499, 307] width 64 height 19
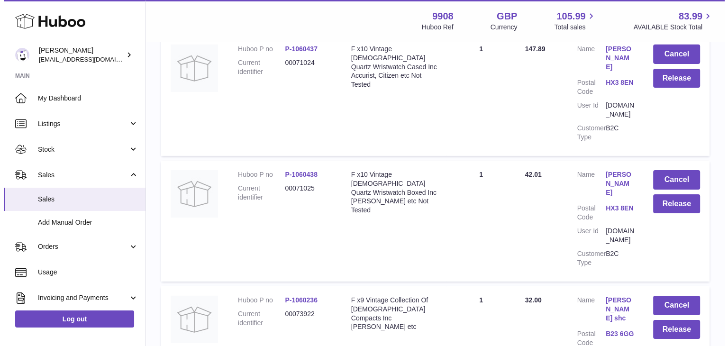
scroll to position [10299, 0]
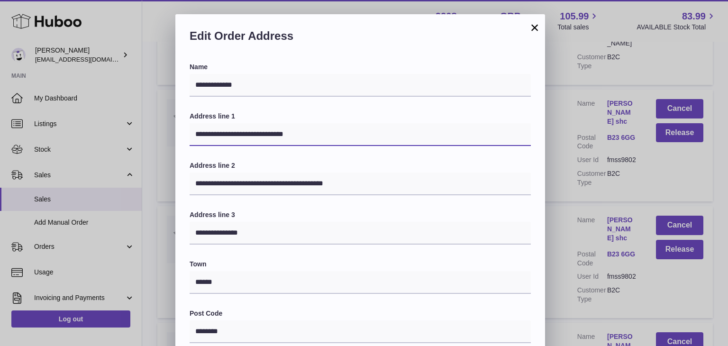
drag, startPoint x: 340, startPoint y: 127, endPoint x: 243, endPoint y: 132, distance: 97.3
click at [243, 132] on input "**********" at bounding box center [360, 134] width 341 height 23
type input "**********"
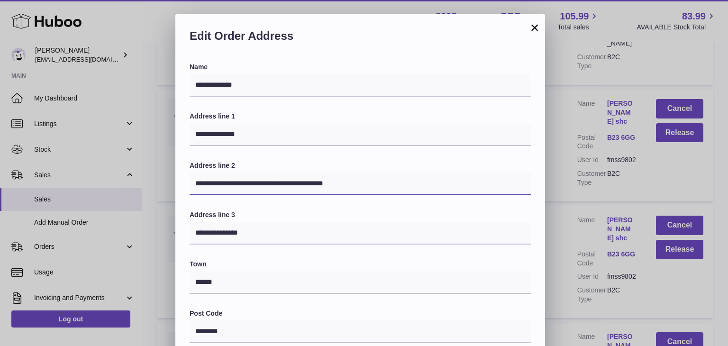
drag, startPoint x: 379, startPoint y: 182, endPoint x: 155, endPoint y: 179, distance: 223.7
click at [155, 179] on div "**********" at bounding box center [364, 298] width 728 height 569
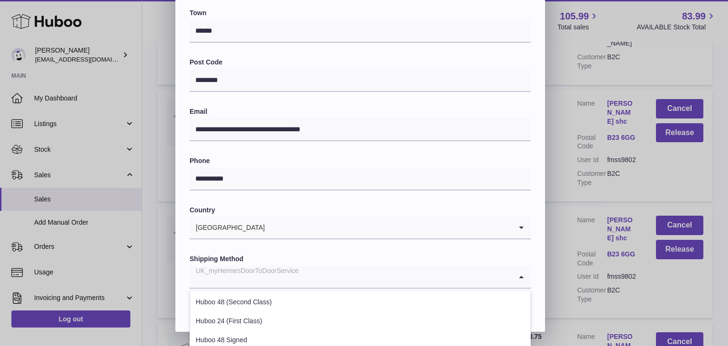
click at [297, 273] on div "UK_myHermesDoorToDoorService" at bounding box center [351, 277] width 322 height 22
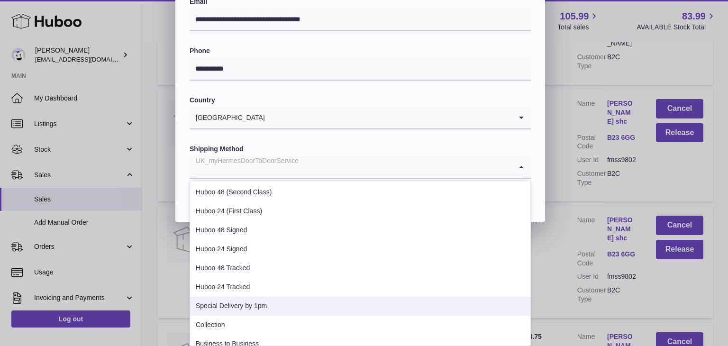
click at [274, 301] on li "Special Delivery by 1pm" at bounding box center [360, 306] width 340 height 19
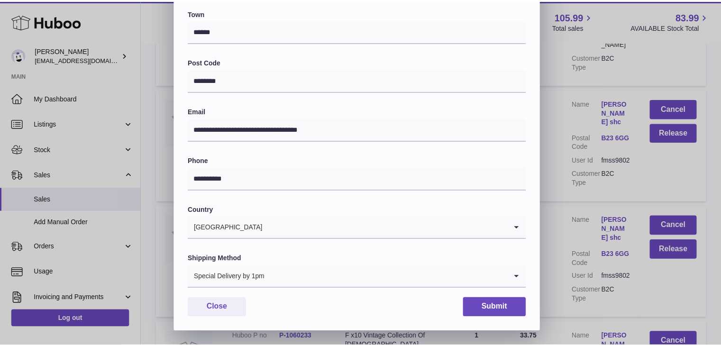
scroll to position [251, 0]
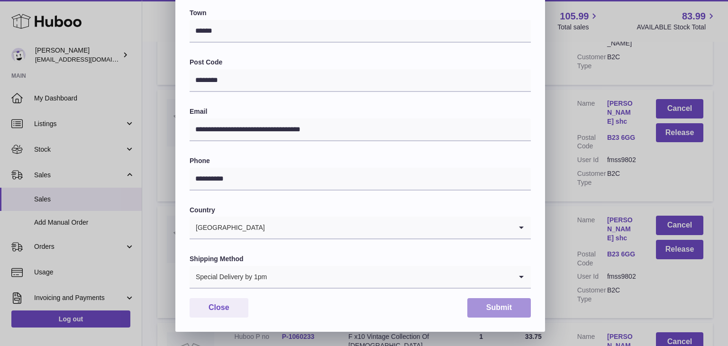
click at [496, 309] on button "Submit" at bounding box center [499, 307] width 64 height 19
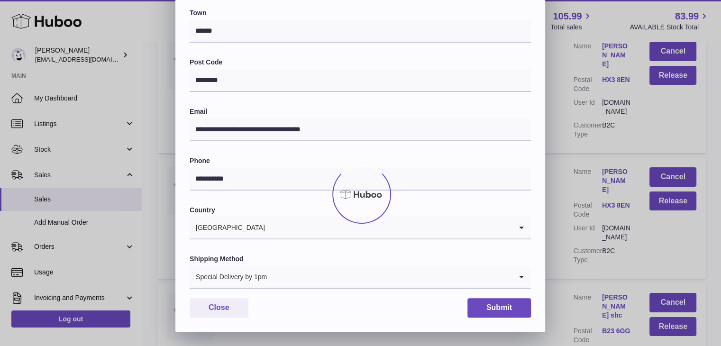
scroll to position [0, 0]
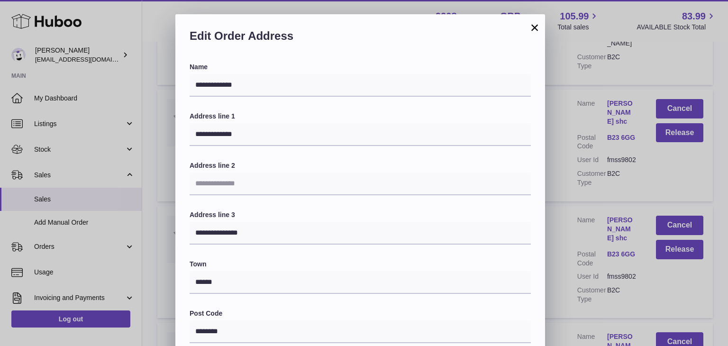
click at [573, 222] on div "**********" at bounding box center [364, 298] width 728 height 569
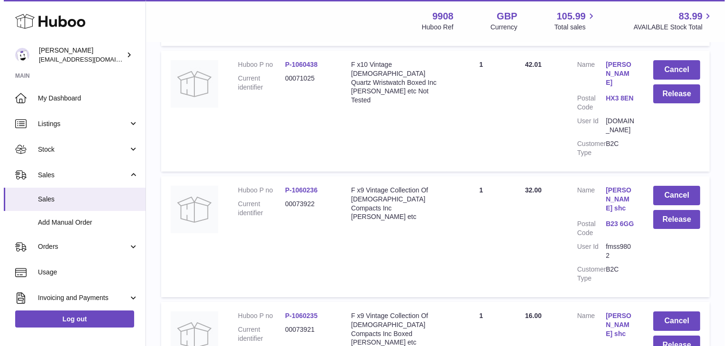
scroll to position [10418, 0]
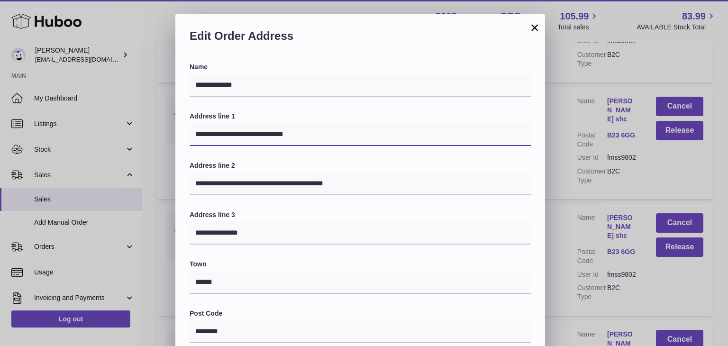
drag, startPoint x: 331, startPoint y: 136, endPoint x: 243, endPoint y: 132, distance: 88.7
click at [243, 132] on input "**********" at bounding box center [360, 134] width 341 height 23
type input "**********"
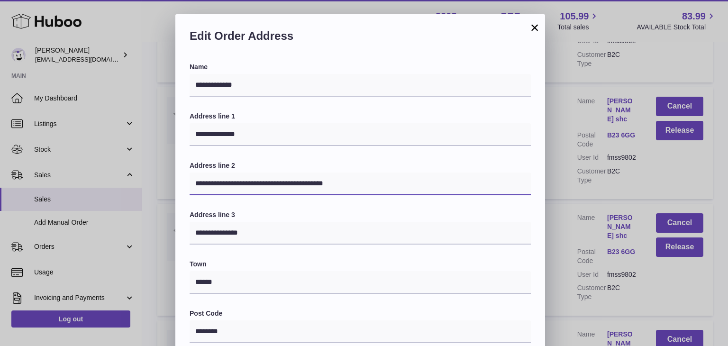
drag, startPoint x: 345, startPoint y: 187, endPoint x: 76, endPoint y: 173, distance: 269.1
click at [76, 173] on div "**********" at bounding box center [364, 298] width 728 height 569
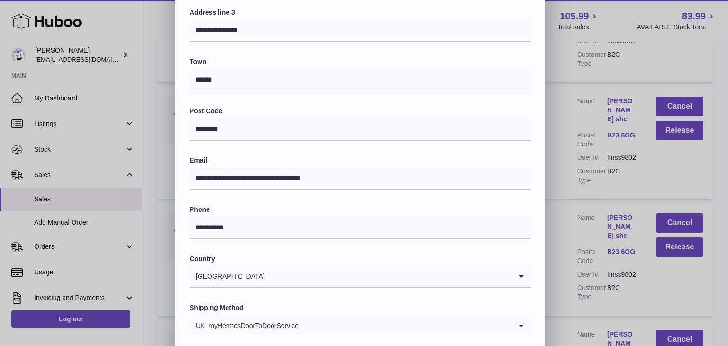
scroll to position [208, 0]
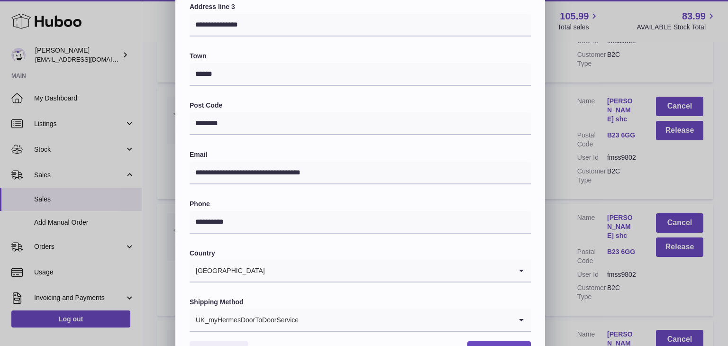
click at [302, 315] on input "Search for option" at bounding box center [405, 320] width 213 height 22
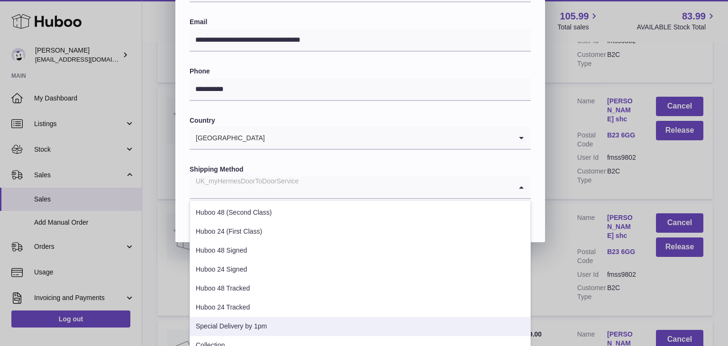
click at [288, 323] on li "Special Delivery by 1pm" at bounding box center [360, 326] width 340 height 19
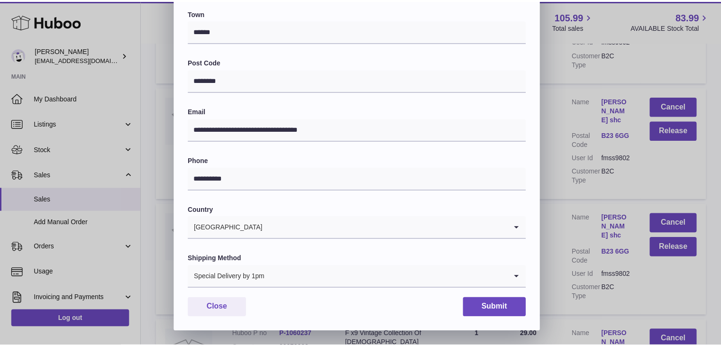
scroll to position [251, 0]
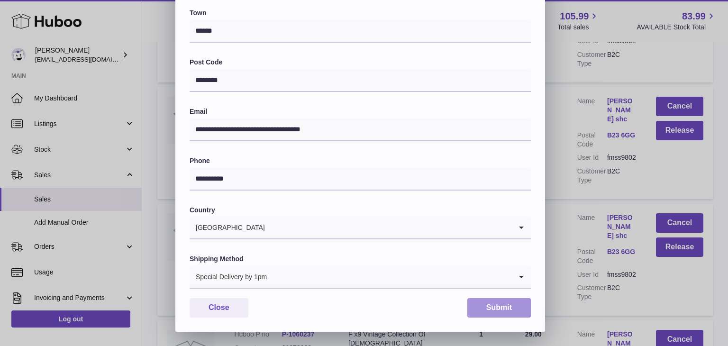
click at [499, 303] on button "Submit" at bounding box center [499, 307] width 64 height 19
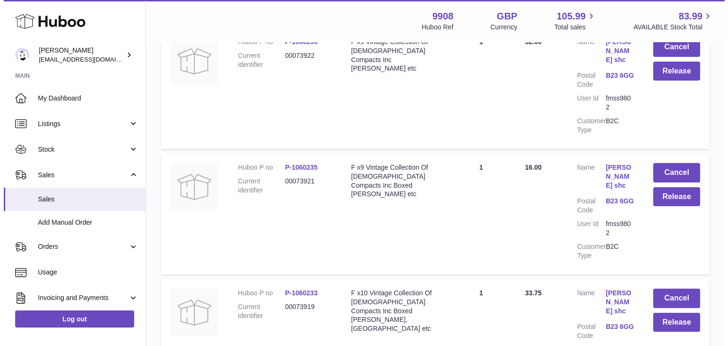
scroll to position [10568, 0]
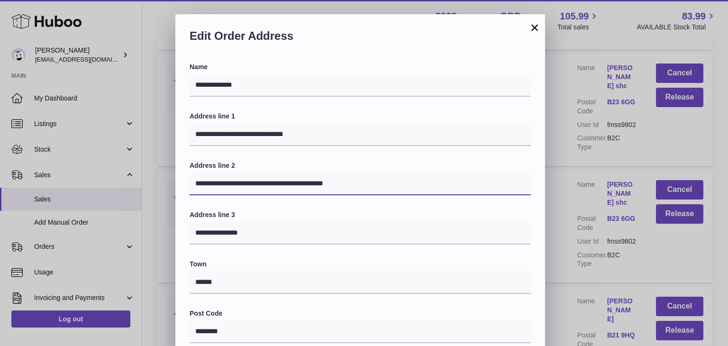
drag, startPoint x: 361, startPoint y: 184, endPoint x: 199, endPoint y: 174, distance: 162.4
click at [199, 174] on input "**********" at bounding box center [360, 184] width 341 height 23
type input "*"
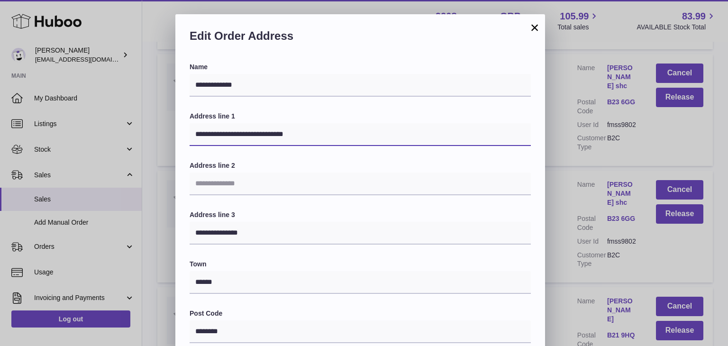
drag, startPoint x: 301, startPoint y: 136, endPoint x: 240, endPoint y: 135, distance: 61.1
click at [240, 135] on input "**********" at bounding box center [360, 134] width 341 height 23
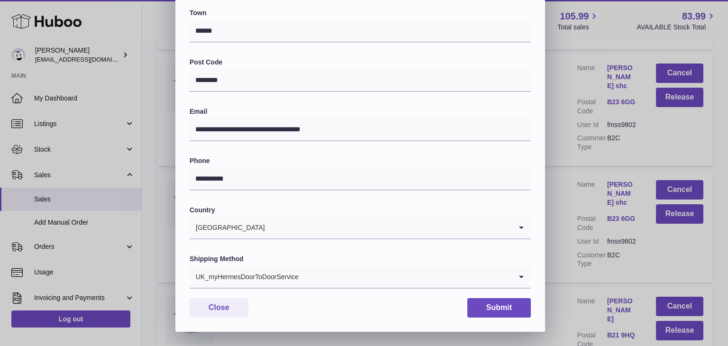
type input "**********"
click at [236, 270] on div "UK_myHermesDoorToDoorService" at bounding box center [351, 277] width 322 height 22
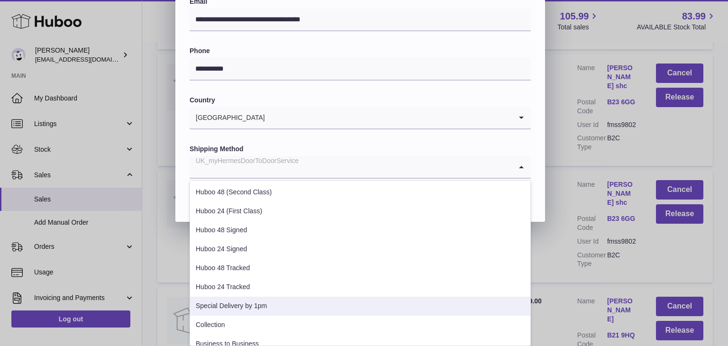
click at [233, 309] on li "Special Delivery by 1pm" at bounding box center [360, 306] width 340 height 19
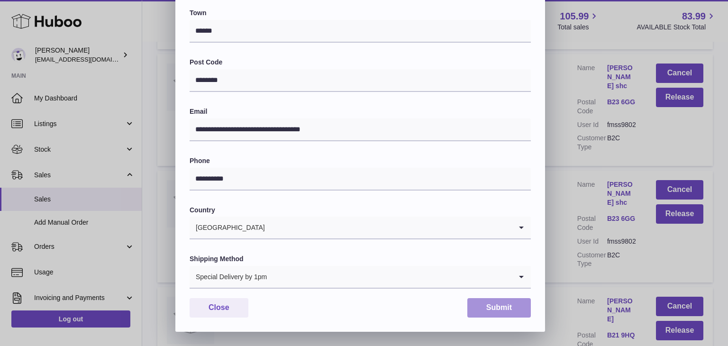
click at [511, 307] on button "Submit" at bounding box center [499, 307] width 64 height 19
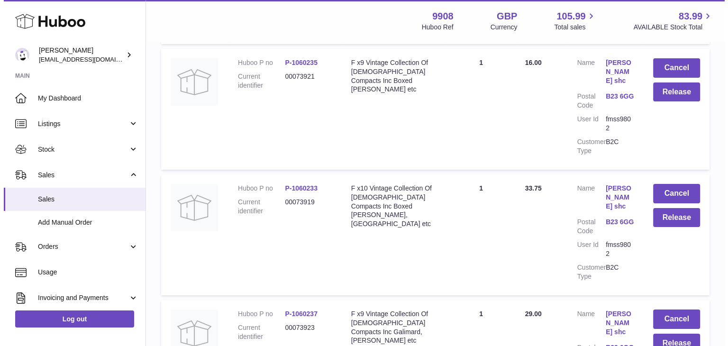
scroll to position [10682, 0]
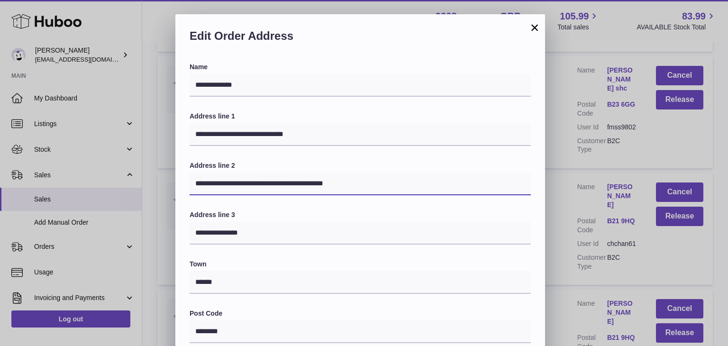
drag, startPoint x: 374, startPoint y: 182, endPoint x: 172, endPoint y: 183, distance: 202.4
click at [172, 183] on div "**********" at bounding box center [364, 298] width 728 height 569
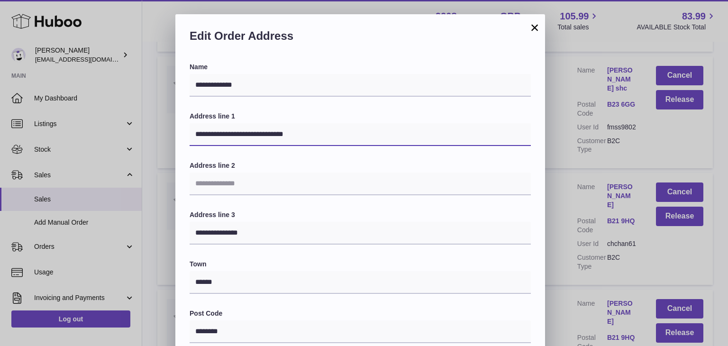
drag, startPoint x: 305, startPoint y: 132, endPoint x: 243, endPoint y: 134, distance: 62.6
click at [243, 134] on input "**********" at bounding box center [360, 134] width 341 height 23
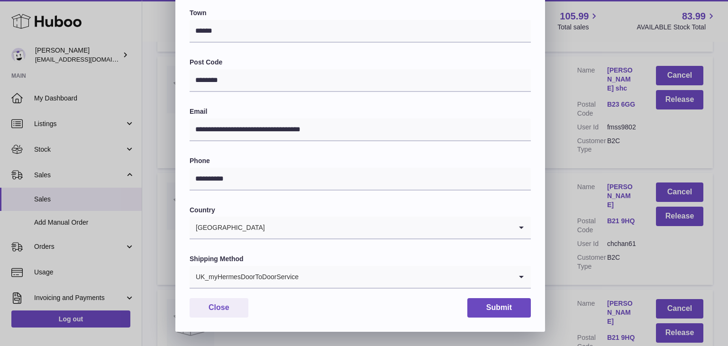
type input "**********"
click at [301, 279] on input "Search for option" at bounding box center [405, 277] width 213 height 22
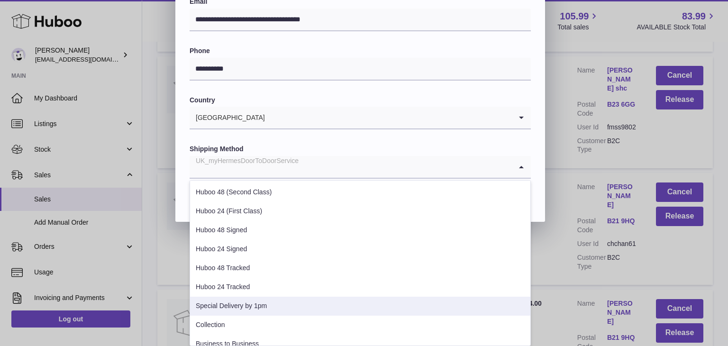
click at [278, 303] on li "Special Delivery by 1pm" at bounding box center [360, 306] width 340 height 19
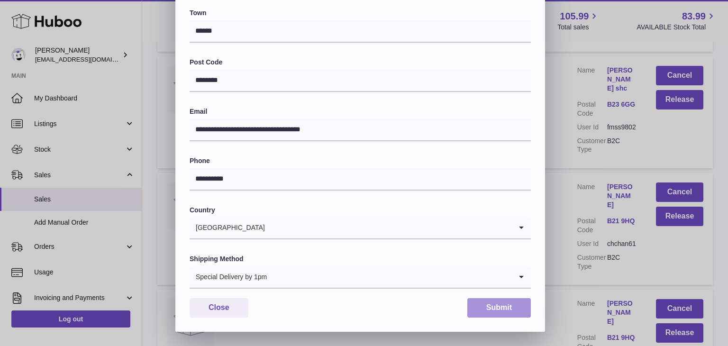
click at [491, 305] on button "Submit" at bounding box center [499, 307] width 64 height 19
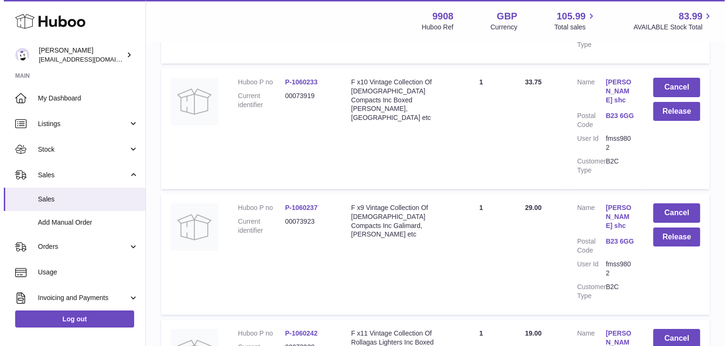
scroll to position [10777, 0]
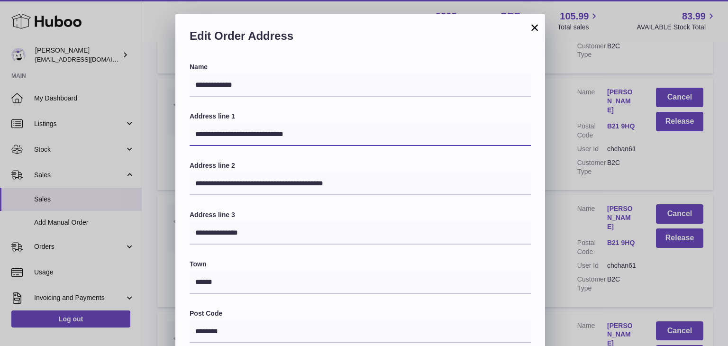
drag, startPoint x: 321, startPoint y: 132, endPoint x: 241, endPoint y: 136, distance: 80.2
click at [241, 136] on input "**********" at bounding box center [360, 134] width 341 height 23
type input "**********"
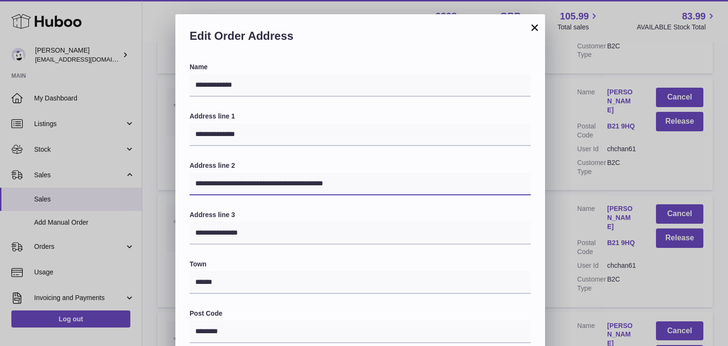
drag, startPoint x: 370, startPoint y: 186, endPoint x: 136, endPoint y: 184, distance: 233.7
click at [136, 184] on div "**********" at bounding box center [364, 298] width 728 height 569
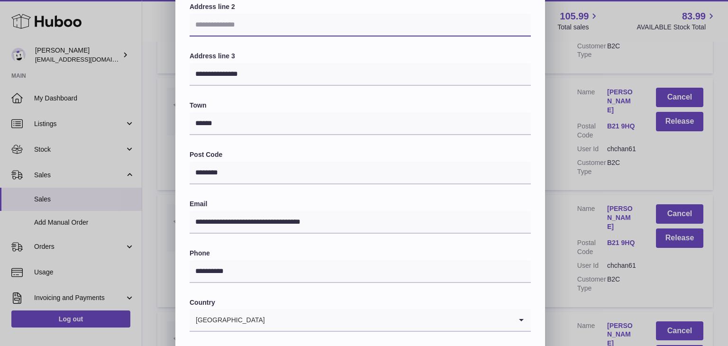
scroll to position [251, 0]
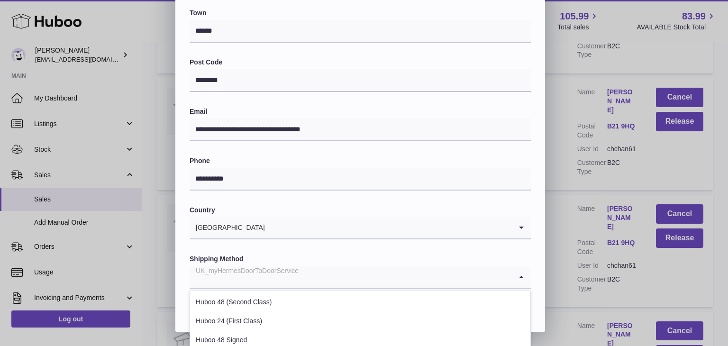
click at [317, 273] on input "Search for option" at bounding box center [351, 277] width 322 height 22
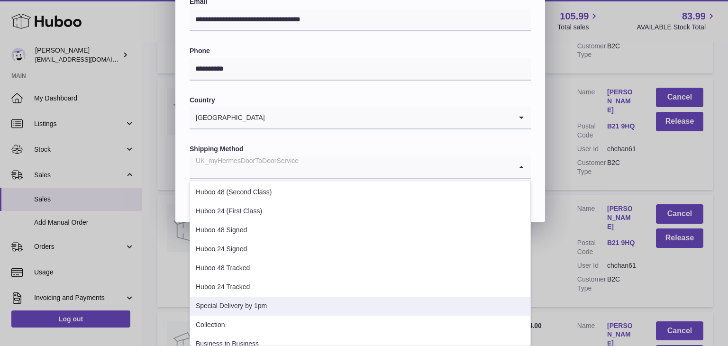
click at [277, 304] on li "Special Delivery by 1pm" at bounding box center [360, 306] width 340 height 19
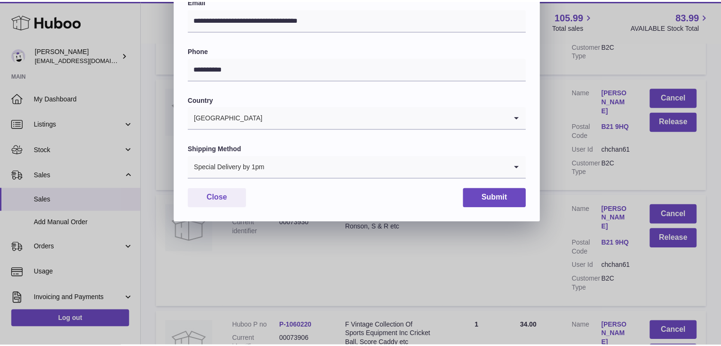
scroll to position [251, 0]
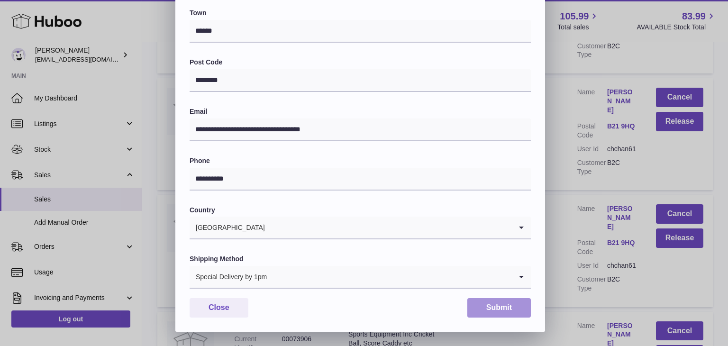
click at [487, 302] on button "Submit" at bounding box center [499, 307] width 64 height 19
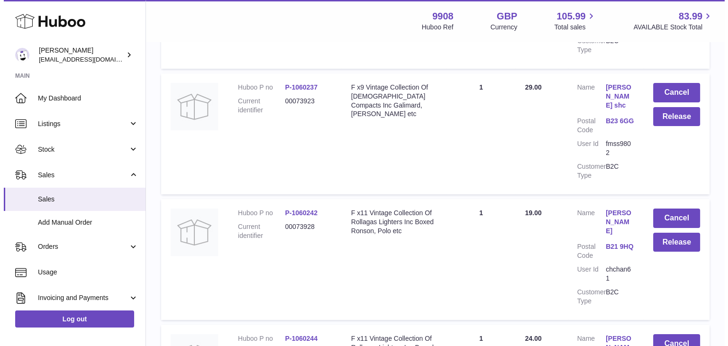
scroll to position [10921, 0]
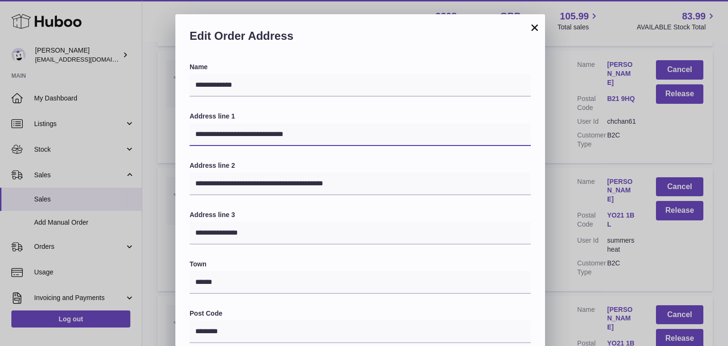
drag, startPoint x: 319, startPoint y: 130, endPoint x: 244, endPoint y: 130, distance: 75.8
click at [244, 130] on input "**********" at bounding box center [360, 134] width 341 height 23
type input "**********"
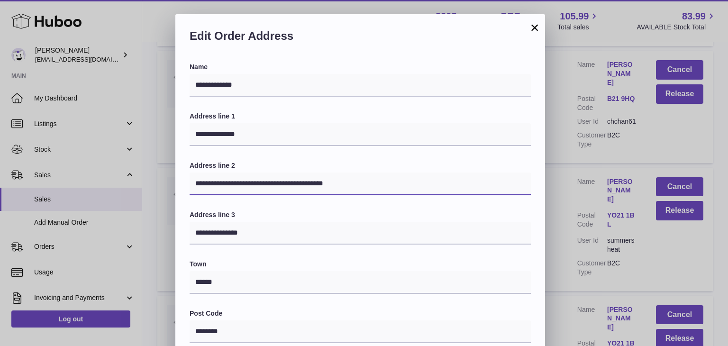
drag, startPoint x: 391, startPoint y: 175, endPoint x: 189, endPoint y: 172, distance: 201.4
click at [189, 172] on div "**********" at bounding box center [360, 323] width 370 height 520
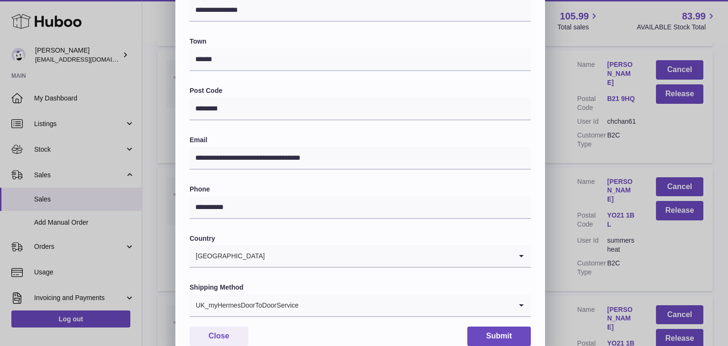
scroll to position [230, 0]
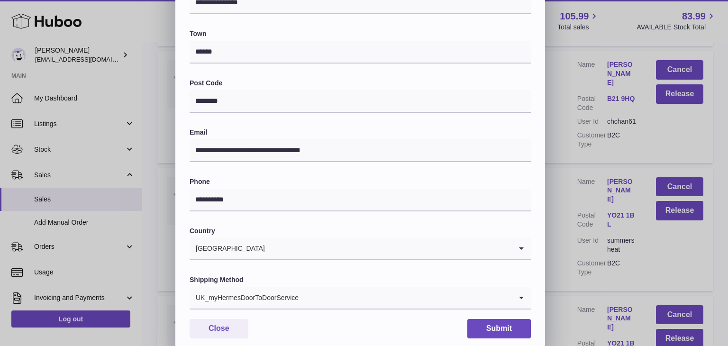
click at [258, 290] on div "UK_myHermesDoorToDoorService" at bounding box center [351, 298] width 322 height 22
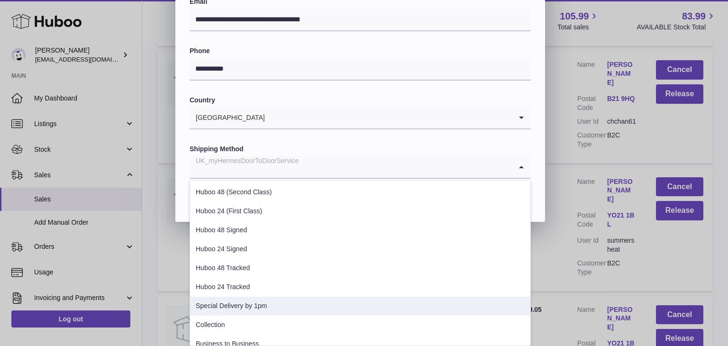
click at [247, 306] on li "Special Delivery by 1pm" at bounding box center [360, 306] width 340 height 19
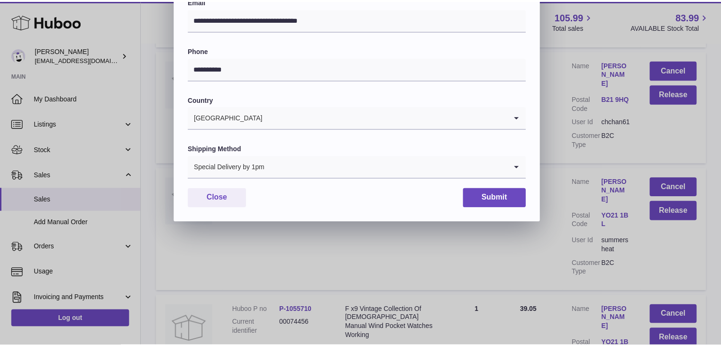
scroll to position [251, 0]
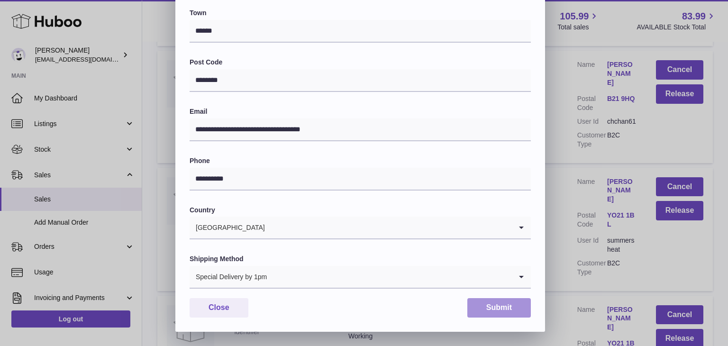
click at [478, 307] on button "Submit" at bounding box center [499, 307] width 64 height 19
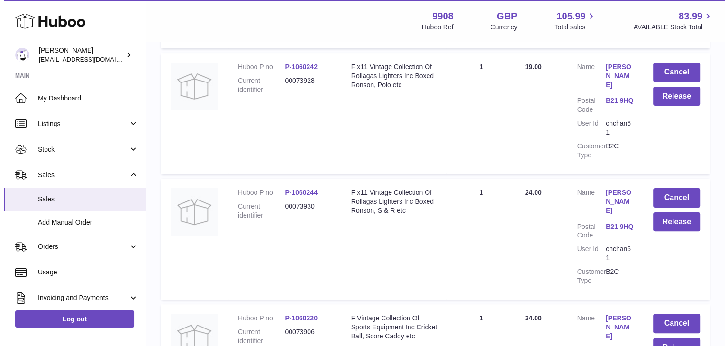
scroll to position [11042, 0]
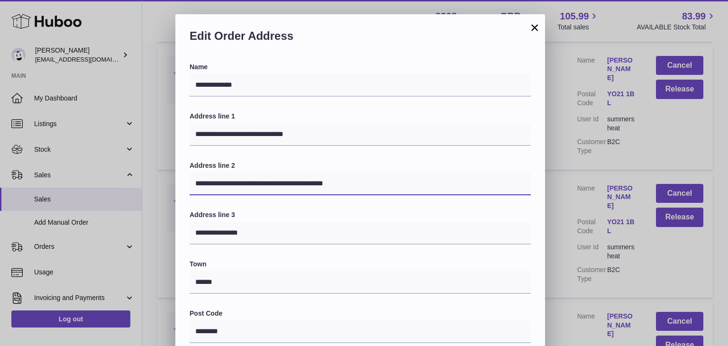
drag, startPoint x: 368, startPoint y: 177, endPoint x: 150, endPoint y: 178, distance: 218.5
click at [150, 178] on div "**********" at bounding box center [364, 298] width 728 height 569
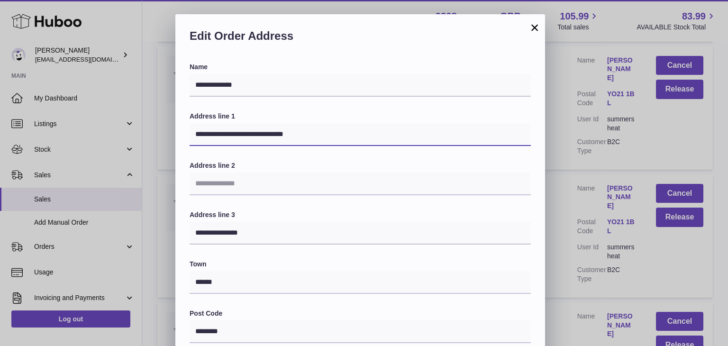
drag, startPoint x: 307, startPoint y: 135, endPoint x: 243, endPoint y: 136, distance: 64.0
click at [243, 136] on input "**********" at bounding box center [360, 134] width 341 height 23
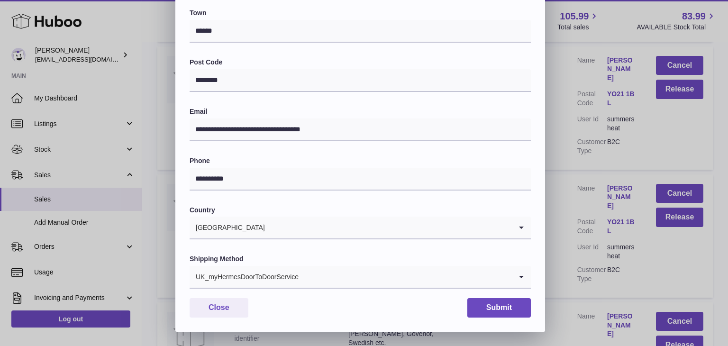
type input "**********"
click at [252, 284] on div "UK_myHermesDoorToDoorService" at bounding box center [351, 277] width 322 height 22
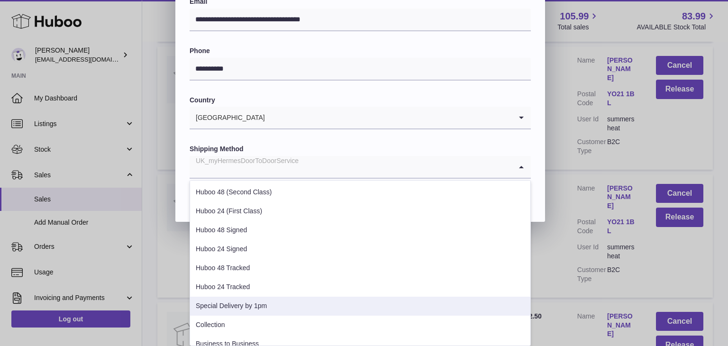
click at [241, 300] on li "Special Delivery by 1pm" at bounding box center [360, 306] width 340 height 19
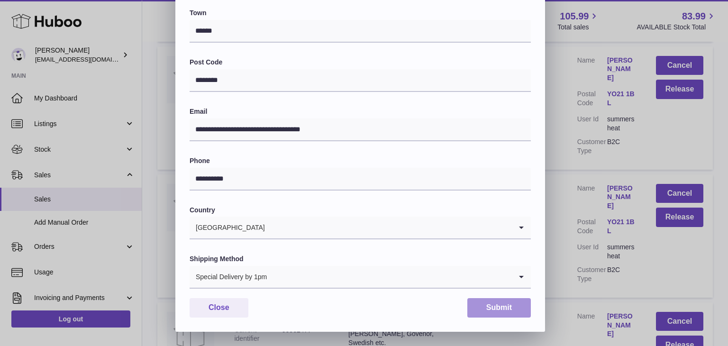
click at [480, 305] on button "Submit" at bounding box center [499, 307] width 64 height 19
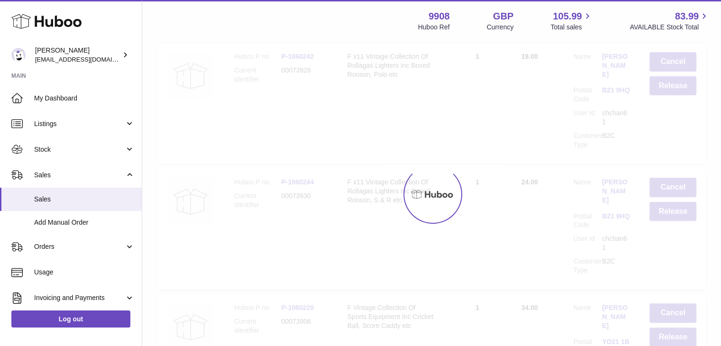
scroll to position [0, 0]
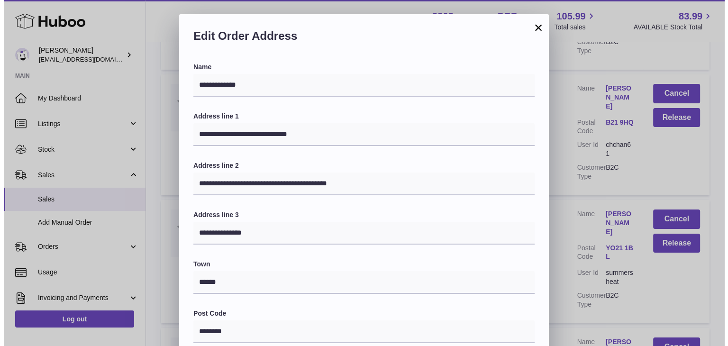
scroll to position [11122, 0]
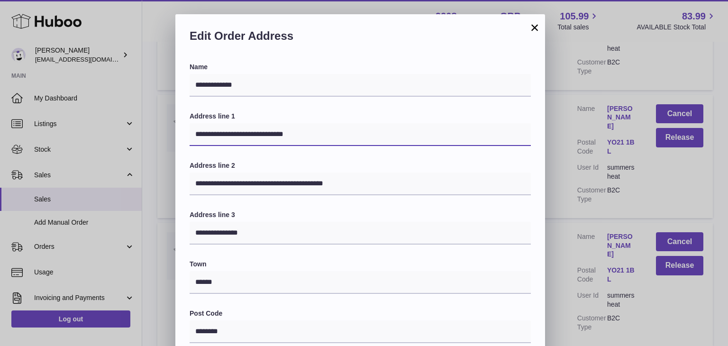
drag, startPoint x: 322, startPoint y: 143, endPoint x: 238, endPoint y: 136, distance: 84.6
click at [238, 136] on input "**********" at bounding box center [360, 134] width 341 height 23
type input "**********"
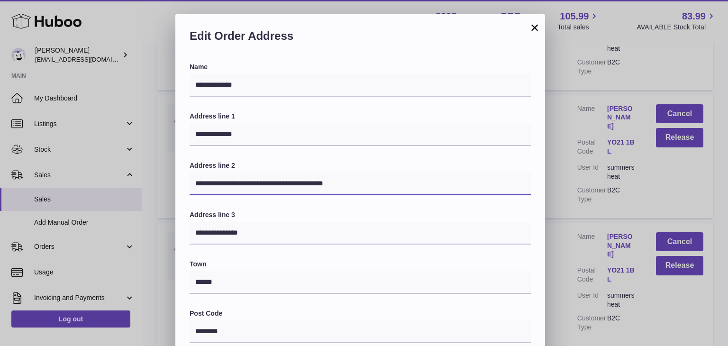
drag, startPoint x: 362, startPoint y: 185, endPoint x: 144, endPoint y: 175, distance: 218.7
click at [144, 175] on div "**********" at bounding box center [364, 298] width 728 height 569
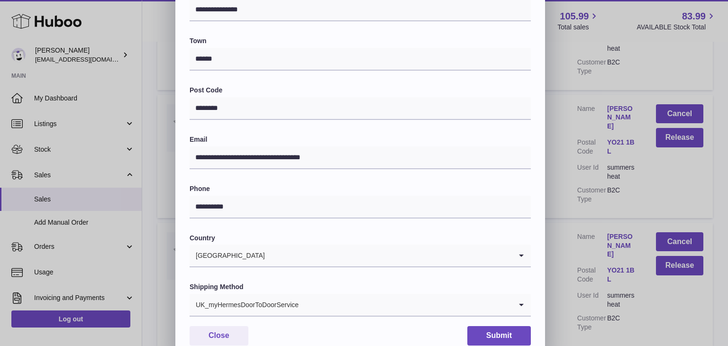
scroll to position [224, 0]
click at [274, 304] on div "UK_myHermesDoorToDoorService" at bounding box center [351, 304] width 322 height 22
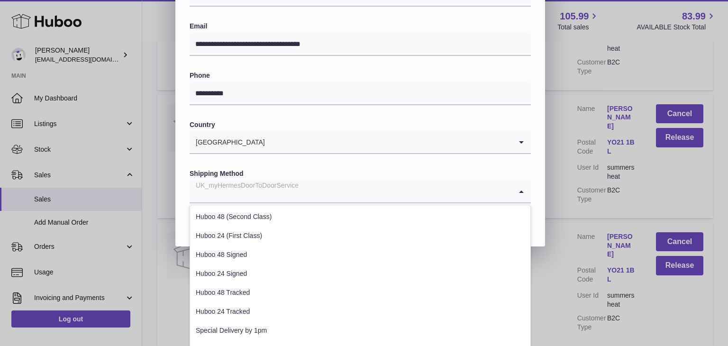
scroll to position [339, 0]
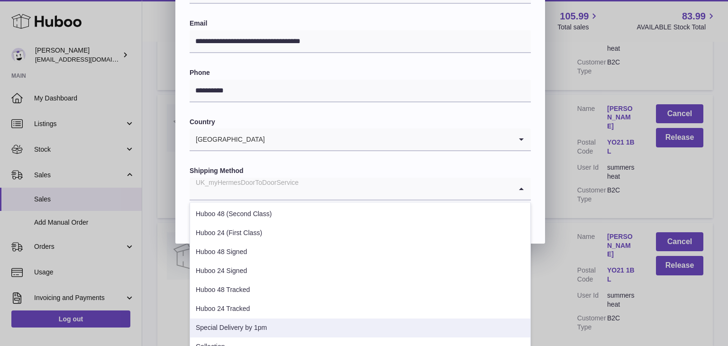
click at [277, 331] on li "Special Delivery by 1pm" at bounding box center [360, 327] width 340 height 19
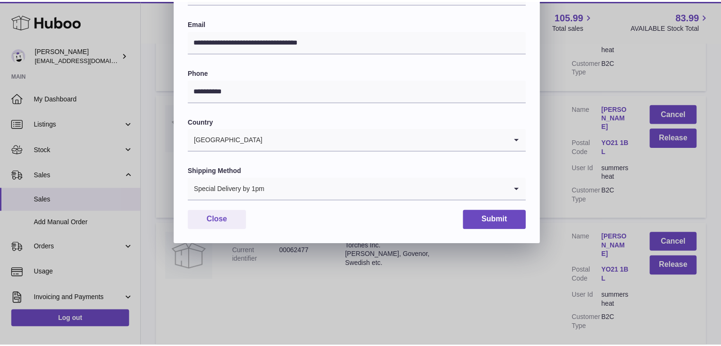
scroll to position [251, 0]
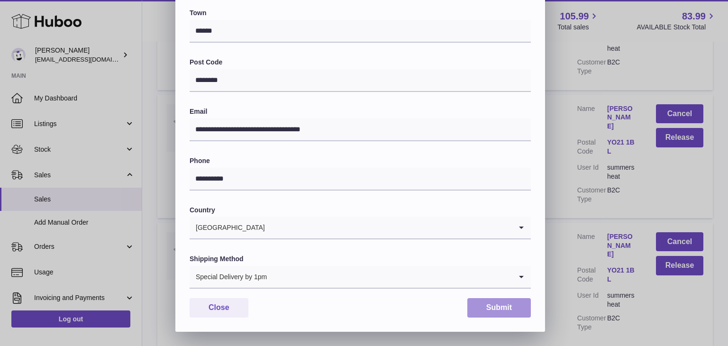
click at [487, 305] on button "Submit" at bounding box center [499, 307] width 64 height 19
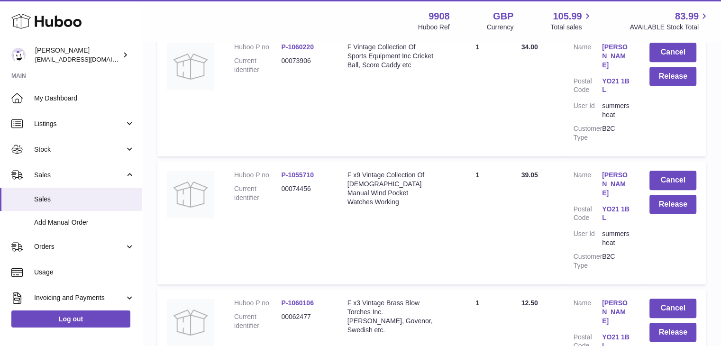
scroll to position [11334, 0]
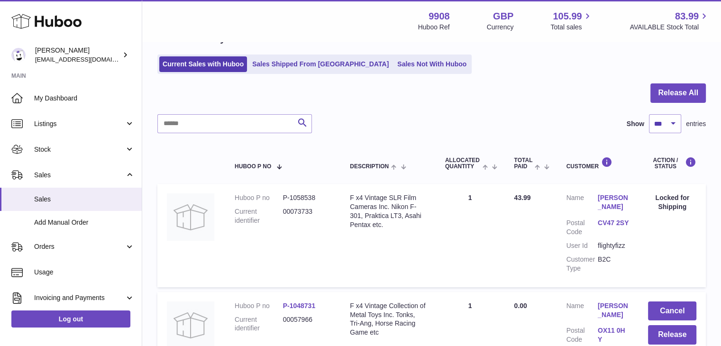
scroll to position [217, 0]
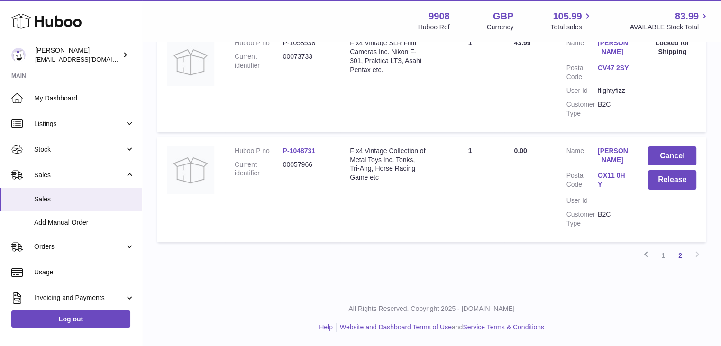
click at [666, 259] on link "1" at bounding box center [662, 255] width 17 height 17
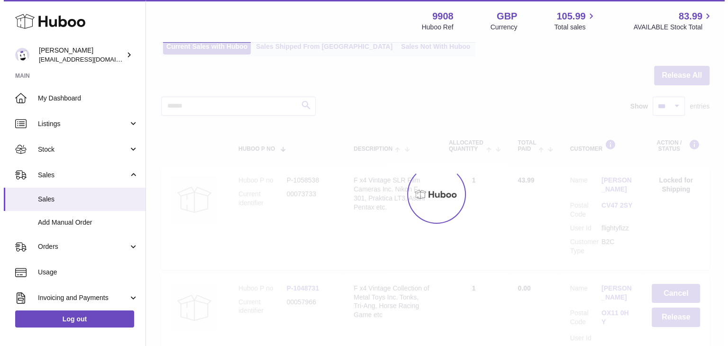
scroll to position [43, 0]
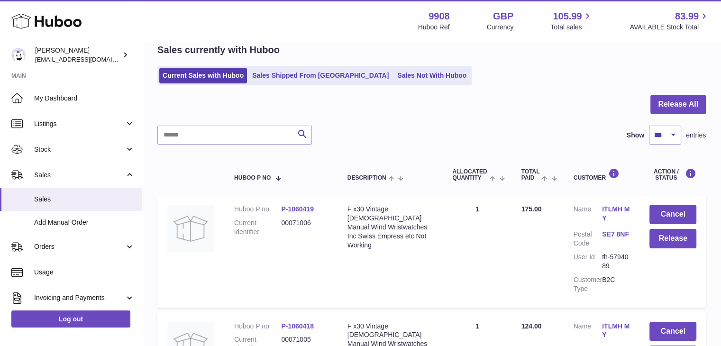
click at [605, 209] on link "ITLMH MY" at bounding box center [616, 214] width 28 height 18
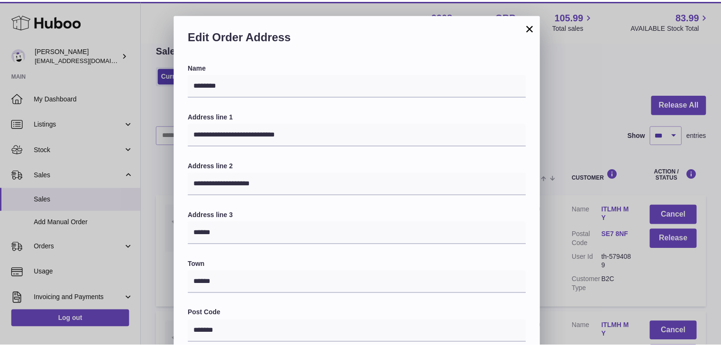
scroll to position [251, 0]
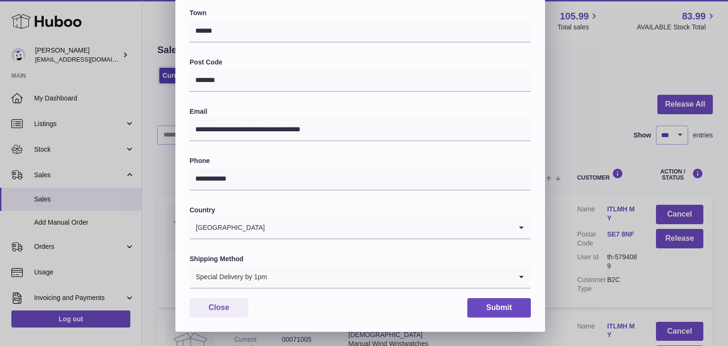
click at [573, 92] on div "**********" at bounding box center [364, 47] width 728 height 569
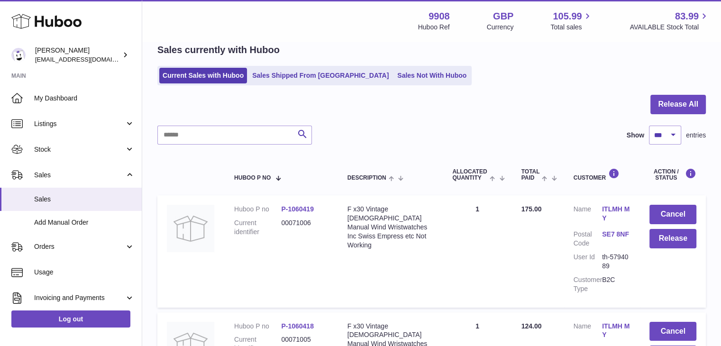
scroll to position [0, 0]
click at [671, 105] on button "Release All" at bounding box center [677, 104] width 55 height 19
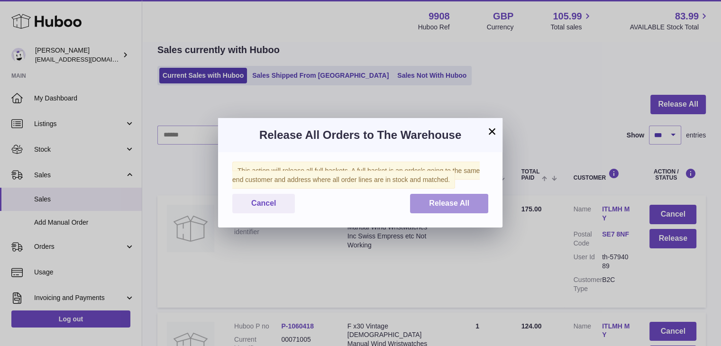
click at [444, 206] on span "Release All" at bounding box center [449, 203] width 40 height 8
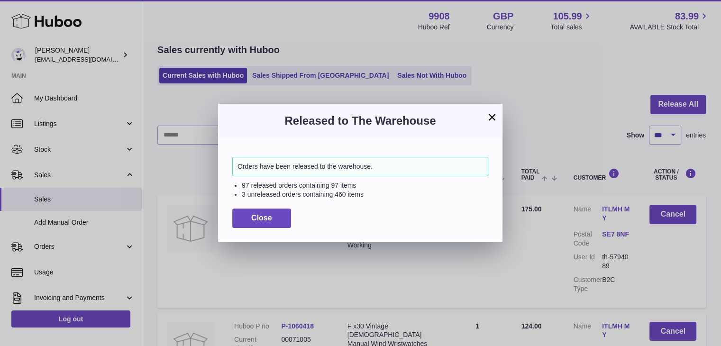
click at [491, 116] on button "×" at bounding box center [491, 116] width 11 height 11
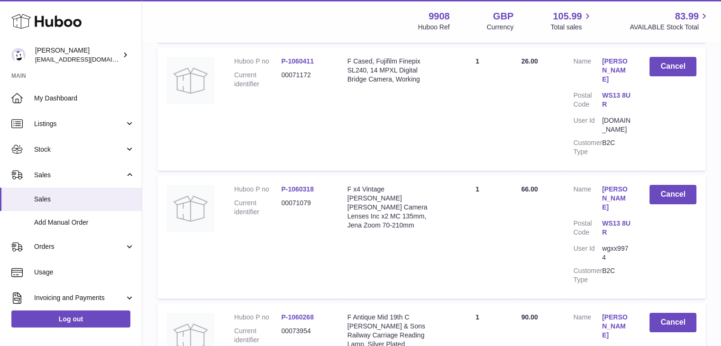
scroll to position [6866, 0]
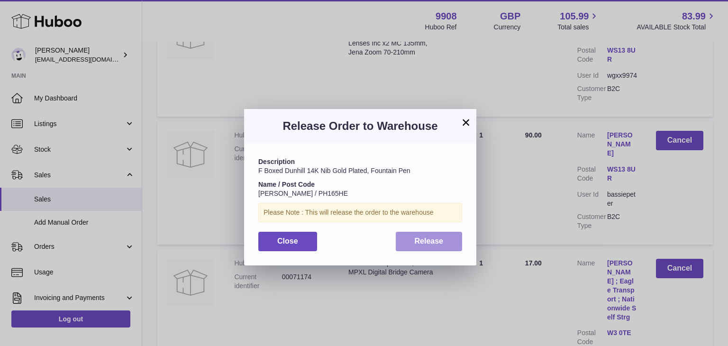
click at [428, 238] on span "Release" at bounding box center [429, 241] width 29 height 8
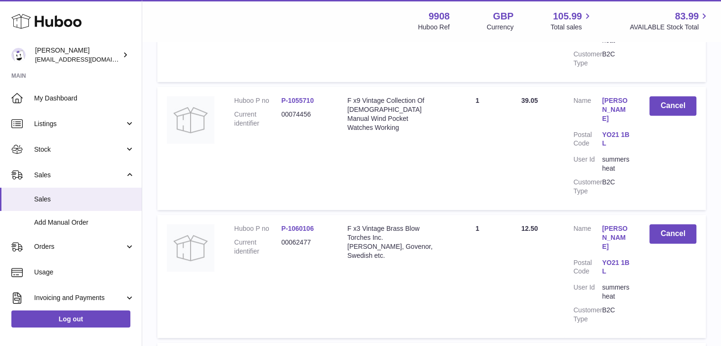
scroll to position [11377, 0]
